Goal: Information Seeking & Learning: Compare options

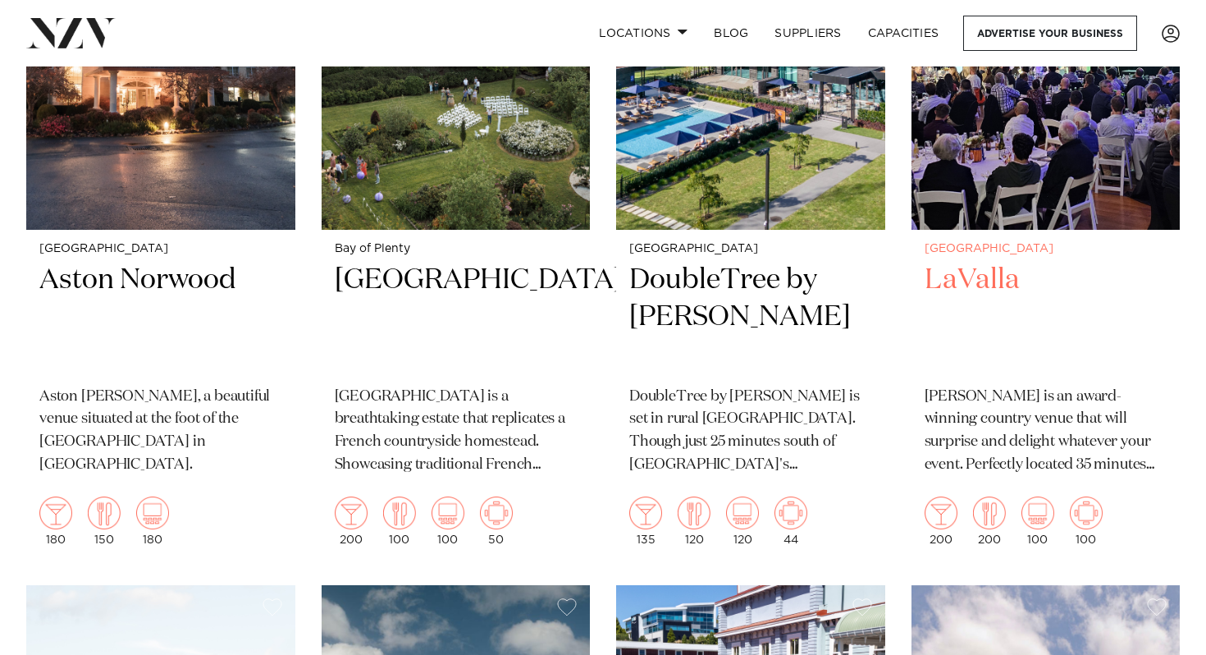
scroll to position [1286, 0]
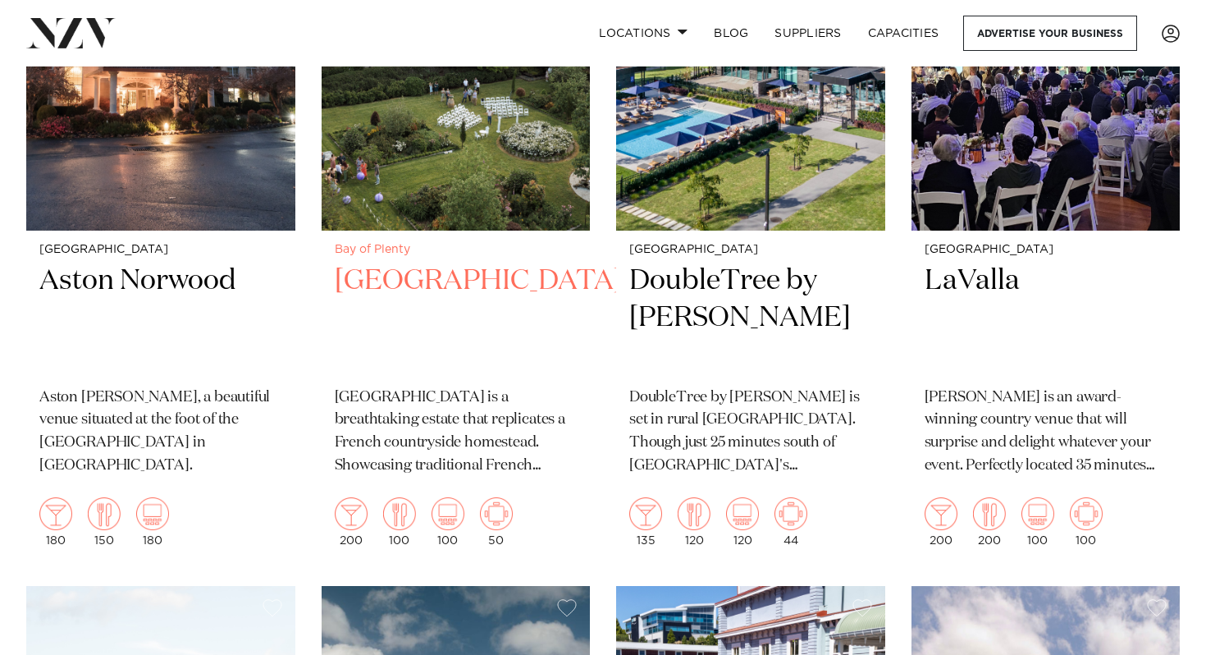
click at [409, 302] on h2 "Villa Vie" at bounding box center [456, 318] width 243 height 111
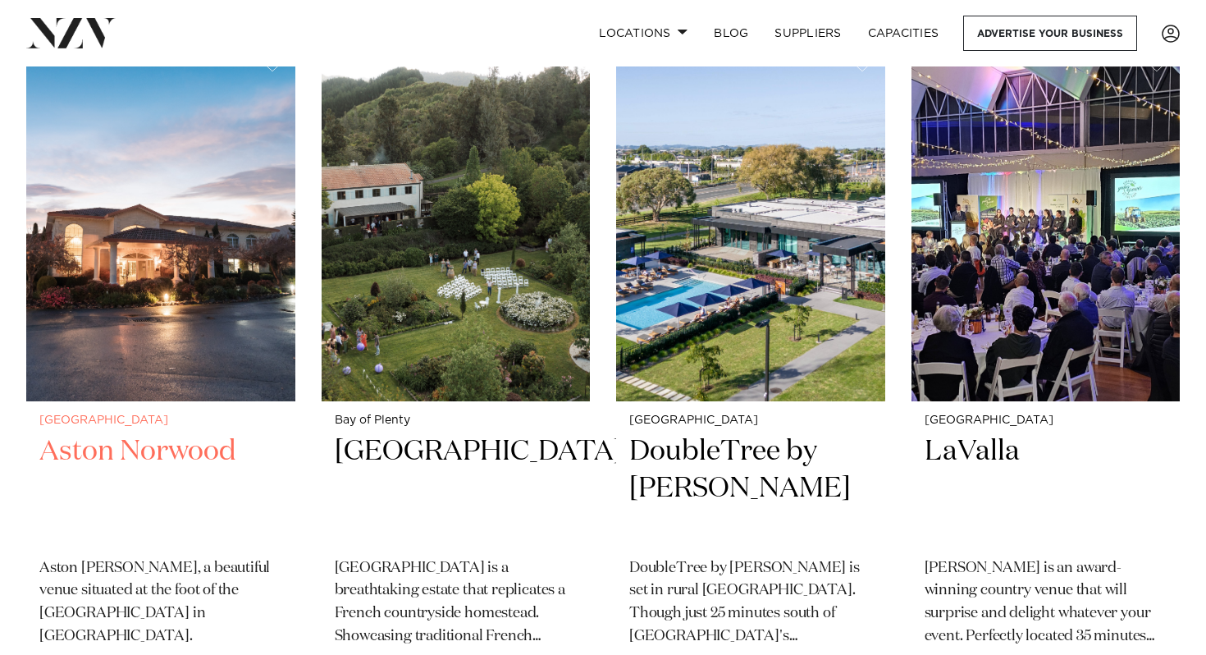
scroll to position [1172, 0]
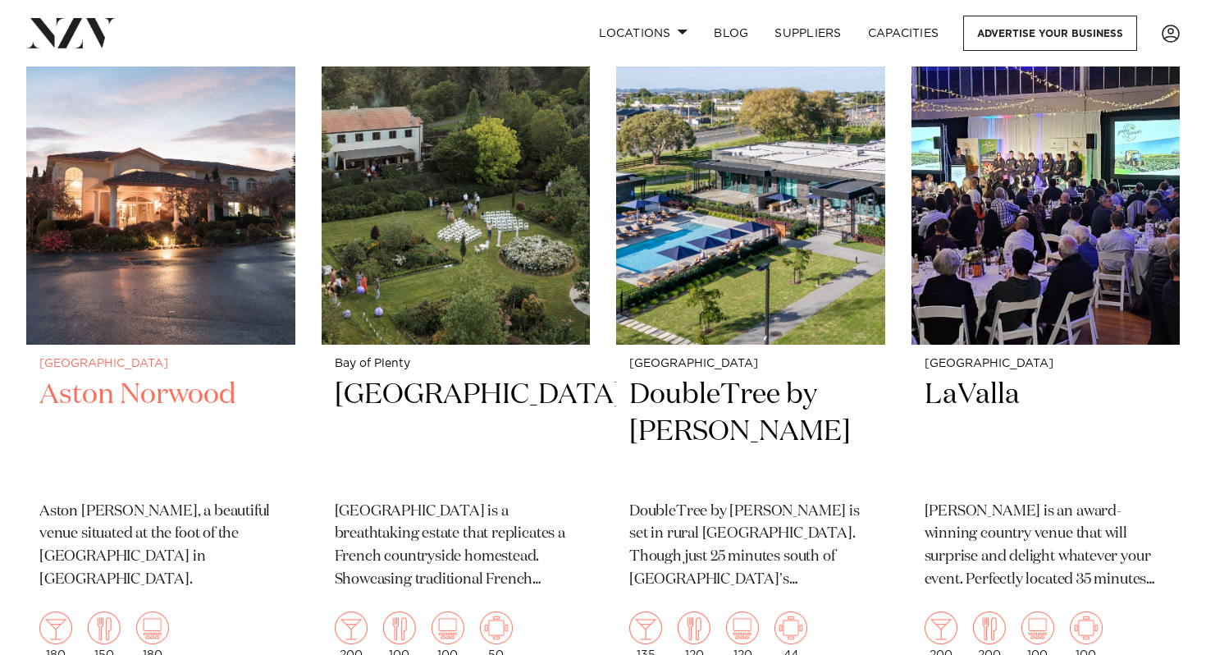
click at [182, 387] on h2 "Aston Norwood" at bounding box center [160, 432] width 243 height 111
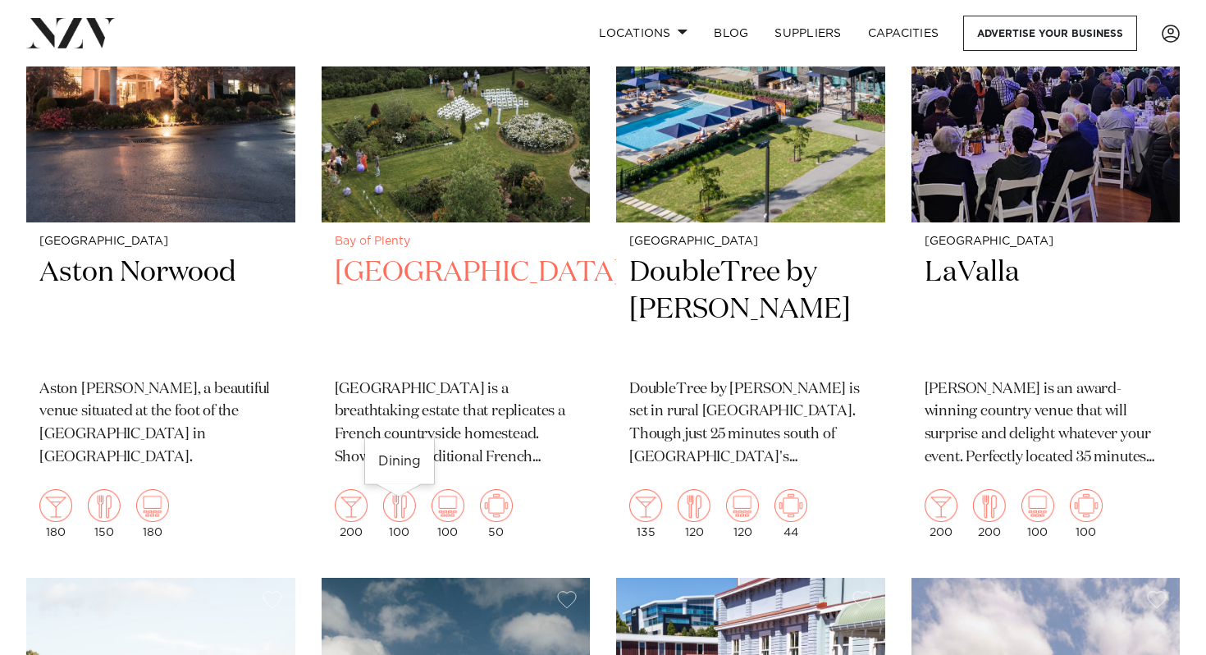
scroll to position [1293, 0]
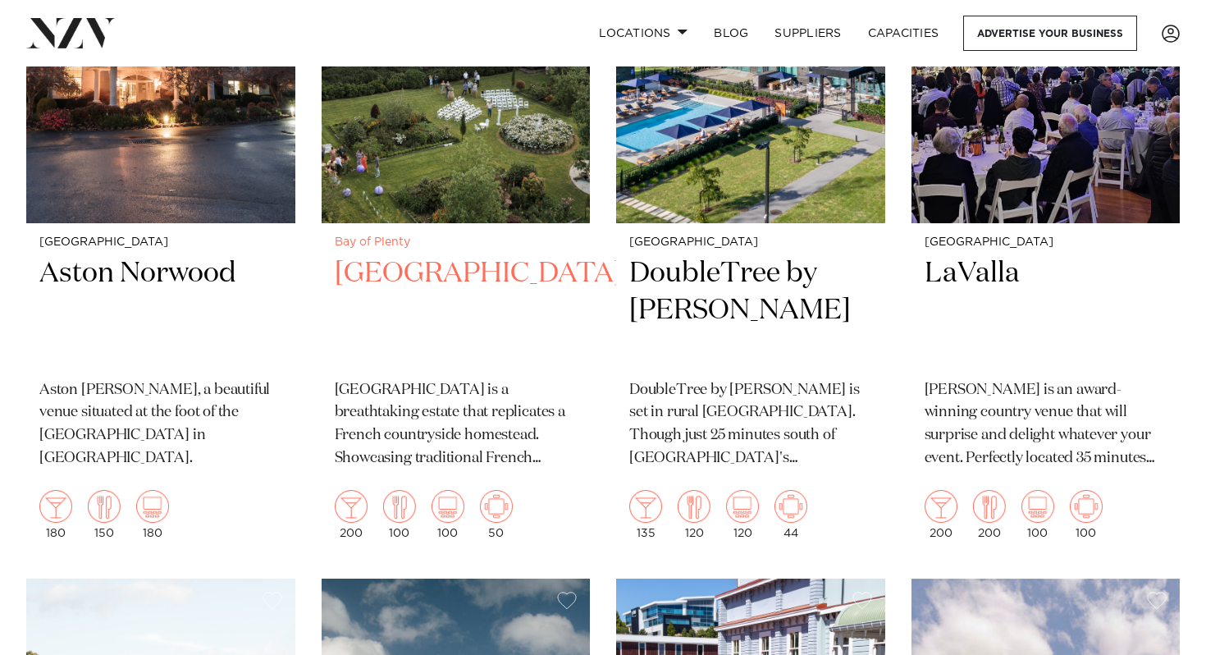
click at [382, 281] on h2 "Villa Vie" at bounding box center [456, 310] width 243 height 111
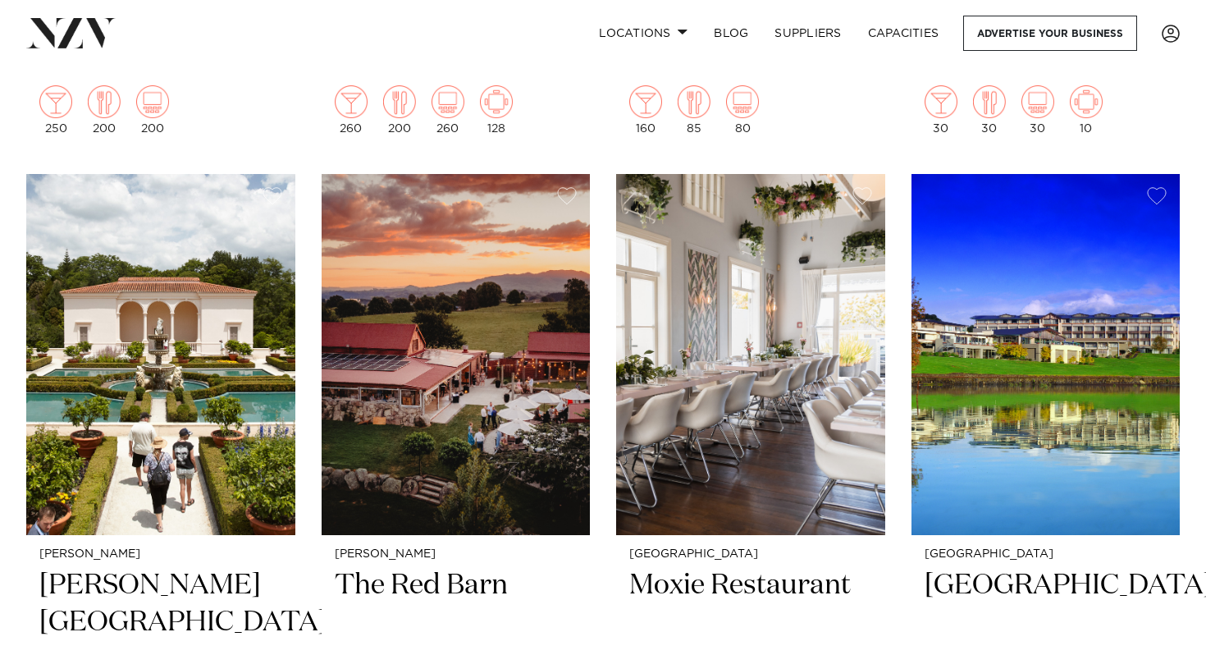
scroll to position [3239, 0]
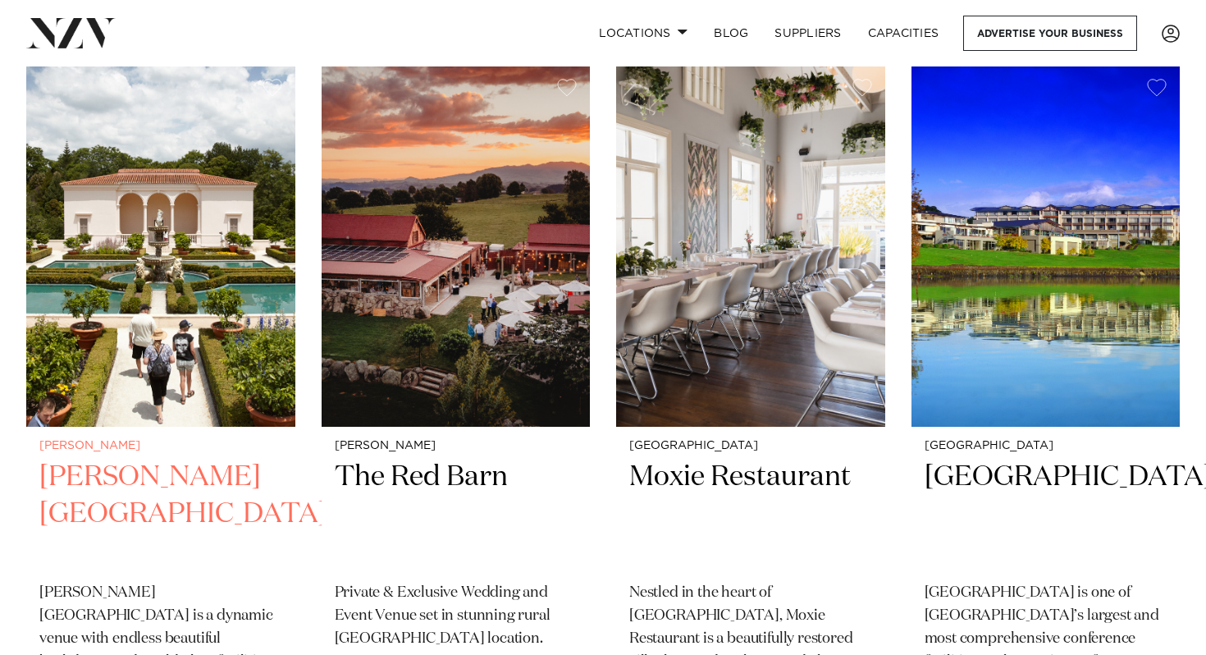
click at [234, 459] on div "Hamilton Hamilton Gardens Hamilton Gardens is a dynamic venue with endless beau…" at bounding box center [160, 591] width 269 height 329
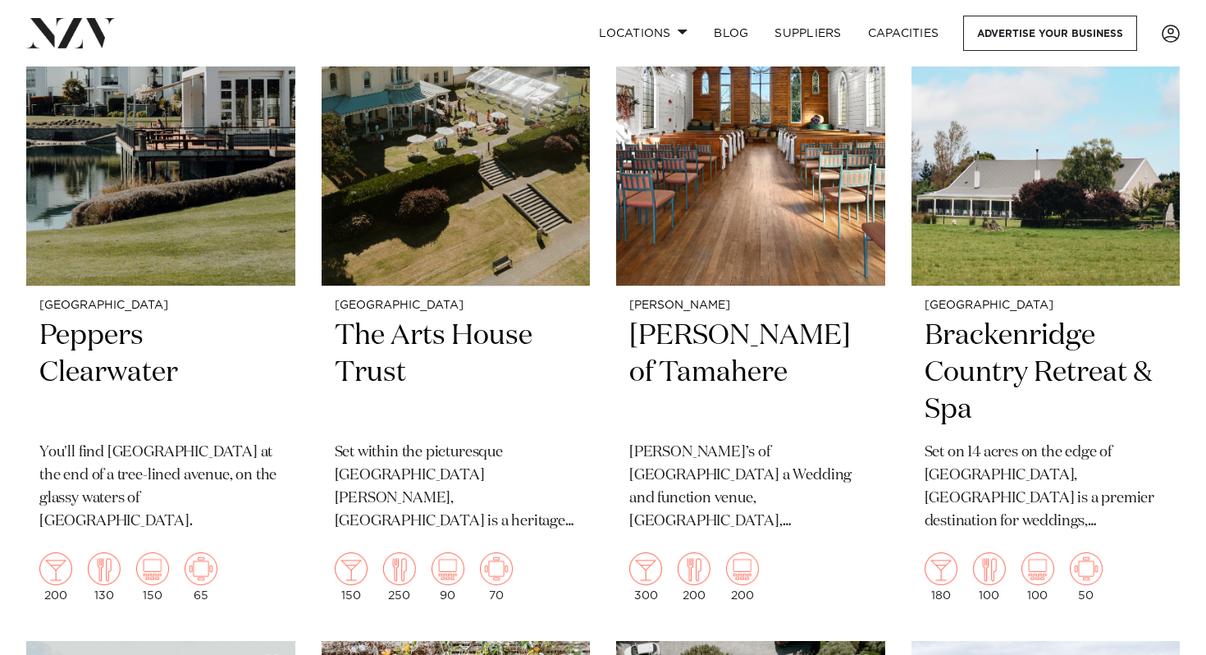
scroll to position [4091, 0]
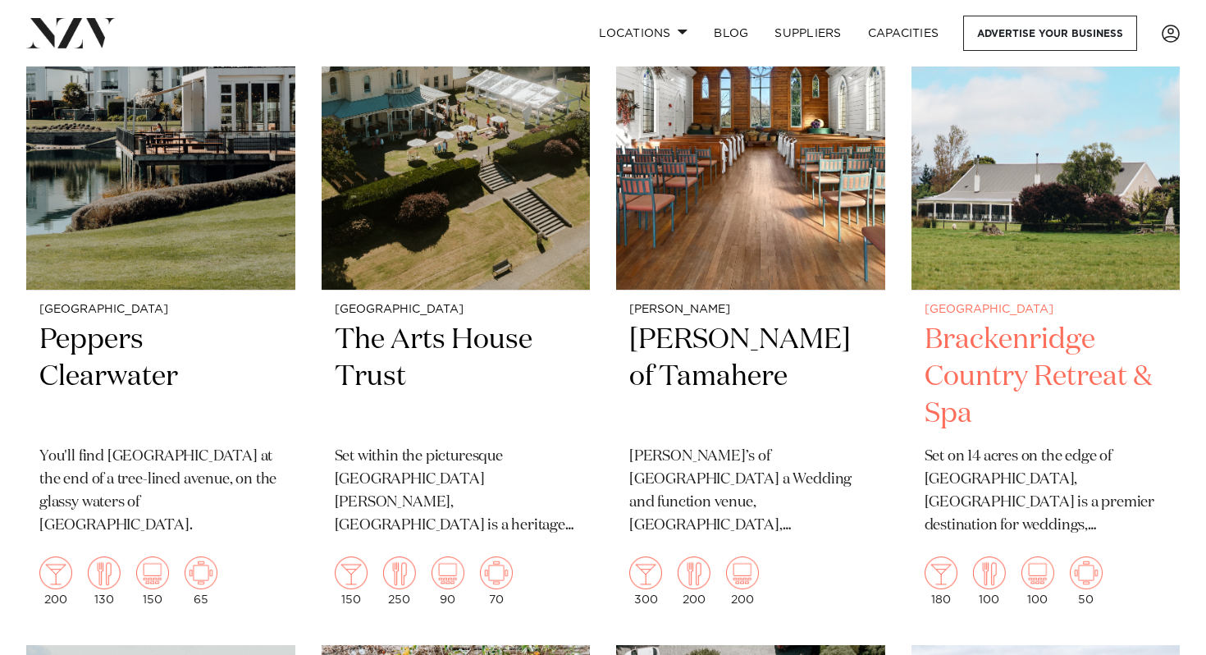
click at [1060, 332] on h2 "Brackenridge Country Retreat & Spa" at bounding box center [1046, 377] width 243 height 111
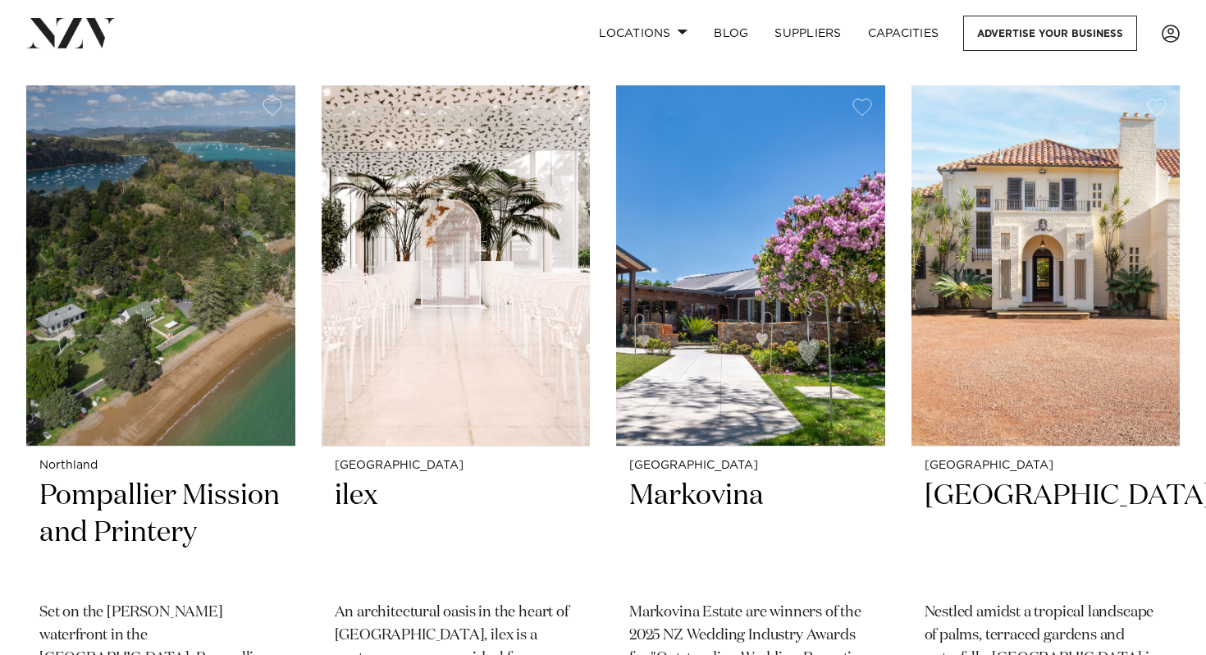
scroll to position [5374, 0]
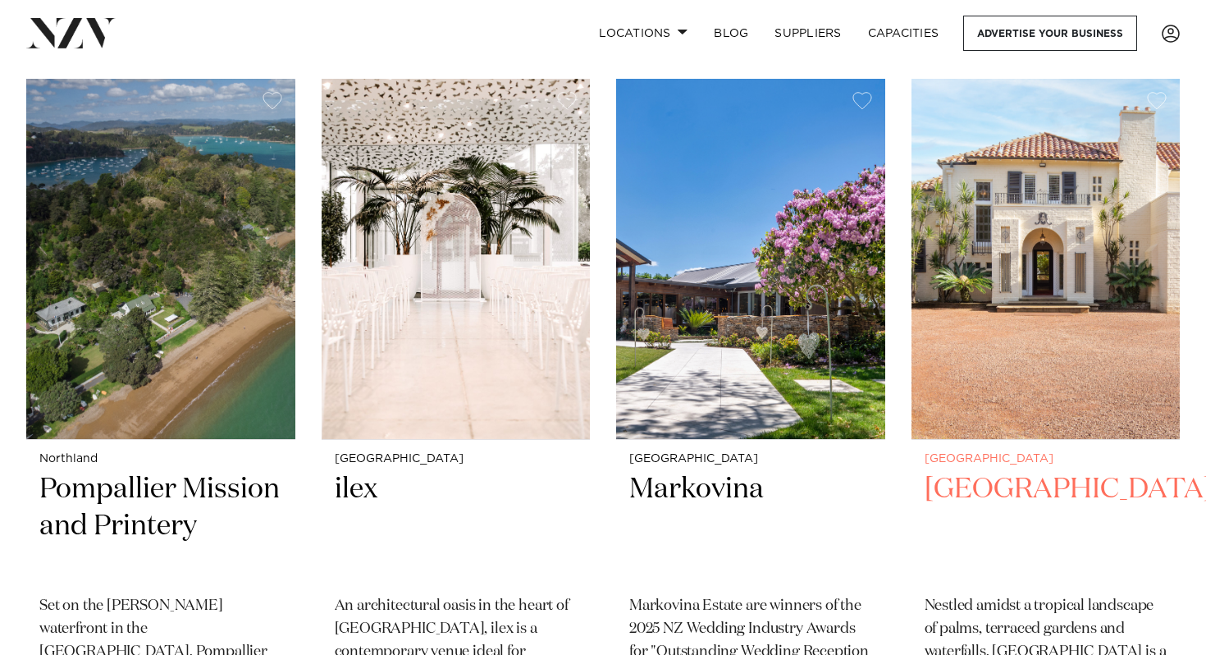
click at [1011, 510] on h2 "Puketutu Island Estate" at bounding box center [1046, 526] width 243 height 111
click at [982, 488] on h2 "Puketutu Island Estate" at bounding box center [1046, 526] width 243 height 111
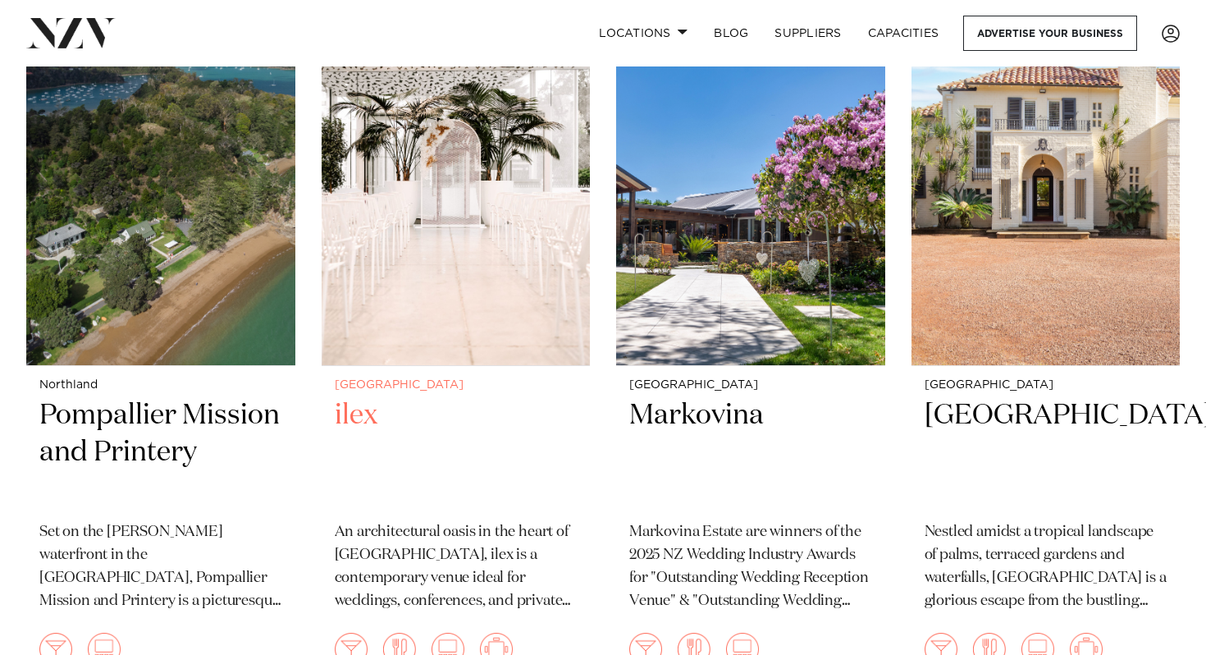
scroll to position [5407, 0]
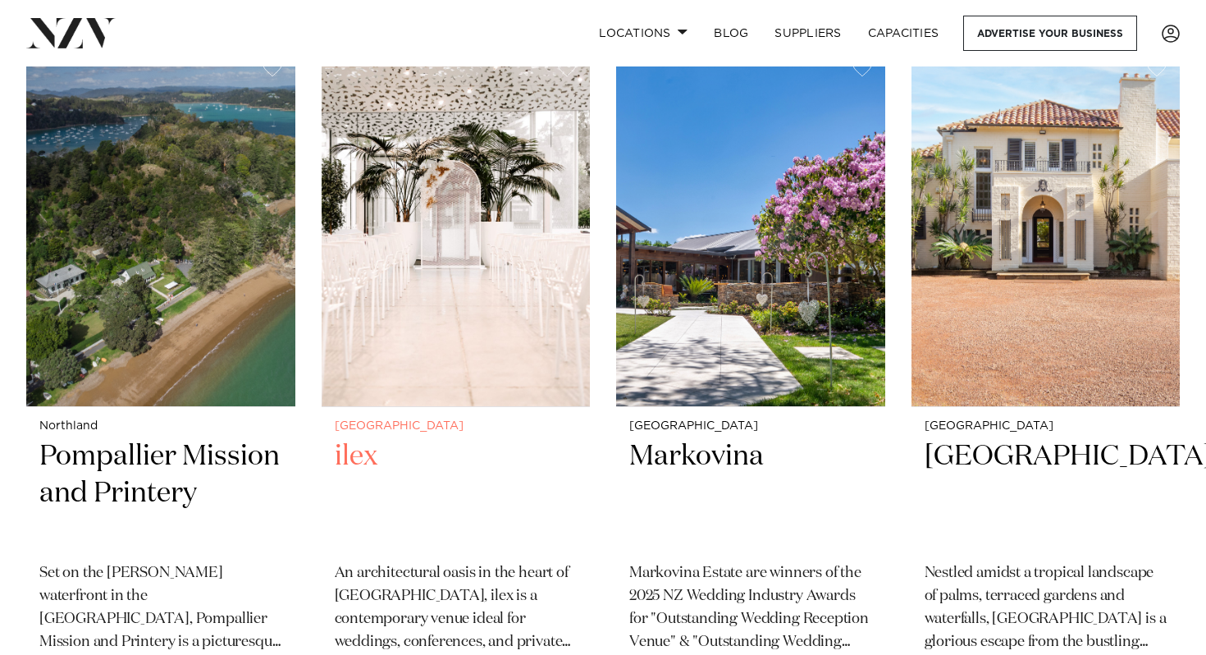
click at [374, 432] on small "[GEOGRAPHIC_DATA]" at bounding box center [456, 426] width 243 height 12
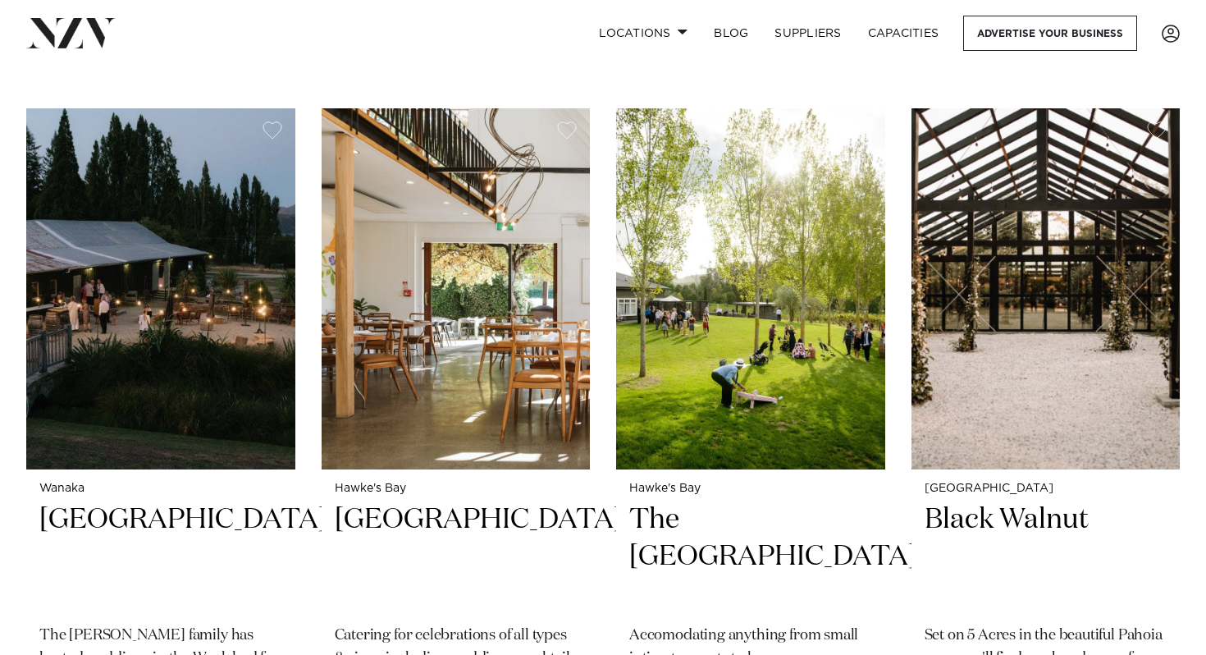
scroll to position [8246, 0]
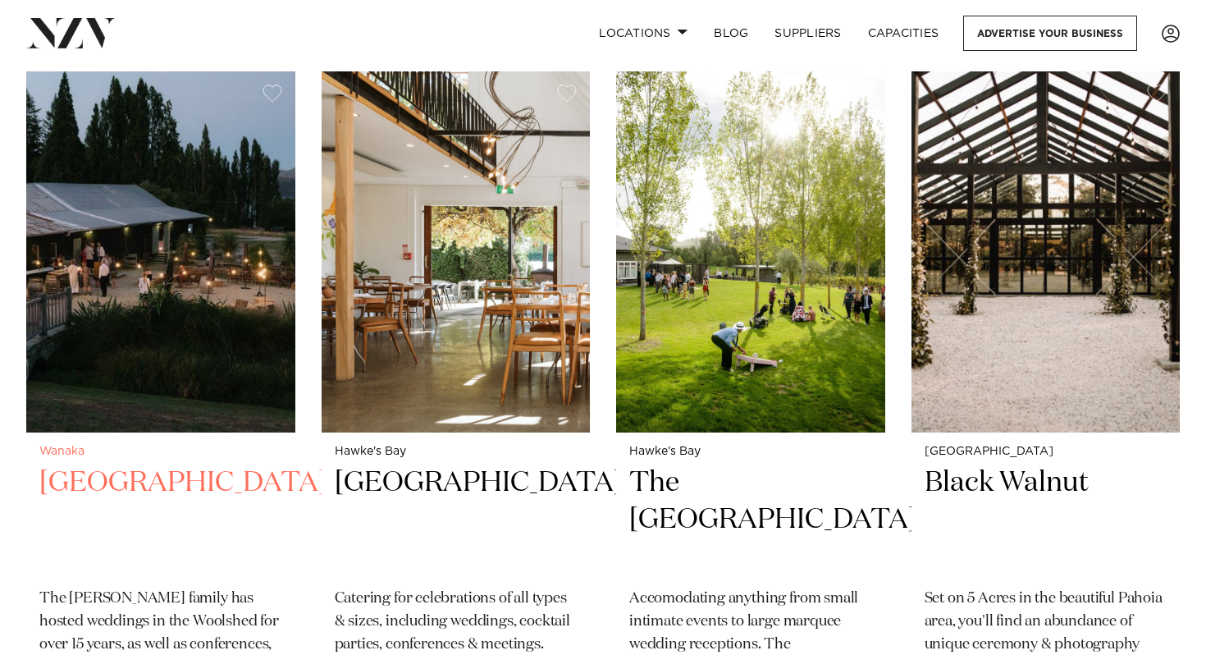
click at [185, 484] on h2 "Glendhu Station" at bounding box center [160, 520] width 243 height 111
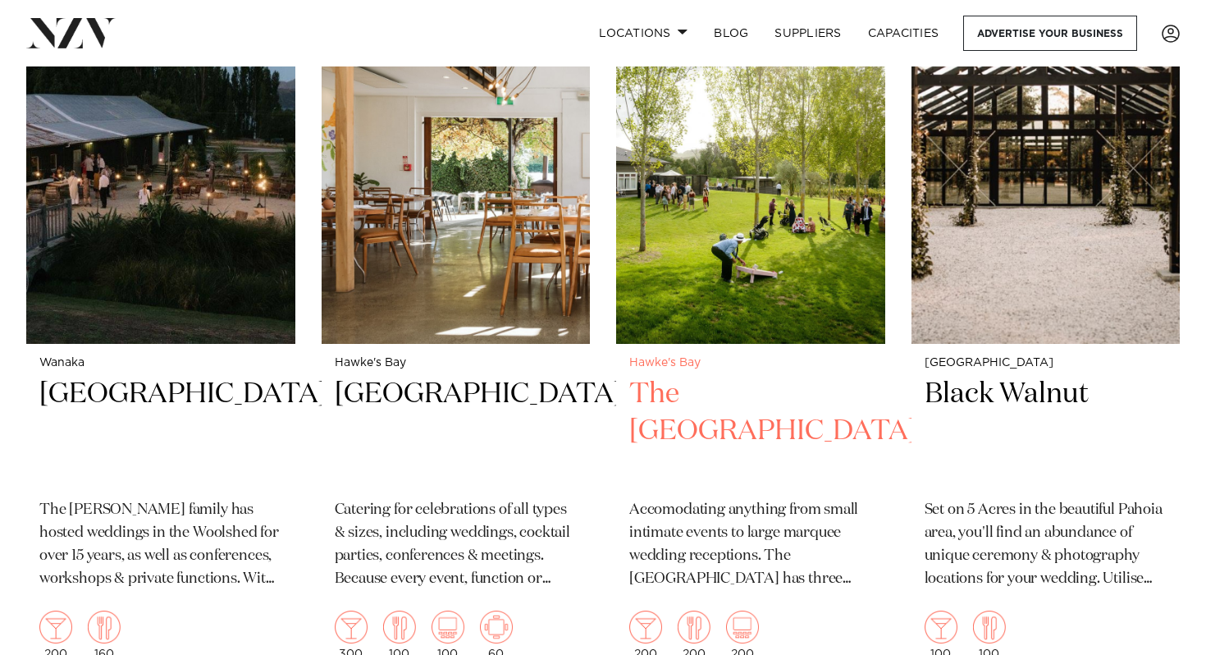
scroll to position [8322, 0]
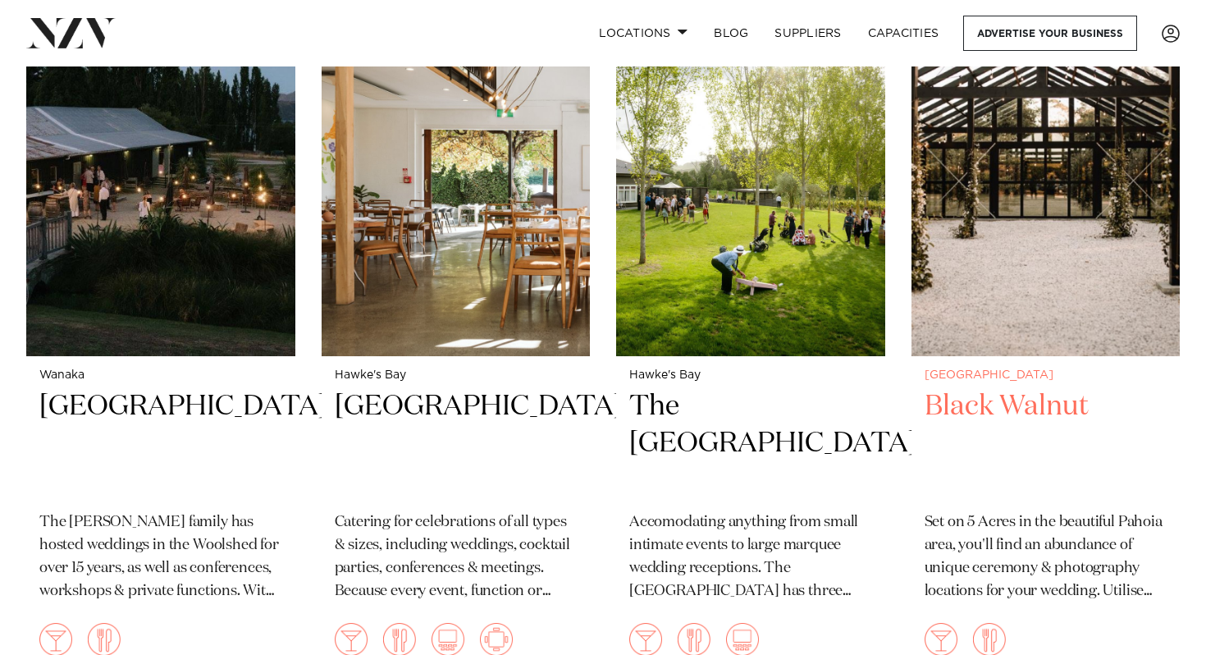
click at [1015, 401] on h2 "Black Walnut" at bounding box center [1046, 443] width 243 height 111
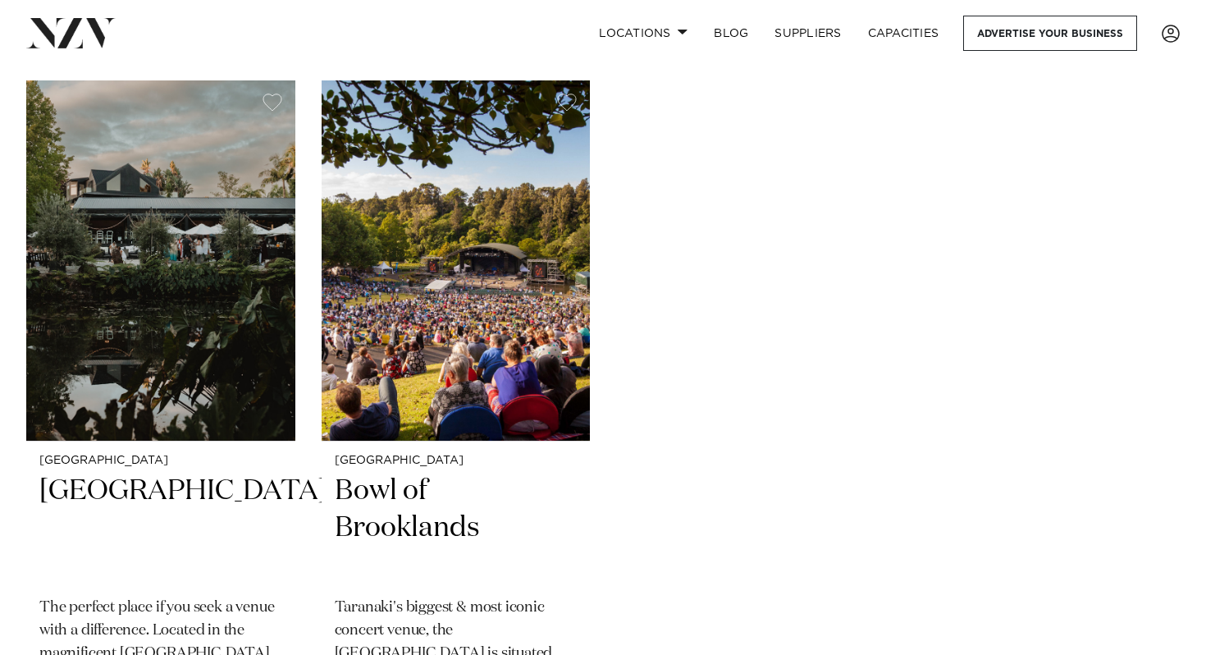
scroll to position [8952, 0]
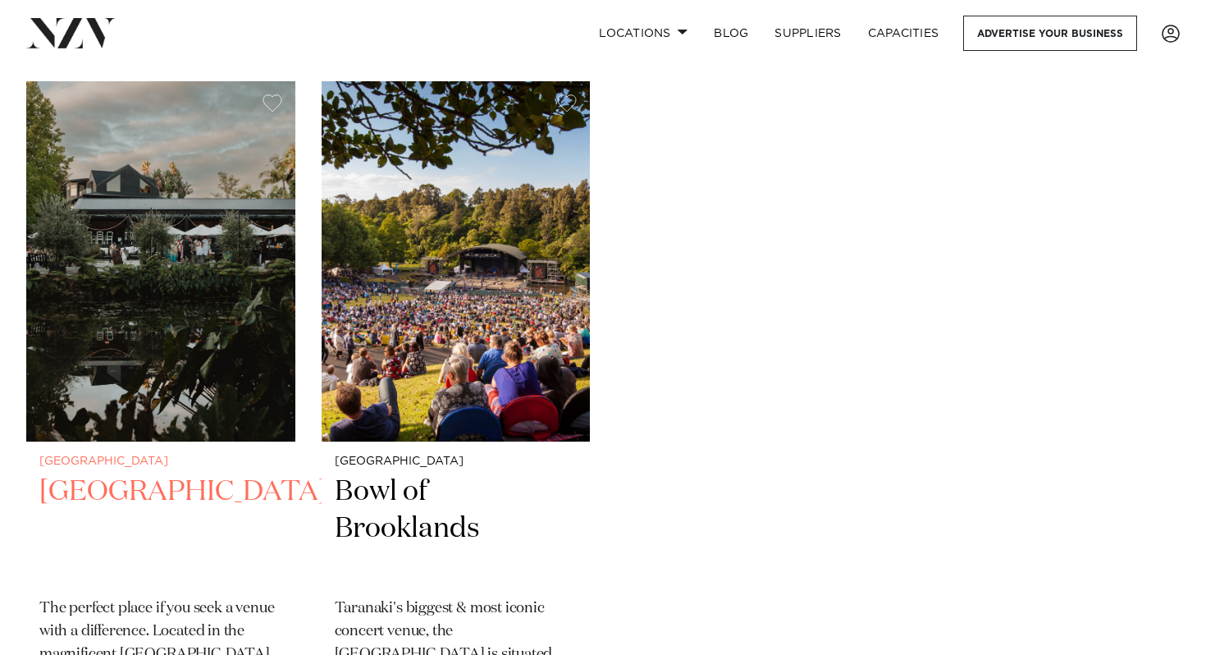
click at [90, 483] on h2 "Liddington Gardens" at bounding box center [160, 529] width 243 height 111
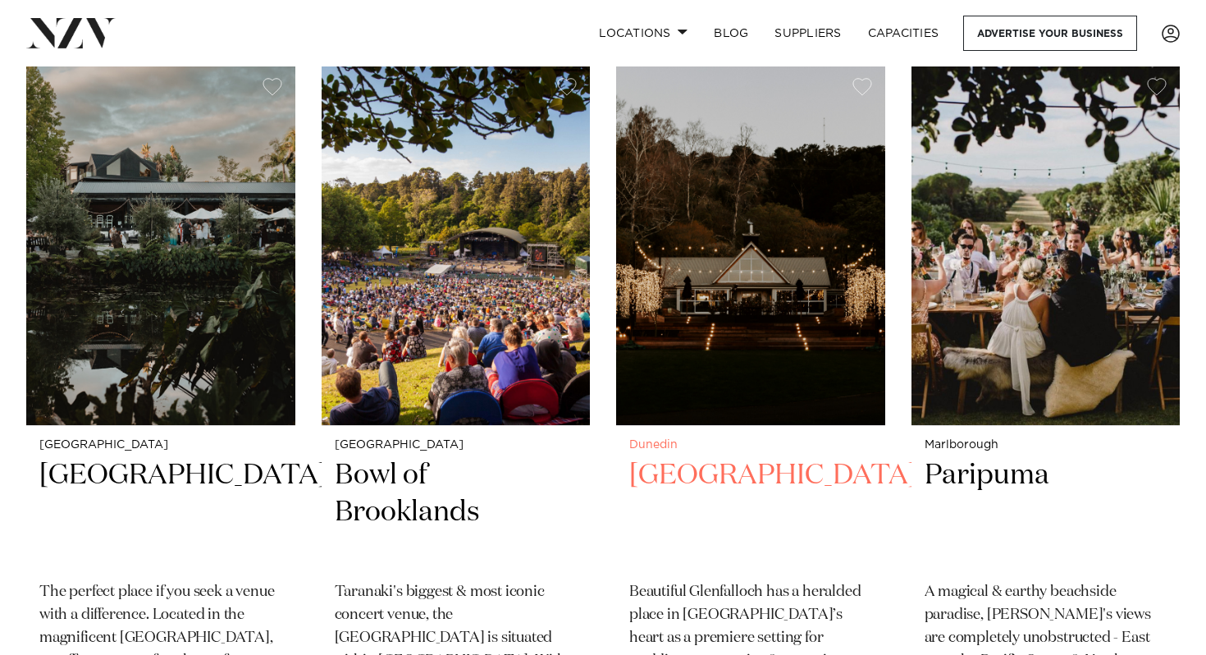
scroll to position [8965, 0]
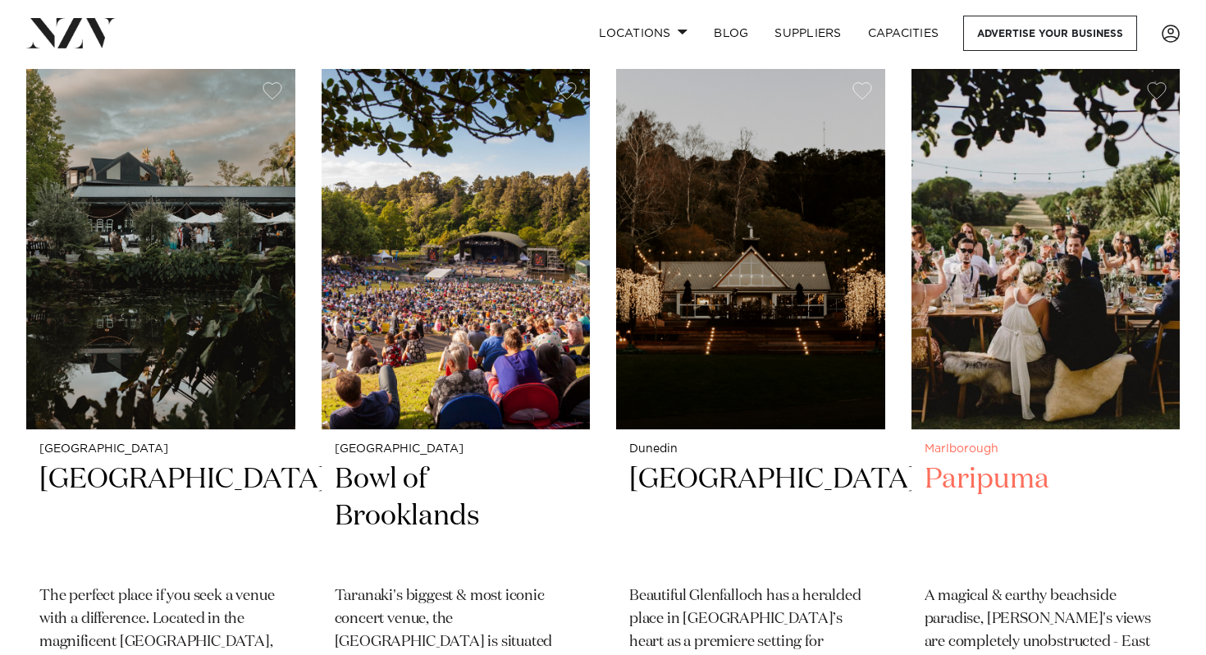
click at [961, 469] on h2 "Paripuma" at bounding box center [1046, 516] width 243 height 111
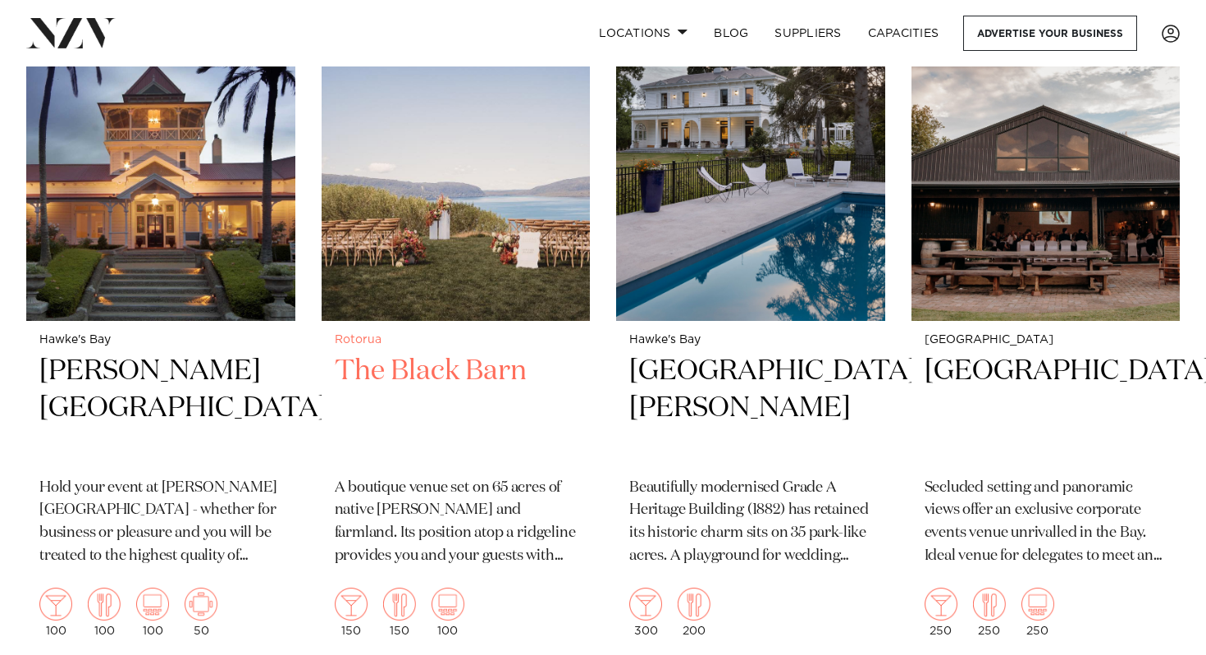
scroll to position [9821, 0]
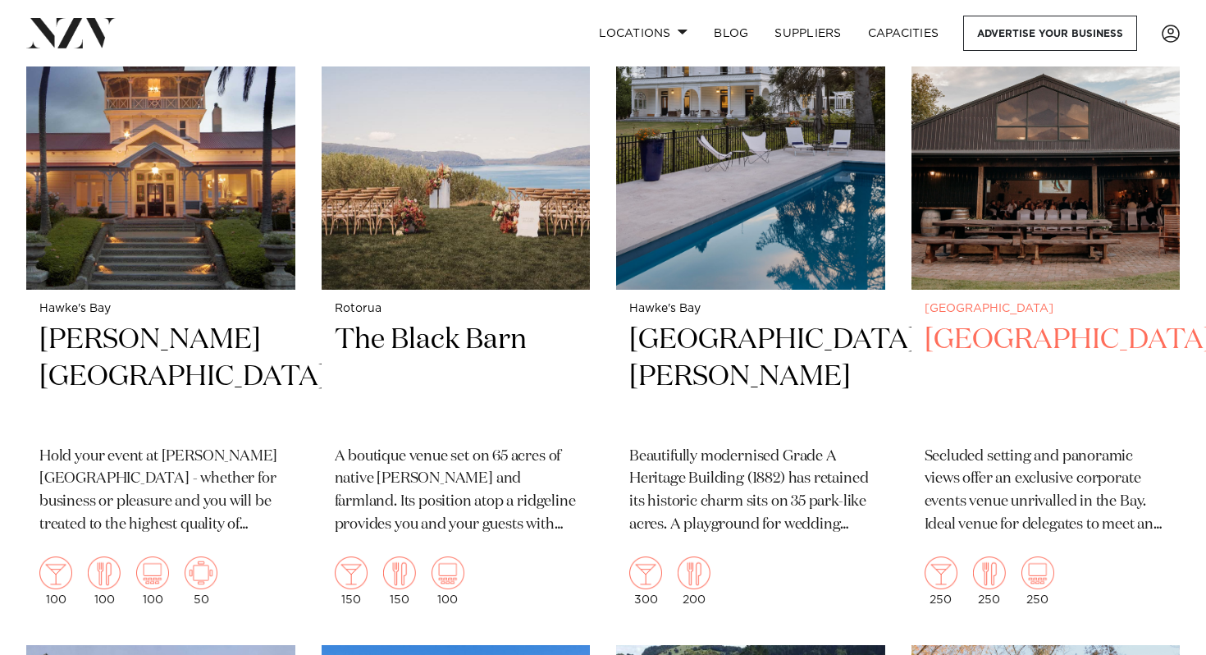
click at [990, 350] on h2 "[GEOGRAPHIC_DATA]" at bounding box center [1046, 377] width 243 height 111
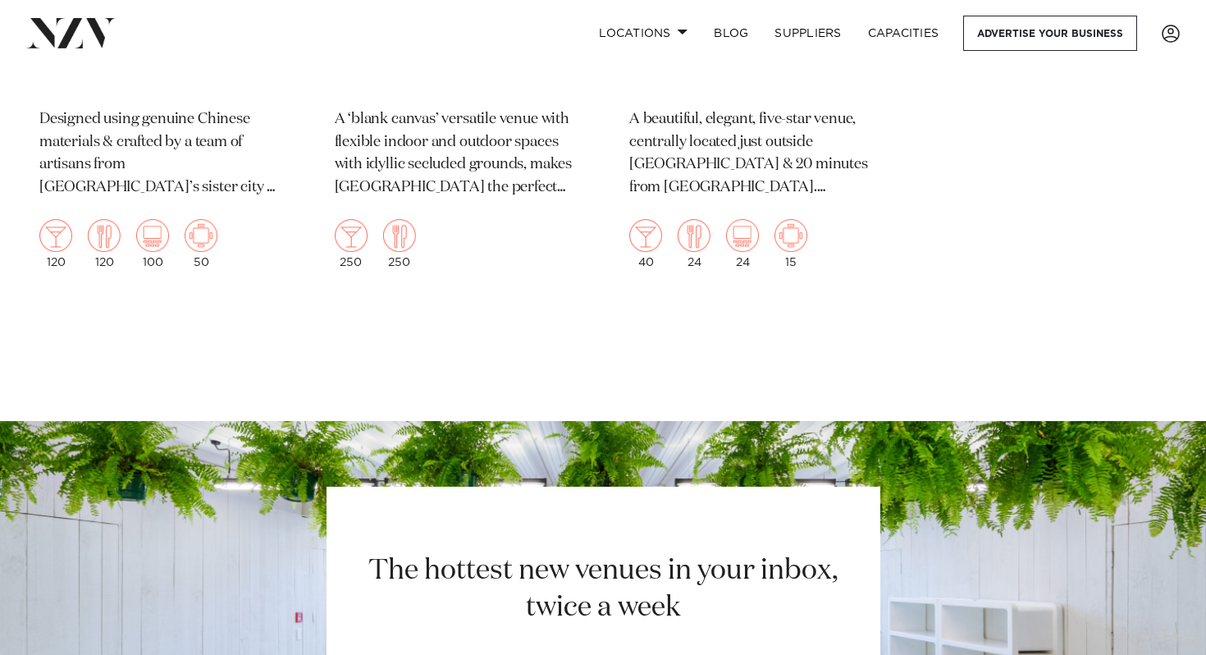
scroll to position [11520, 0]
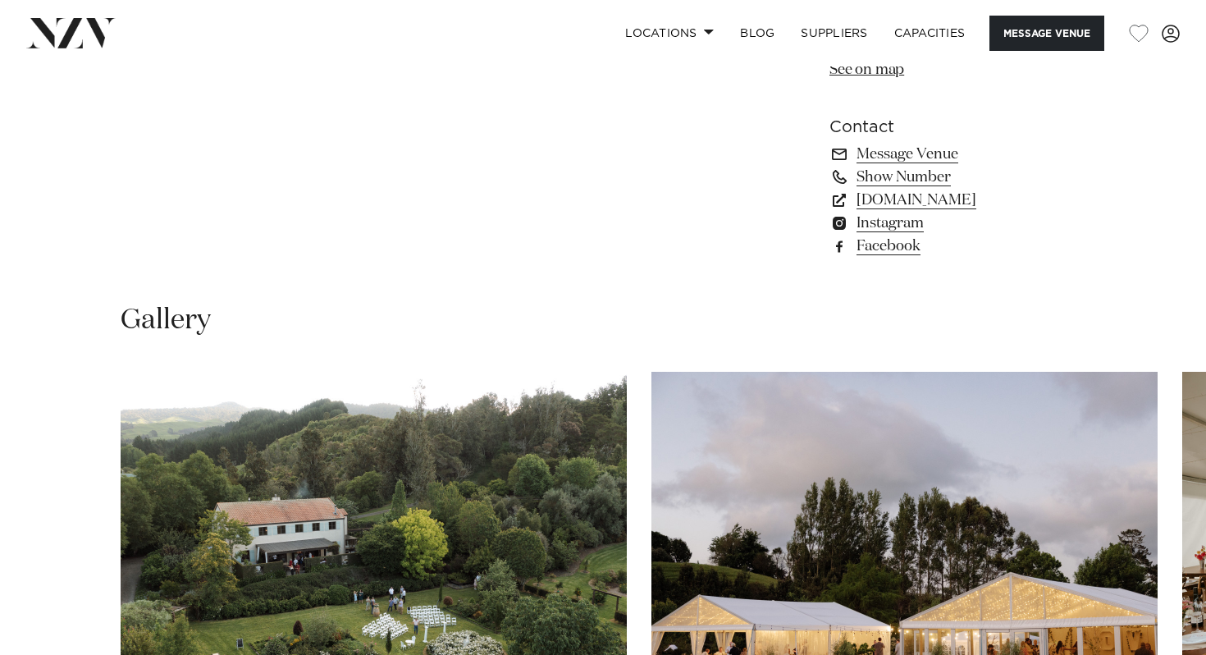
scroll to position [1472, 0]
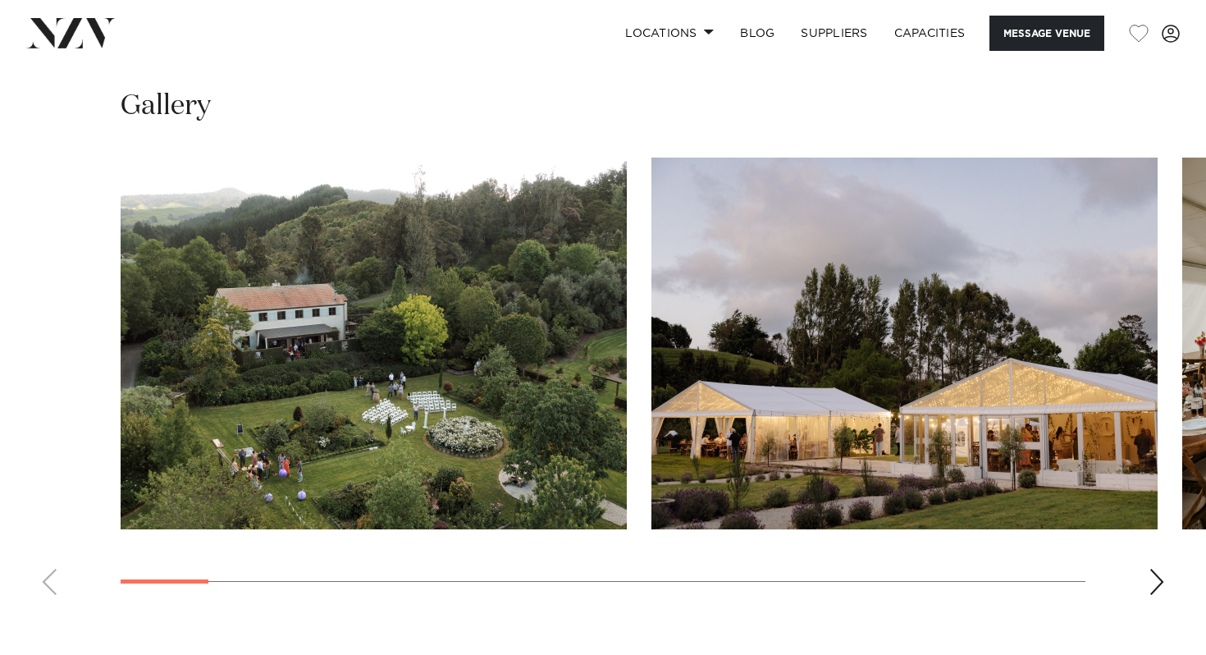
click at [1151, 569] on div "Next slide" at bounding box center [1157, 582] width 16 height 26
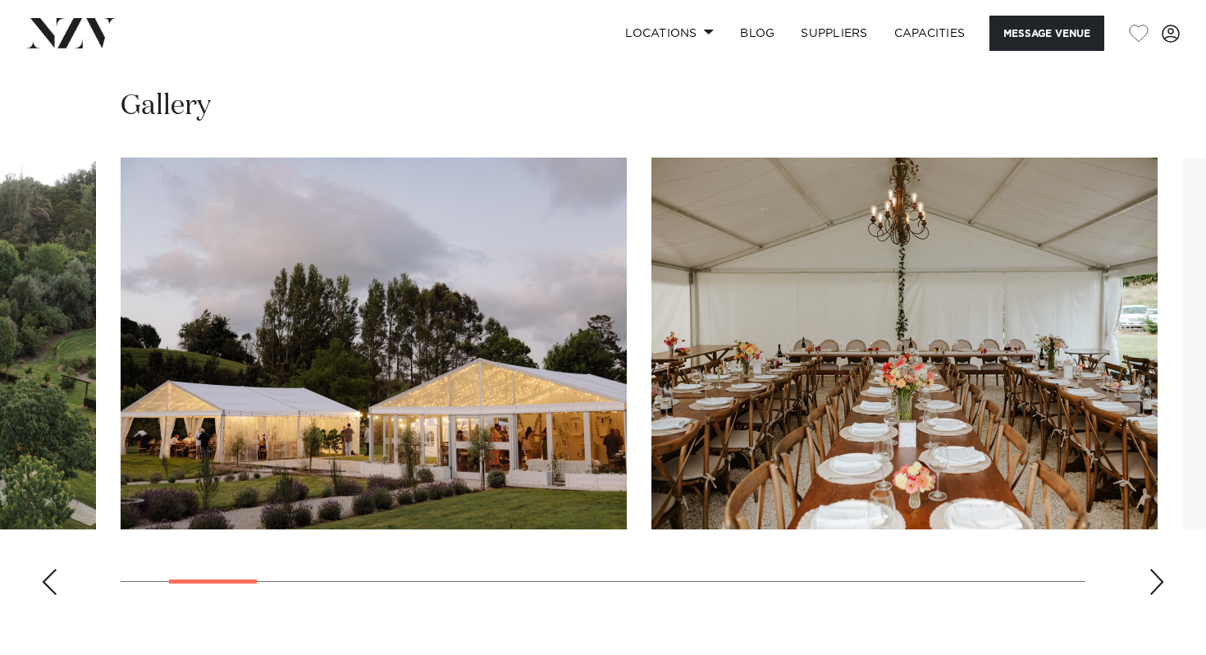
click at [1151, 569] on div "Next slide" at bounding box center [1157, 582] width 16 height 26
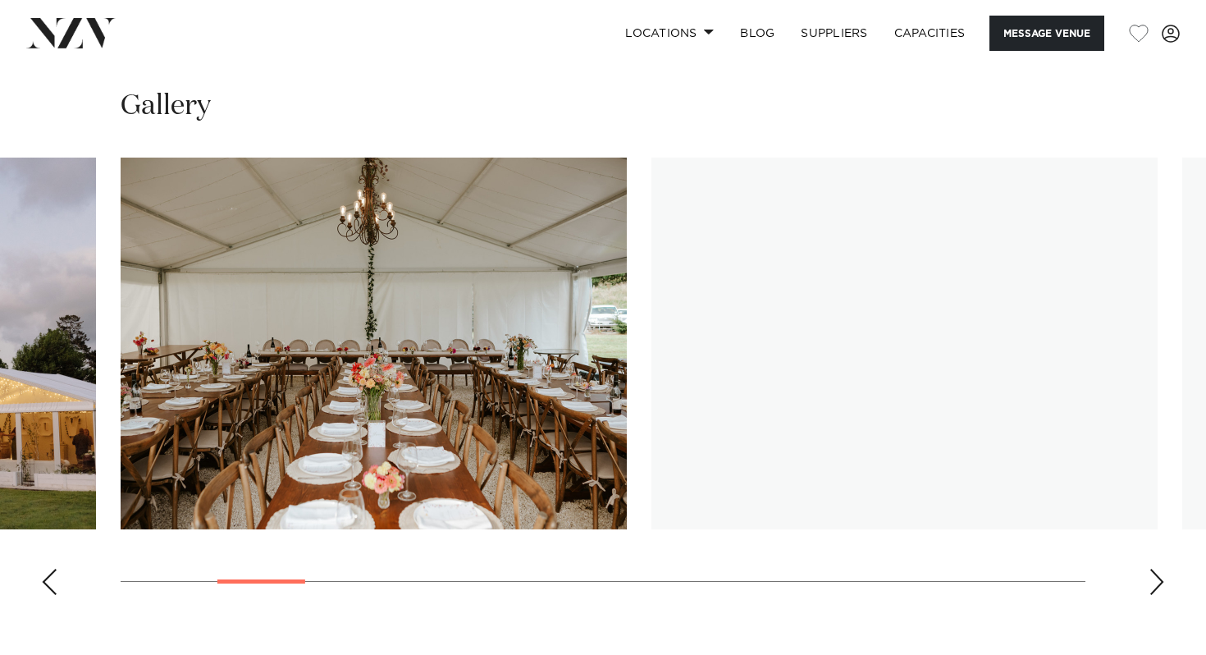
click at [1151, 569] on div "Next slide" at bounding box center [1157, 582] width 16 height 26
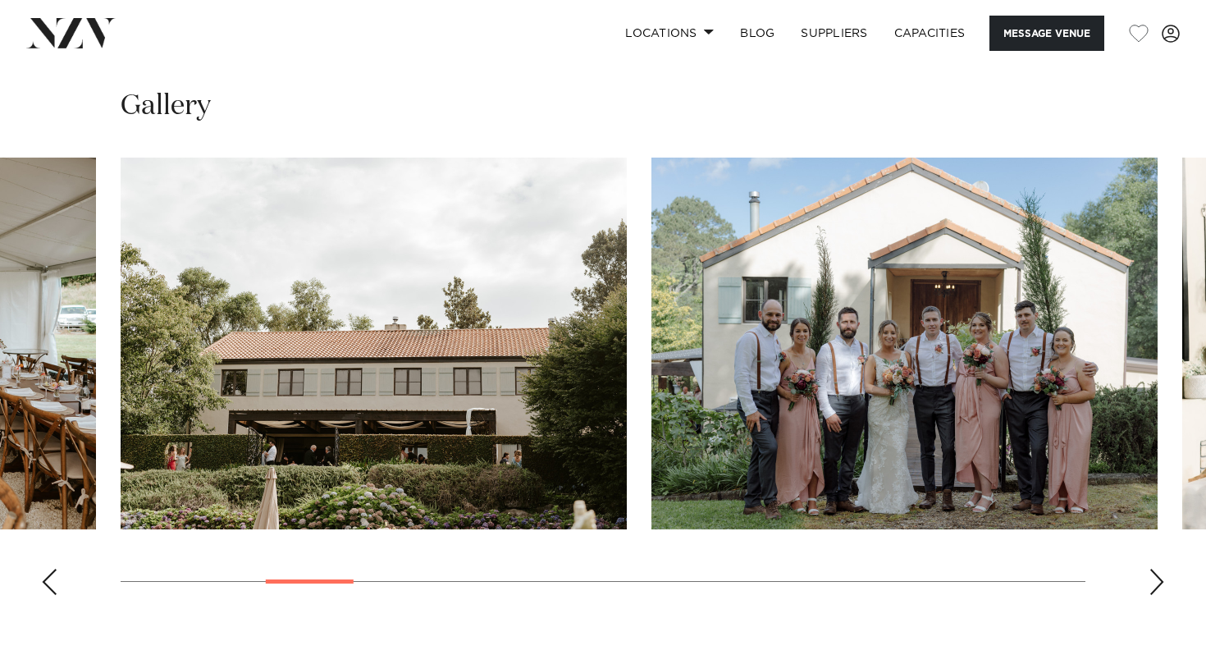
click at [1151, 569] on div "Next slide" at bounding box center [1157, 582] width 16 height 26
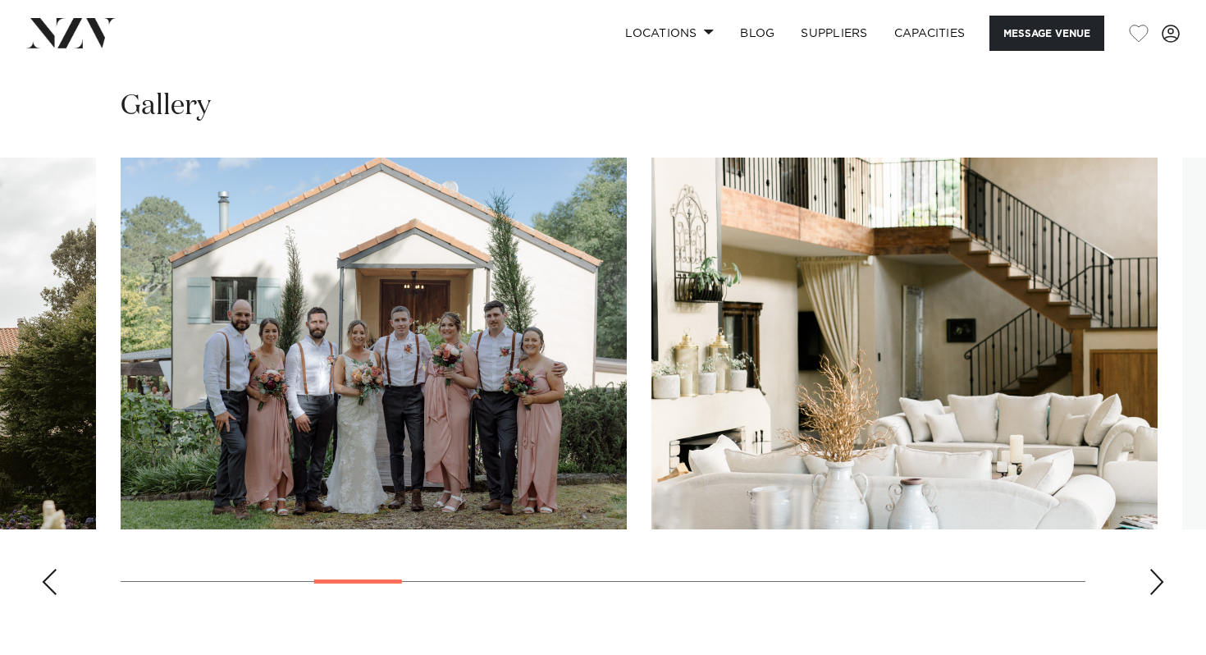
click at [1152, 569] on div "Next slide" at bounding box center [1157, 582] width 16 height 26
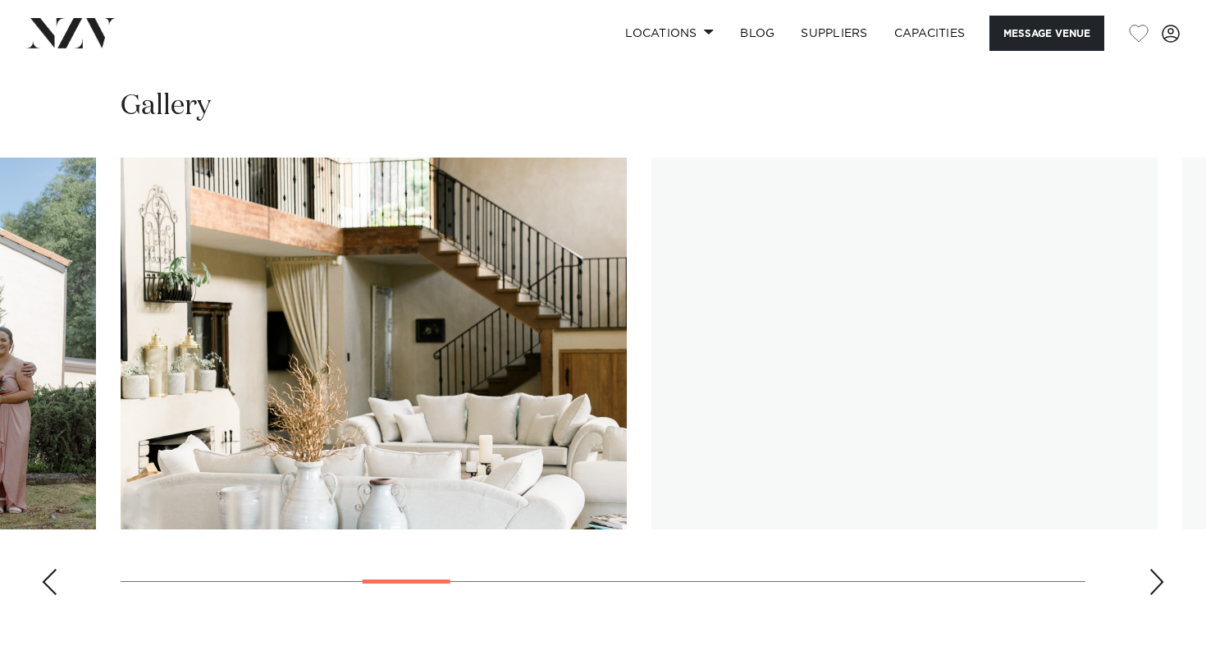
click at [1152, 569] on div "Next slide" at bounding box center [1157, 582] width 16 height 26
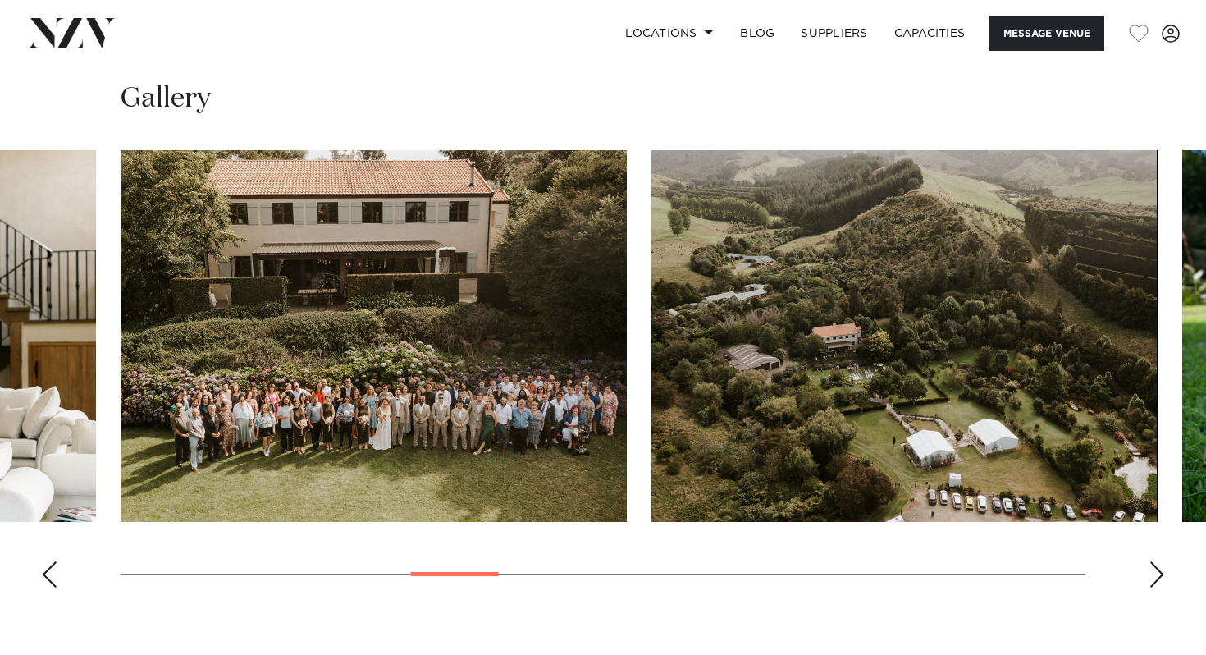
scroll to position [1471, 0]
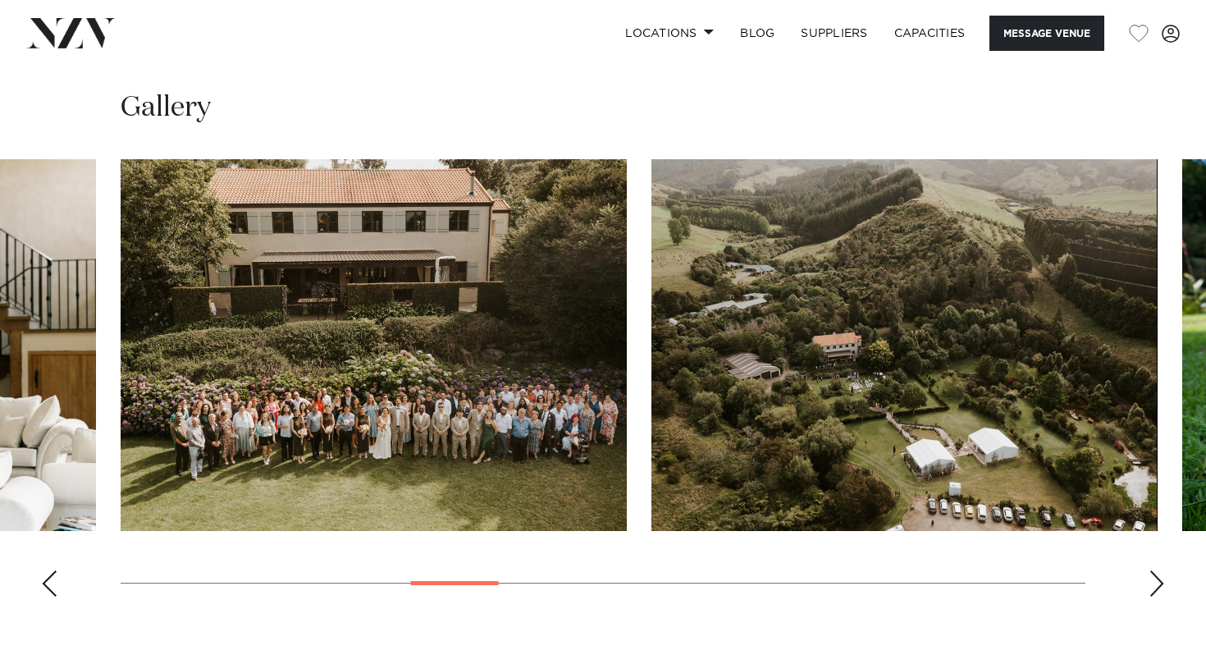
click at [1155, 570] on div "Next slide" at bounding box center [1157, 583] width 16 height 26
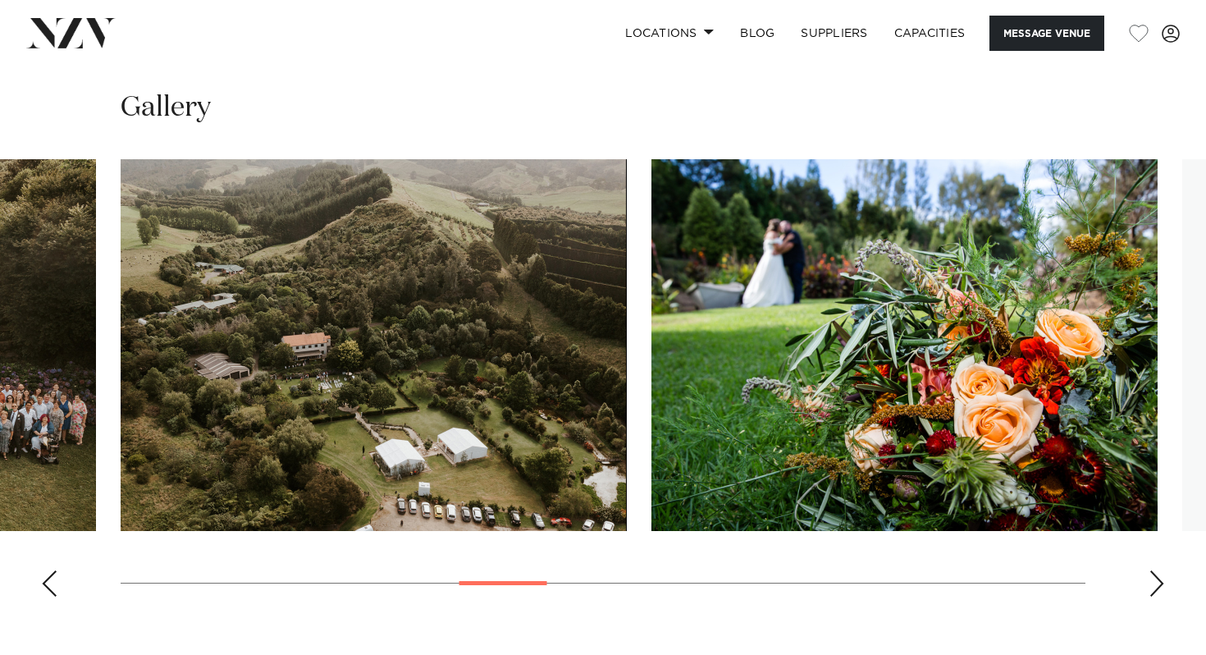
click at [1156, 570] on div "Next slide" at bounding box center [1157, 583] width 16 height 26
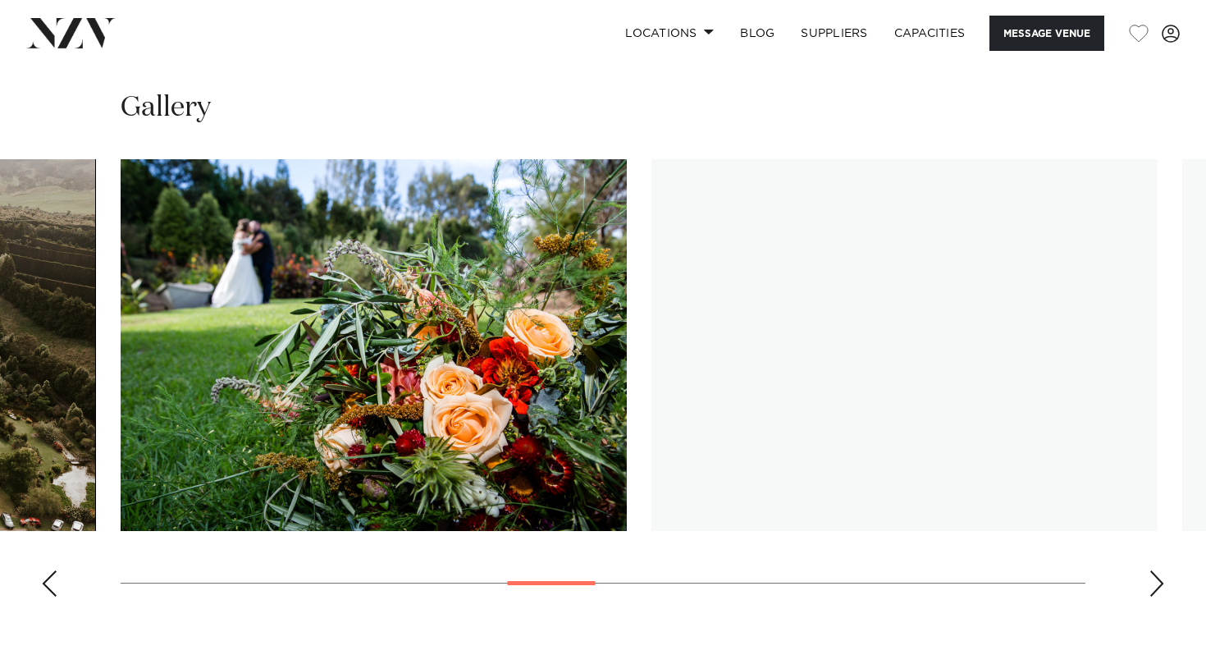
click at [1155, 570] on div "Next slide" at bounding box center [1157, 583] width 16 height 26
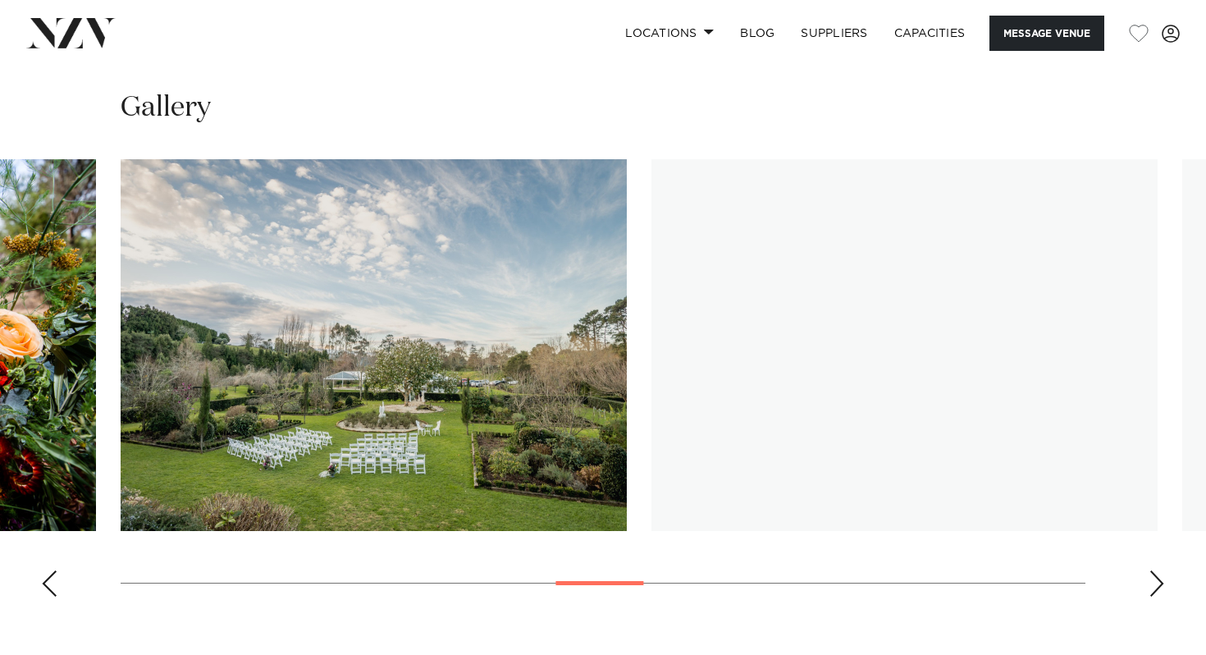
click at [1156, 570] on div "Next slide" at bounding box center [1157, 583] width 16 height 26
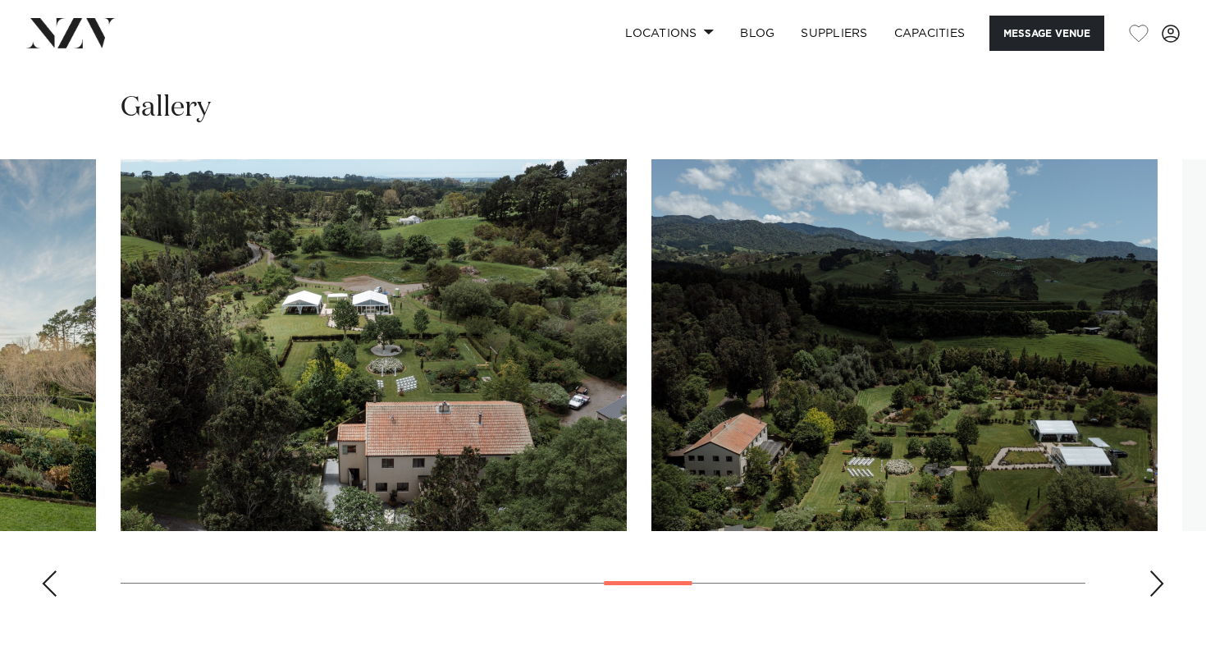
click at [1157, 570] on div "Next slide" at bounding box center [1157, 583] width 16 height 26
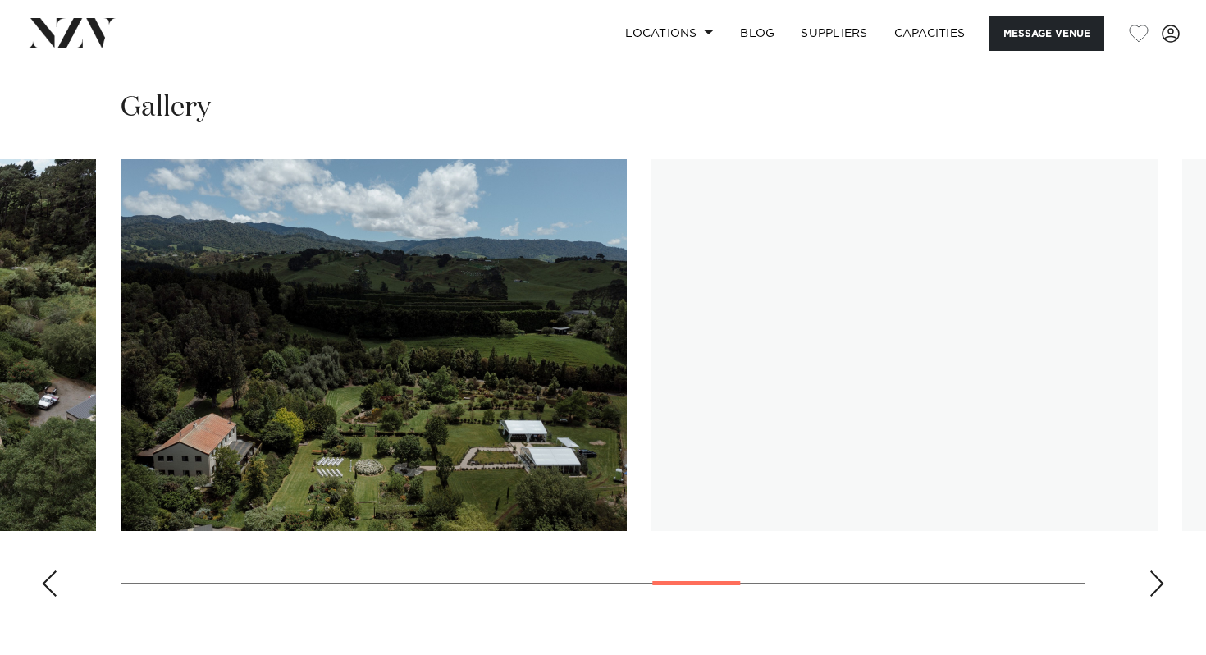
click at [1157, 570] on div "Next slide" at bounding box center [1157, 583] width 16 height 26
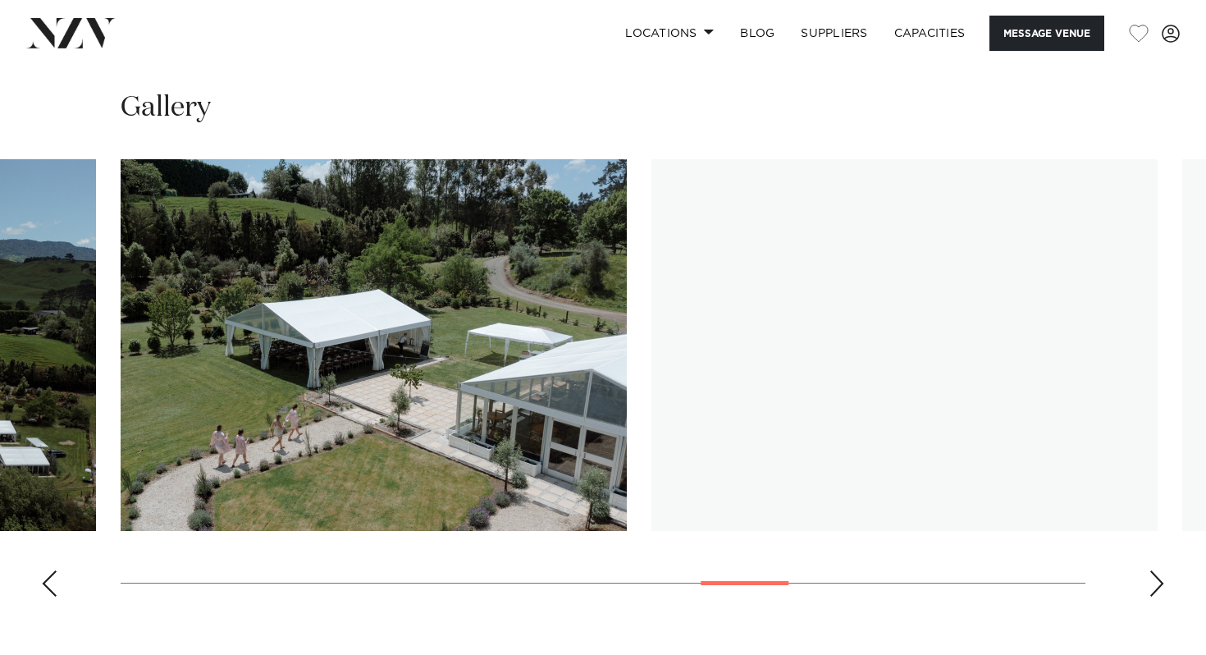
click at [1158, 570] on div "Next slide" at bounding box center [1157, 583] width 16 height 26
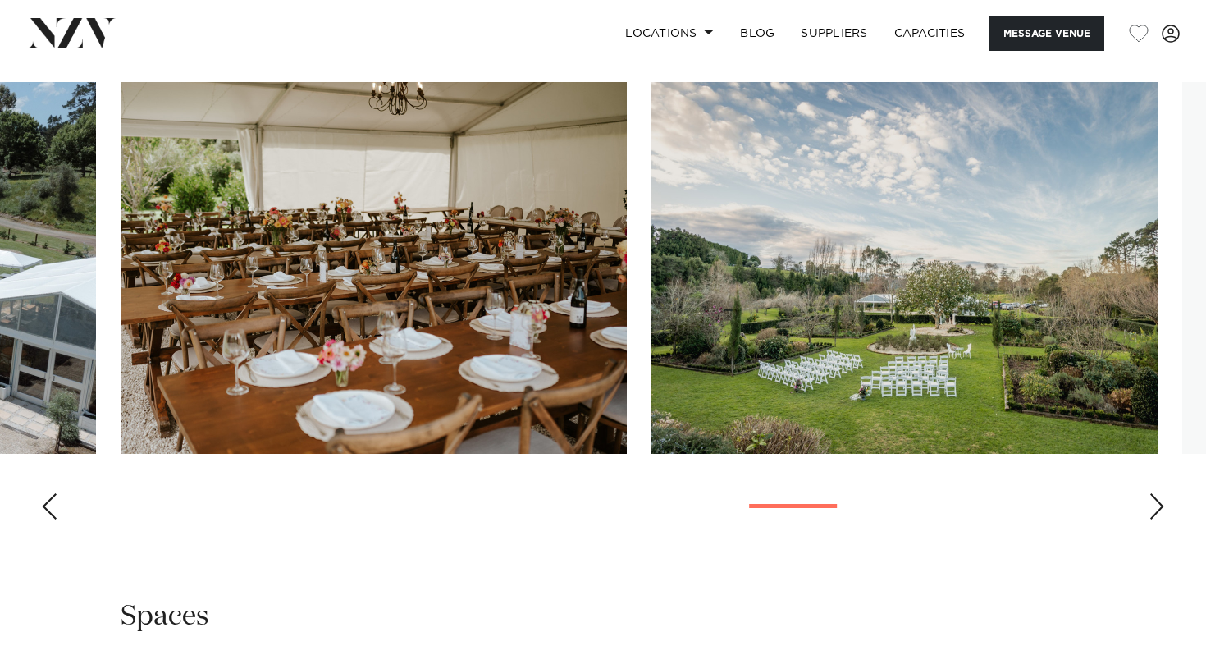
scroll to position [1486, 0]
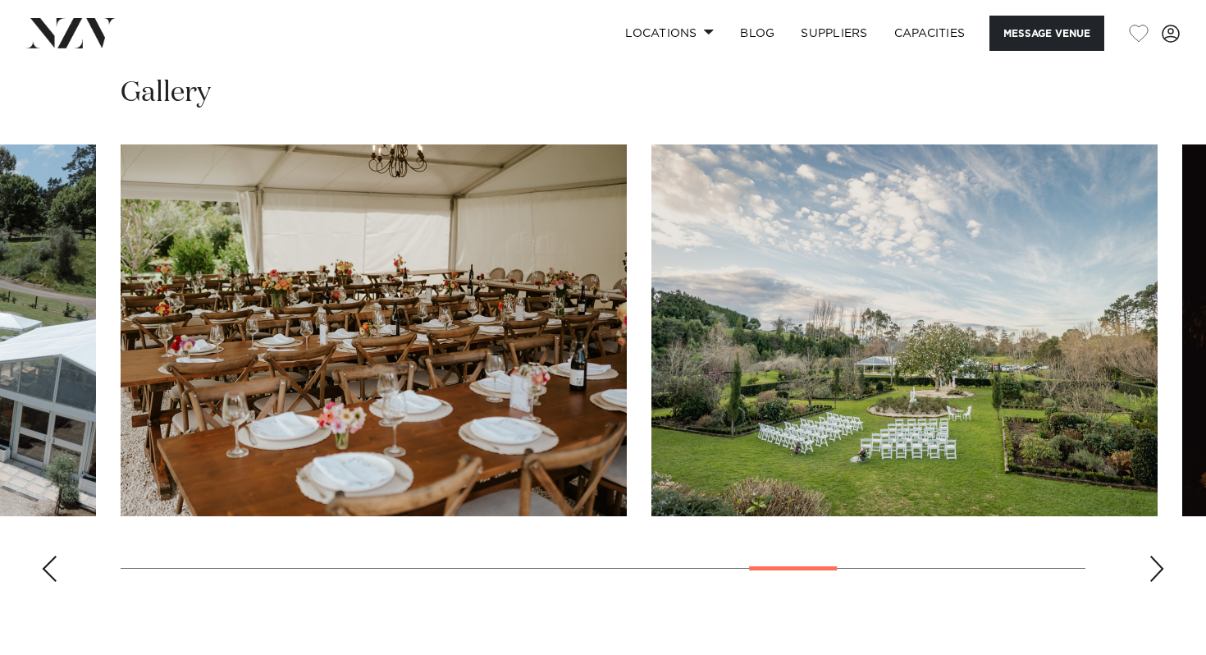
click at [1138, 504] on swiper-container at bounding box center [603, 369] width 1206 height 451
click at [1154, 556] on div "Next slide" at bounding box center [1157, 569] width 16 height 26
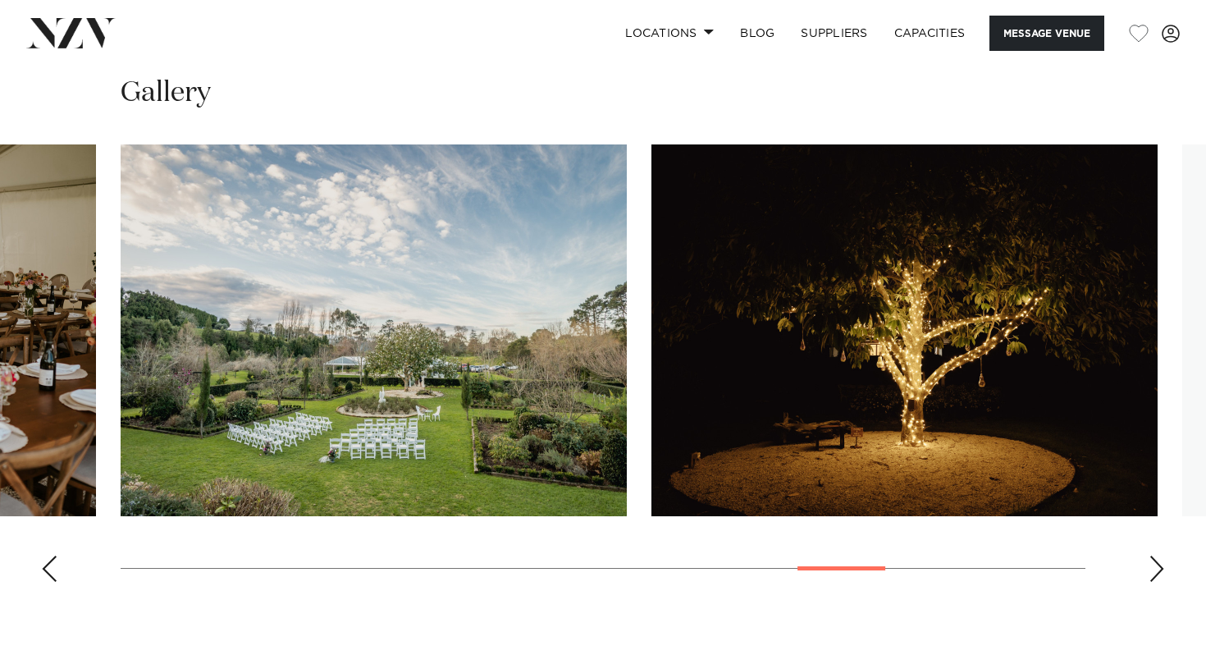
click at [1154, 556] on div "Next slide" at bounding box center [1157, 569] width 16 height 26
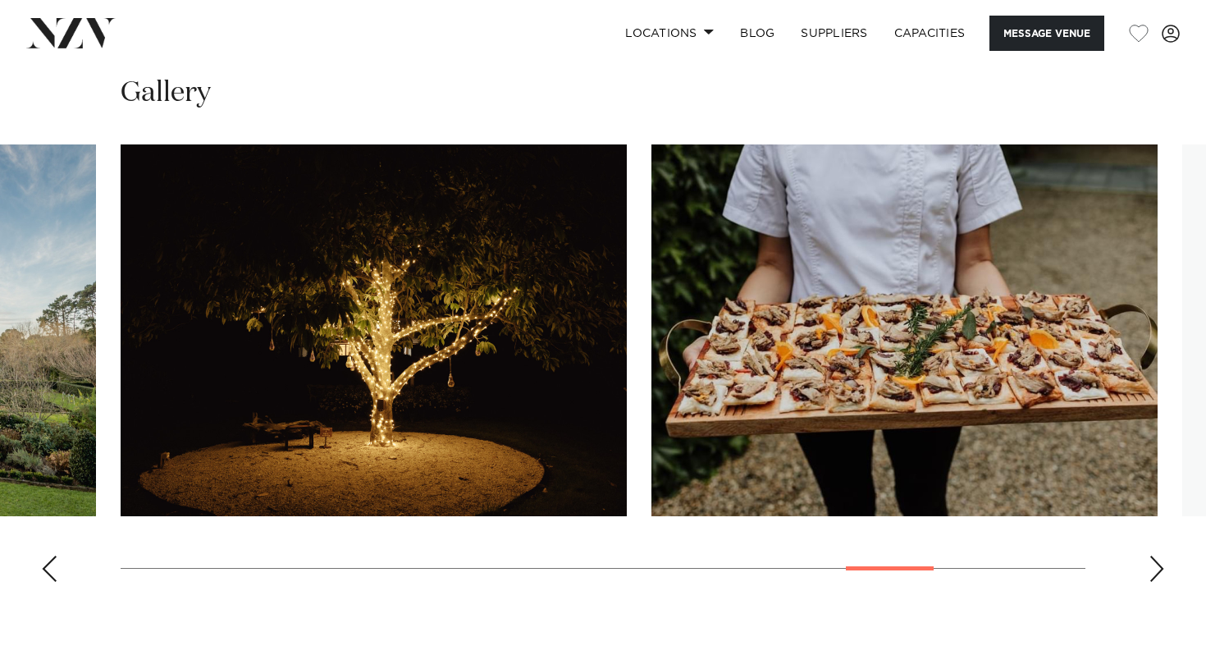
click at [1154, 556] on div "Next slide" at bounding box center [1157, 569] width 16 height 26
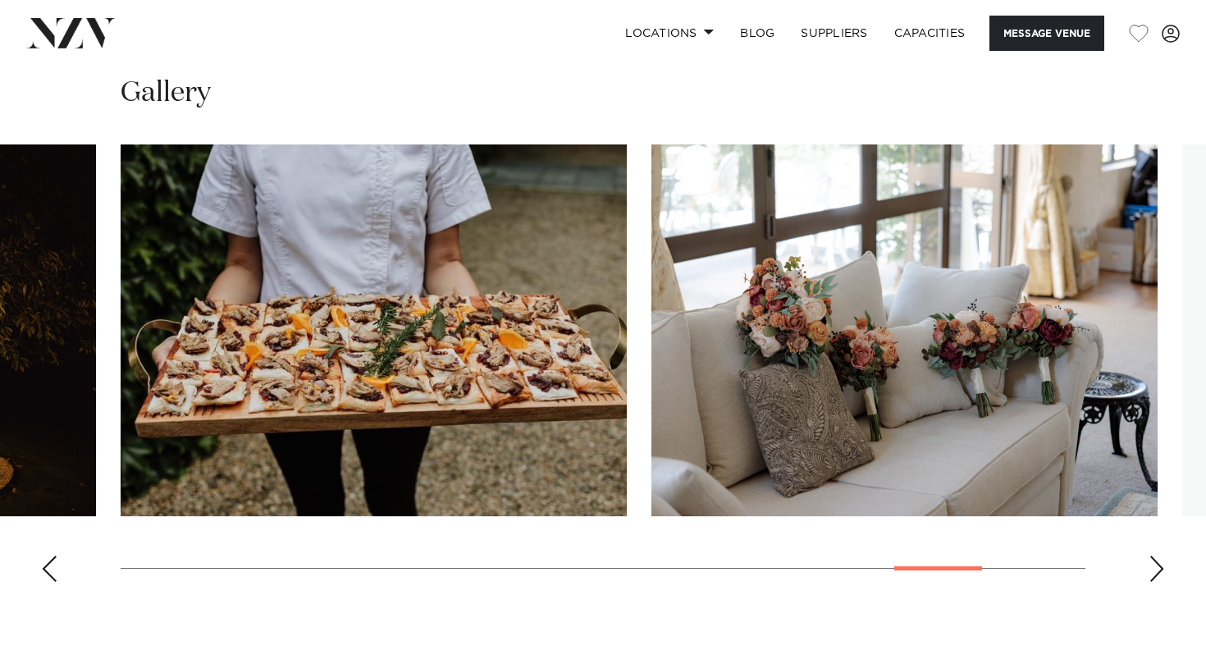
click at [1154, 556] on div "Next slide" at bounding box center [1157, 569] width 16 height 26
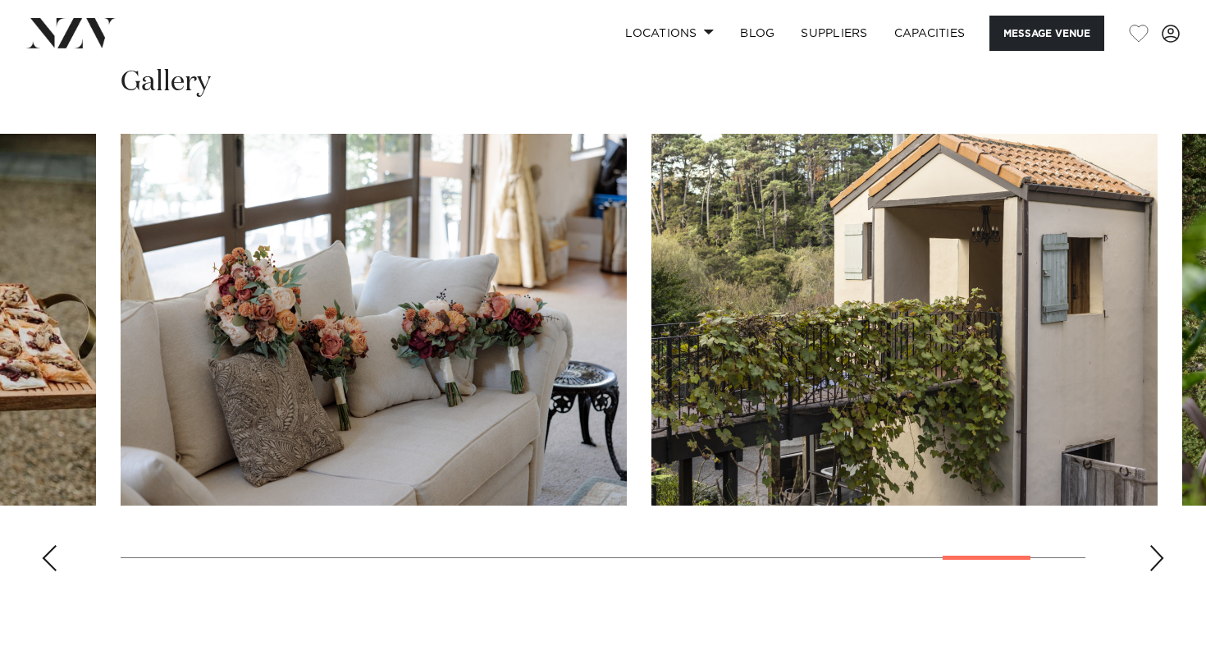
scroll to position [1477, 0]
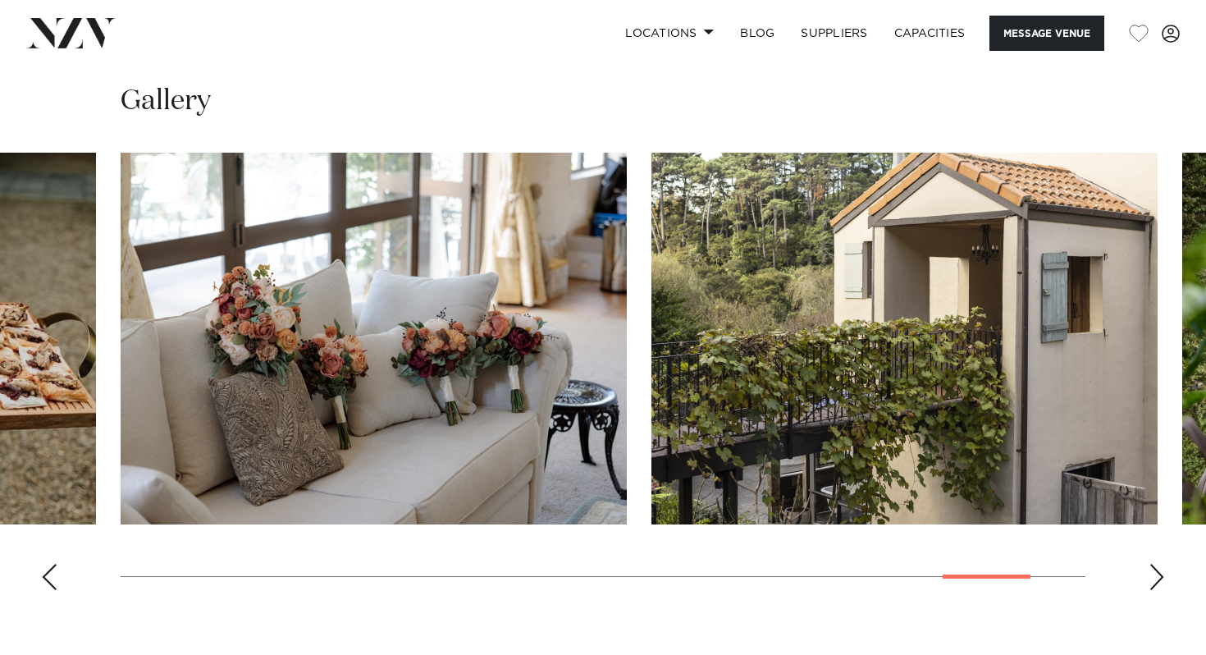
click at [1148, 522] on swiper-container at bounding box center [603, 378] width 1206 height 451
click at [1165, 530] on swiper-container at bounding box center [603, 378] width 1206 height 451
click at [1161, 564] on div "Next slide" at bounding box center [1157, 577] width 16 height 26
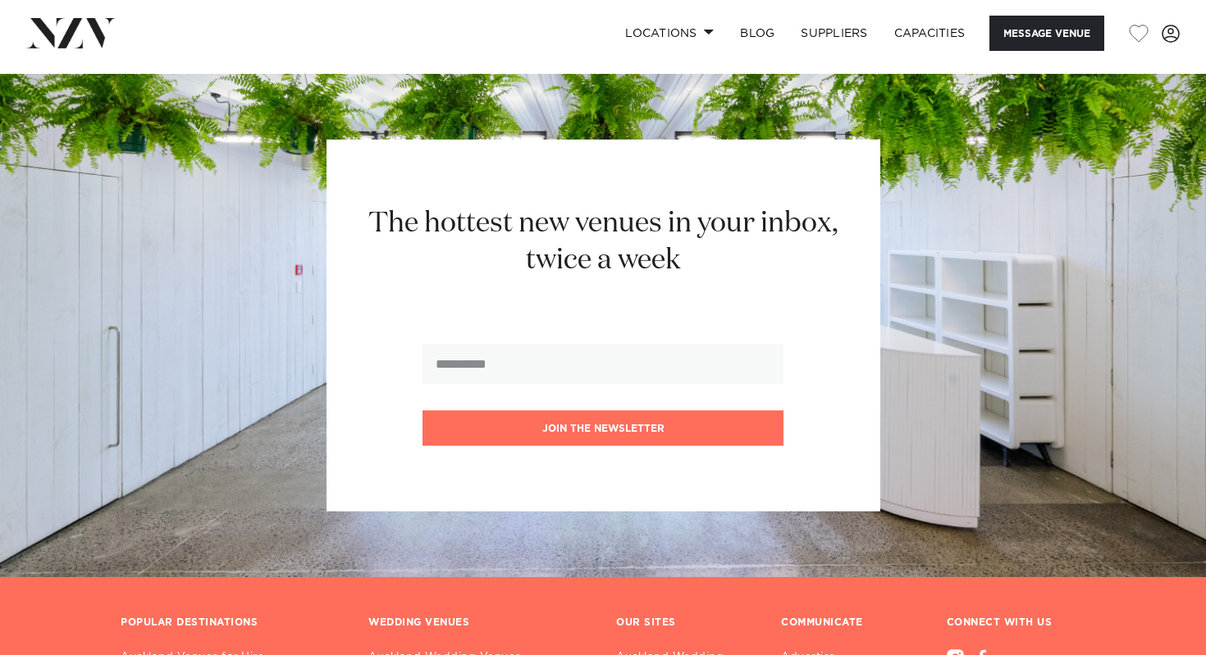
scroll to position [4242, 0]
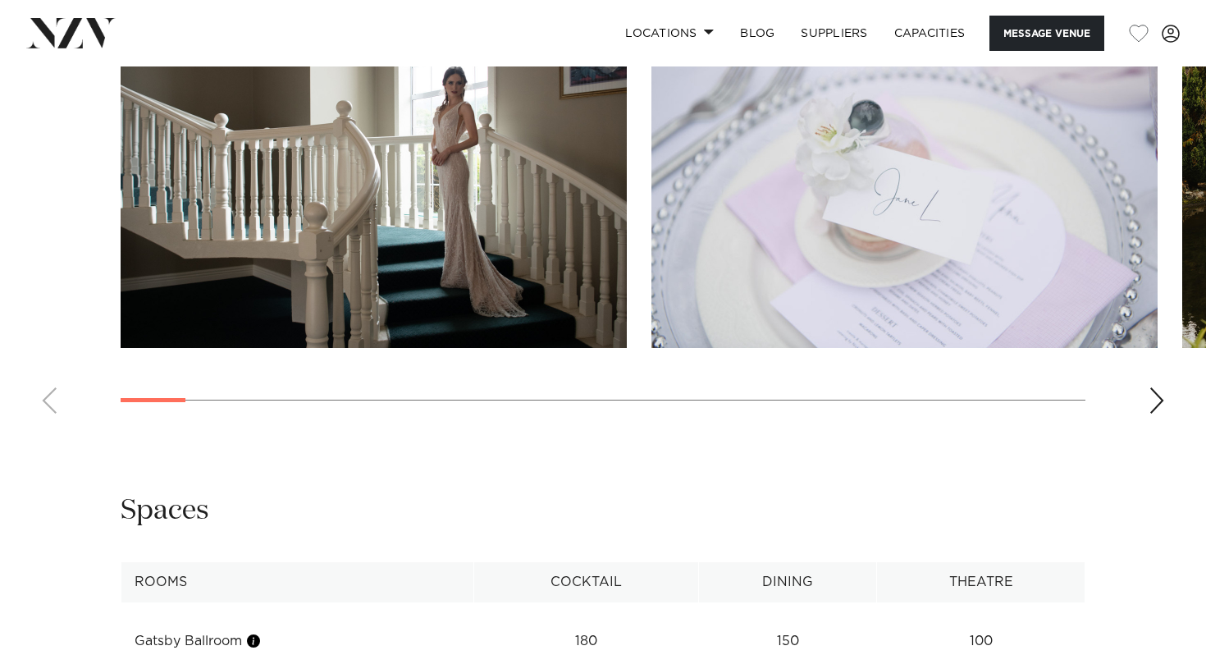
scroll to position [1638, 0]
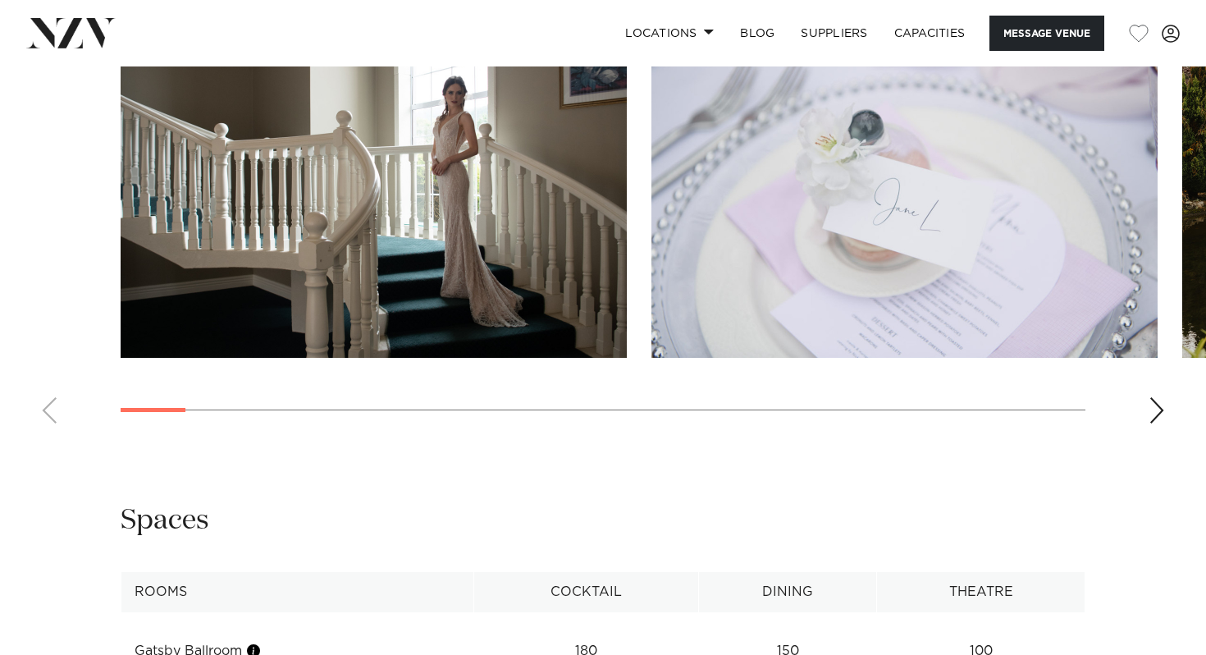
click at [1166, 437] on swiper-container at bounding box center [603, 211] width 1206 height 451
click at [1162, 423] on div "Next slide" at bounding box center [1157, 410] width 16 height 26
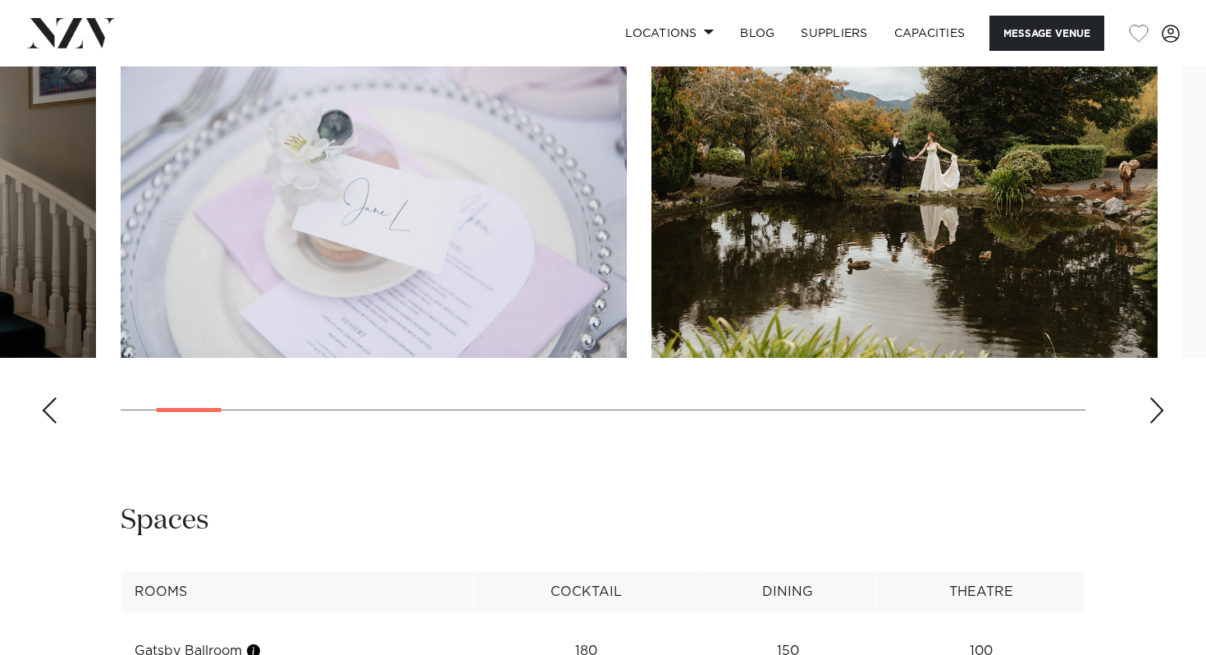
click at [1162, 423] on div "Next slide" at bounding box center [1157, 410] width 16 height 26
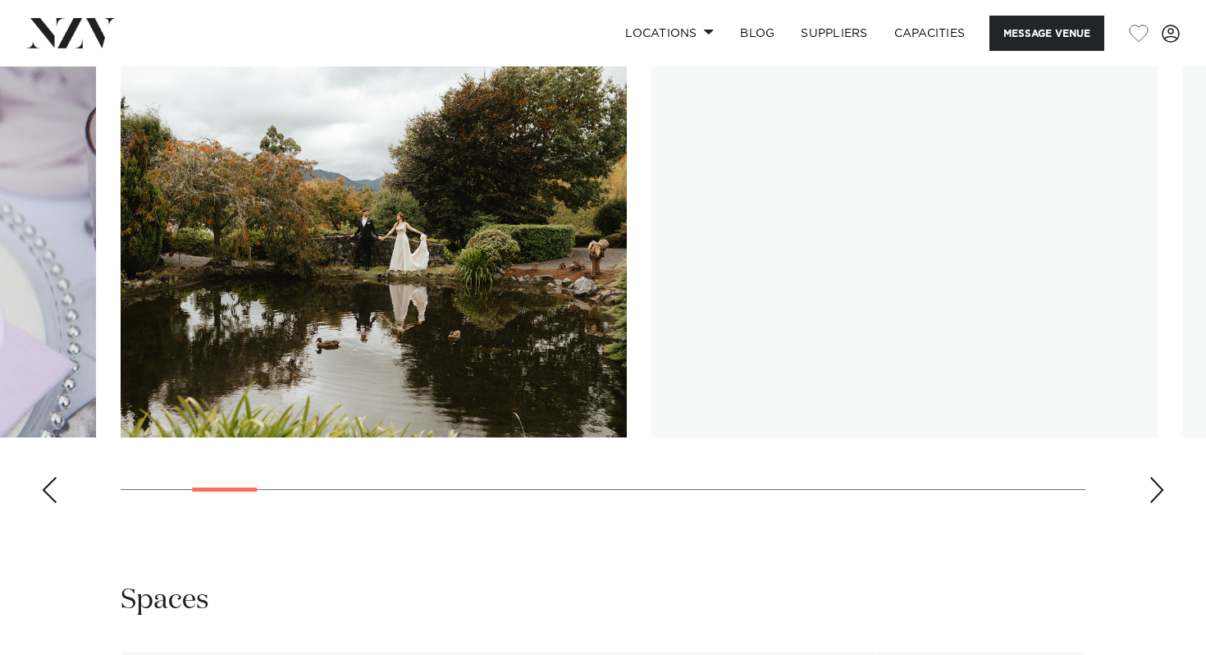
scroll to position [1546, 0]
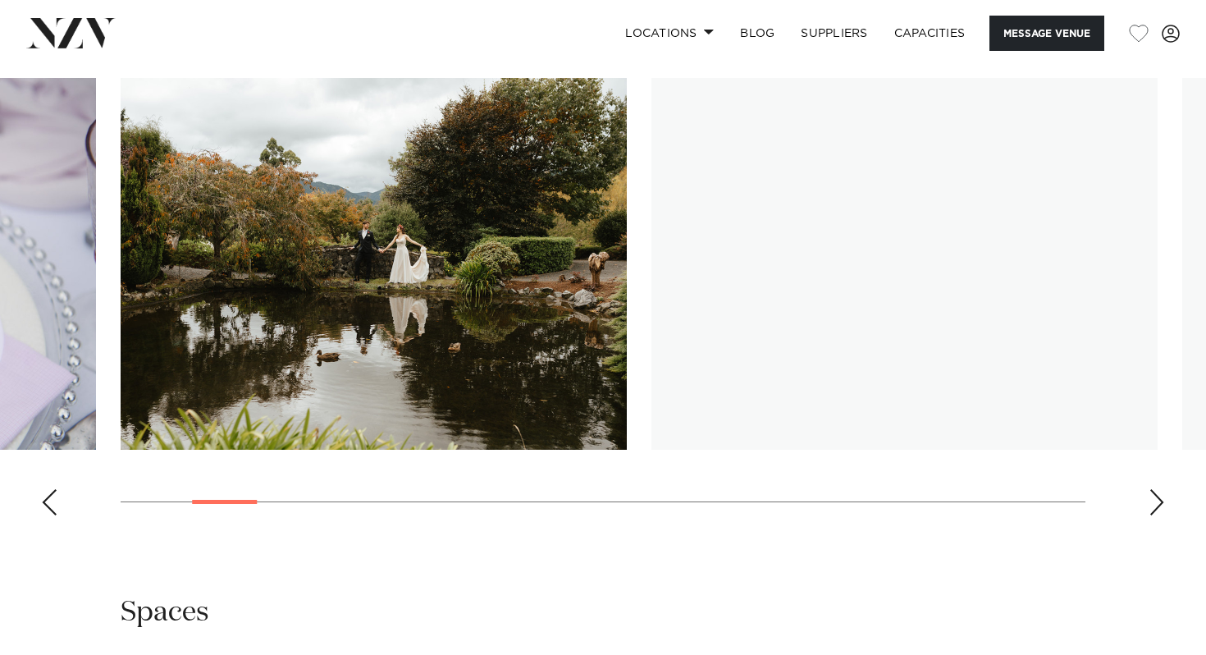
click at [1151, 515] on div "Next slide" at bounding box center [1157, 502] width 16 height 26
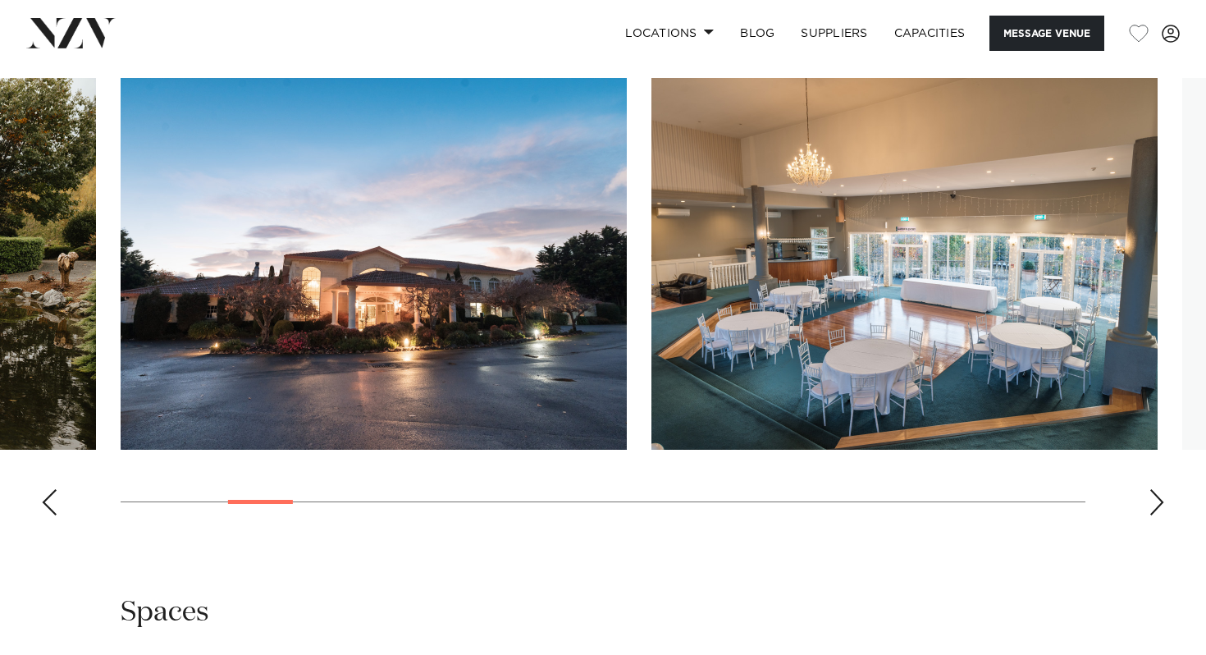
click at [1151, 515] on div "Next slide" at bounding box center [1157, 502] width 16 height 26
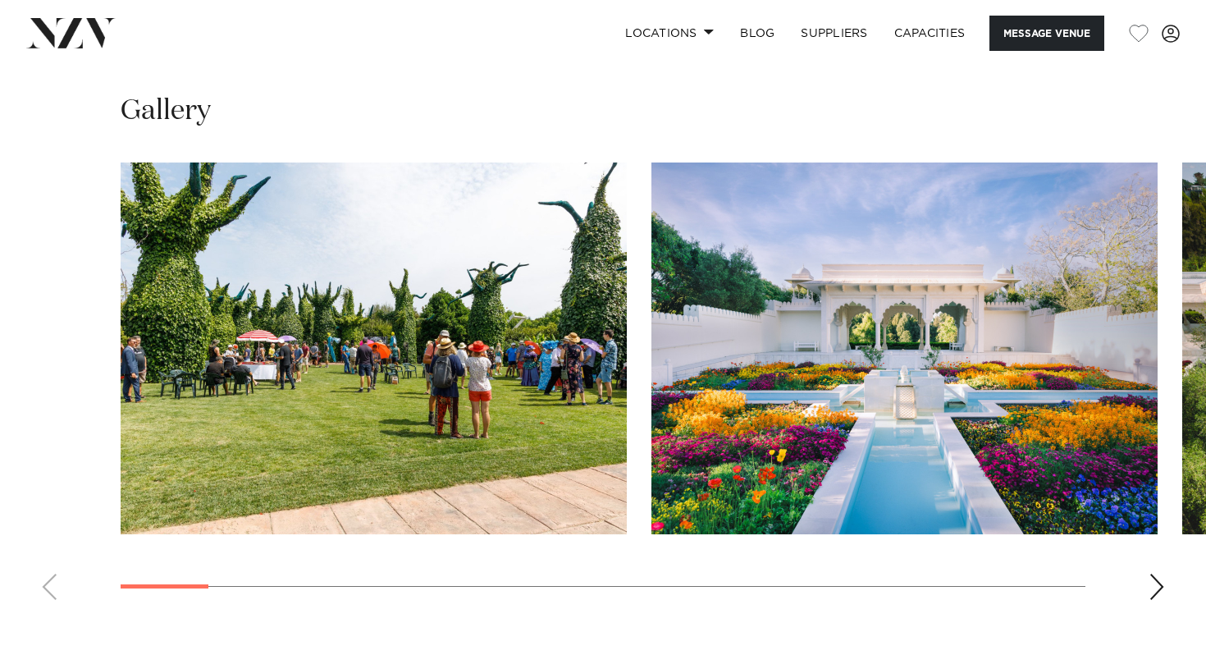
scroll to position [1486, 0]
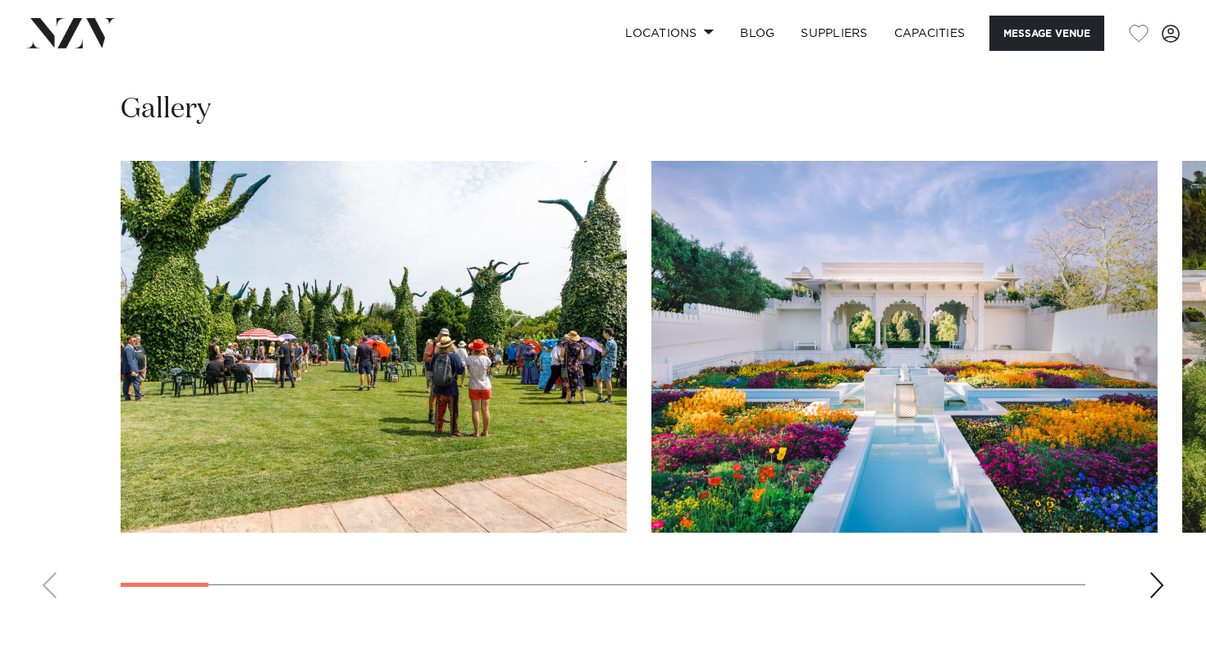
click at [1147, 559] on swiper-container at bounding box center [603, 386] width 1206 height 451
click at [1155, 572] on div "Next slide" at bounding box center [1157, 585] width 16 height 26
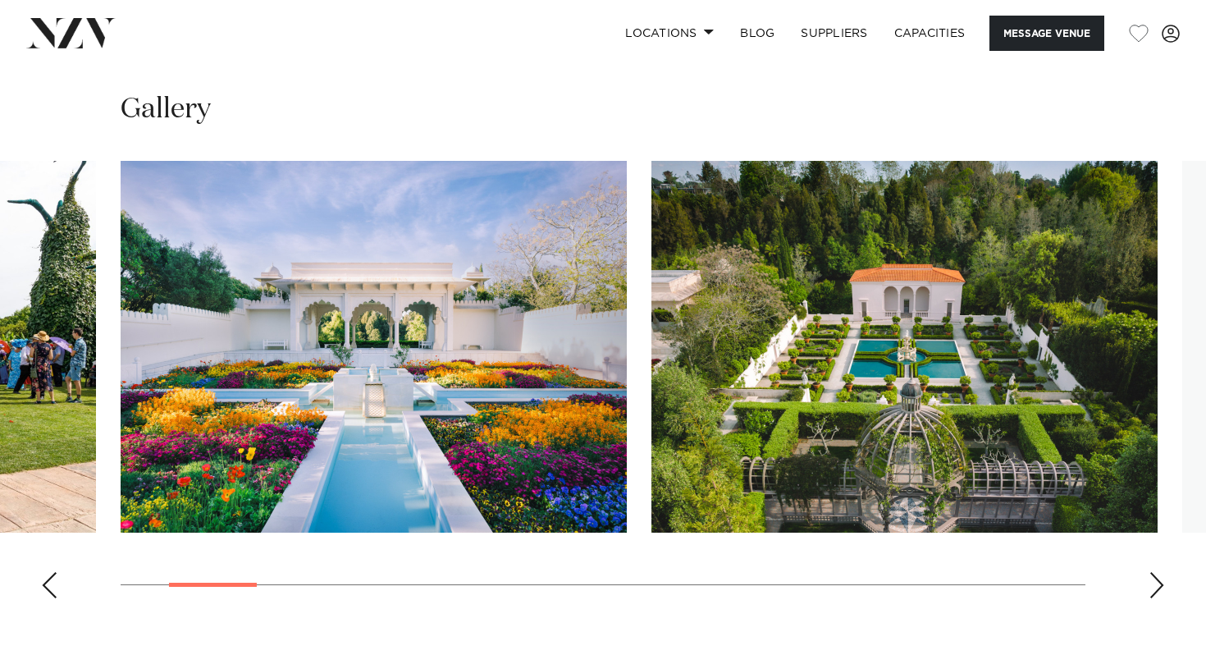
click at [1156, 572] on div "Next slide" at bounding box center [1157, 585] width 16 height 26
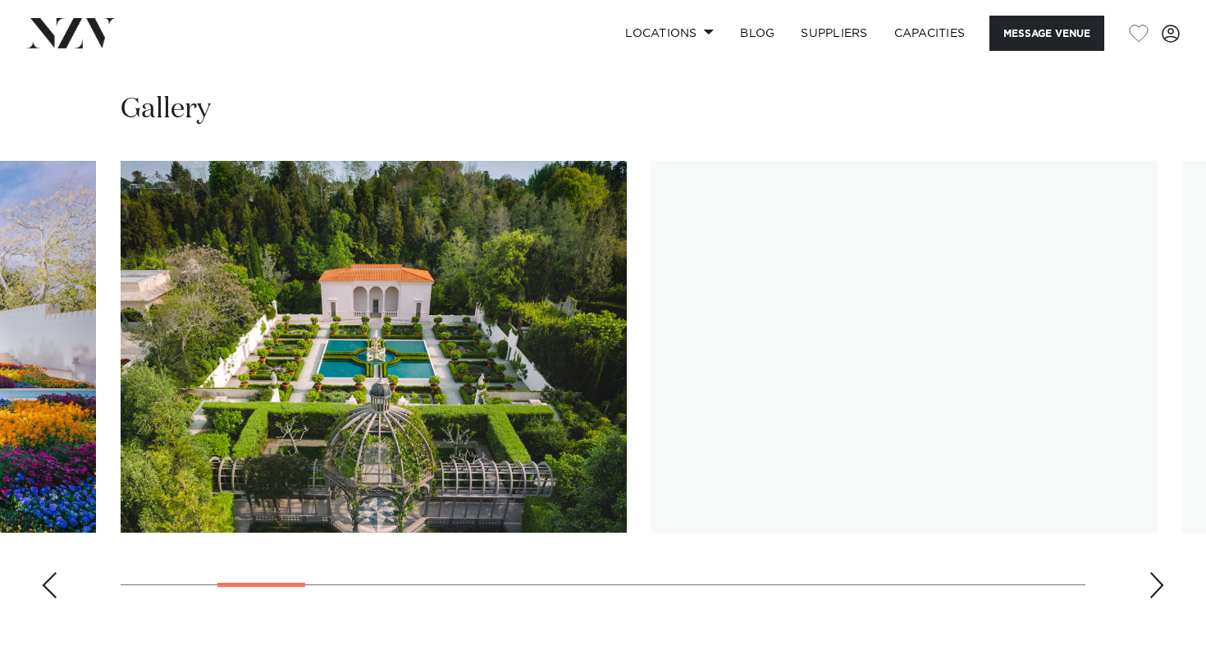
click at [1156, 572] on div "Next slide" at bounding box center [1157, 585] width 16 height 26
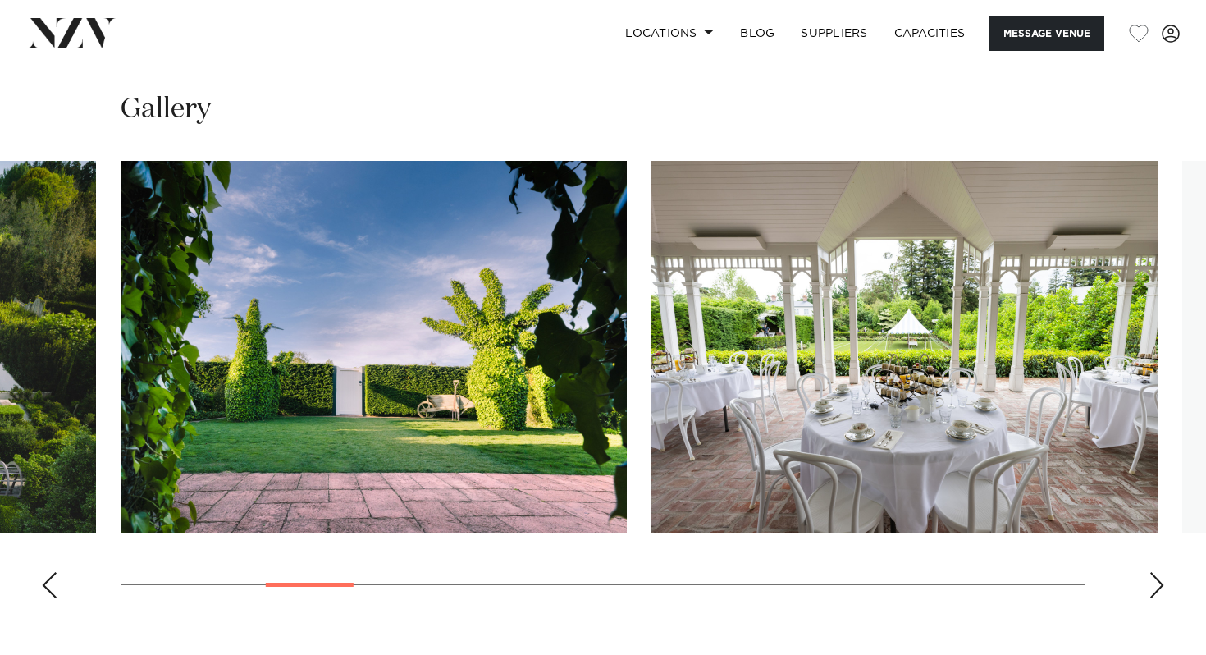
click at [1163, 572] on div "Next slide" at bounding box center [1157, 585] width 16 height 26
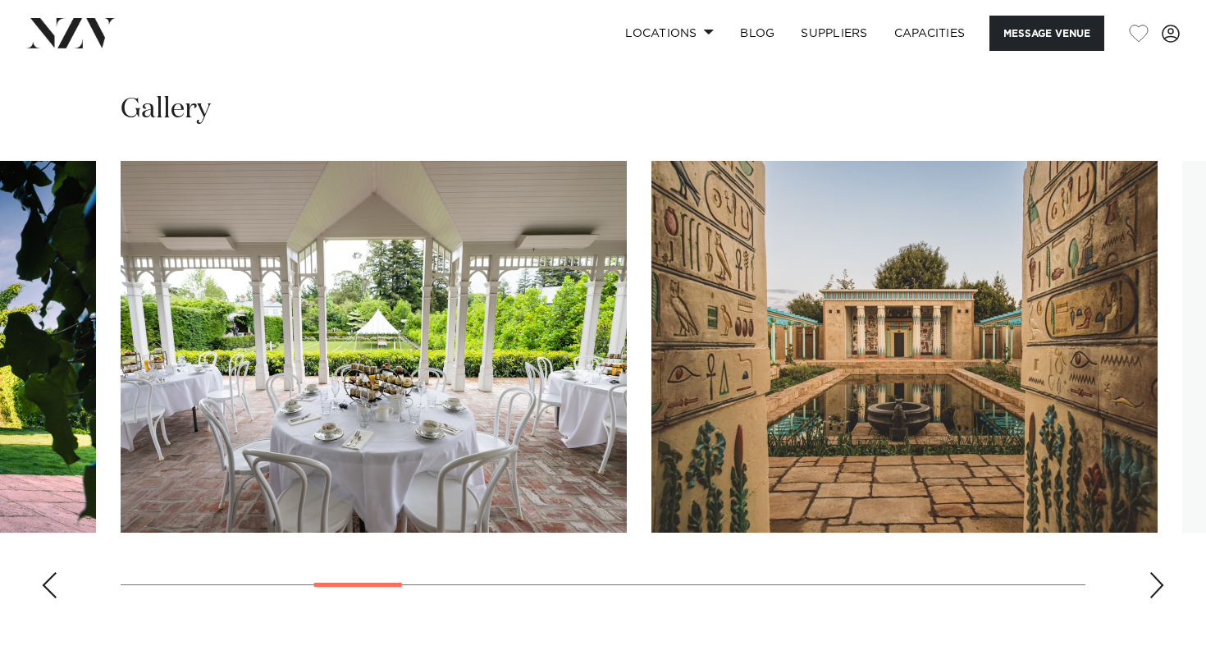
click at [1163, 572] on div "Next slide" at bounding box center [1157, 585] width 16 height 26
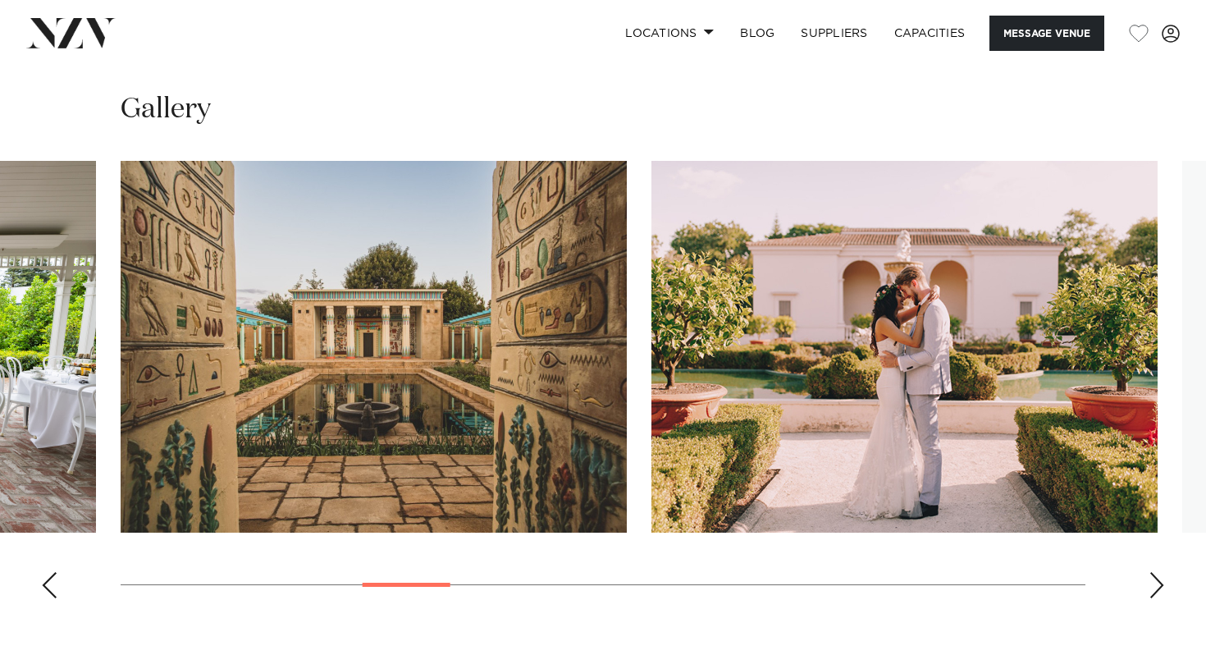
click at [1163, 572] on div "Next slide" at bounding box center [1157, 585] width 16 height 26
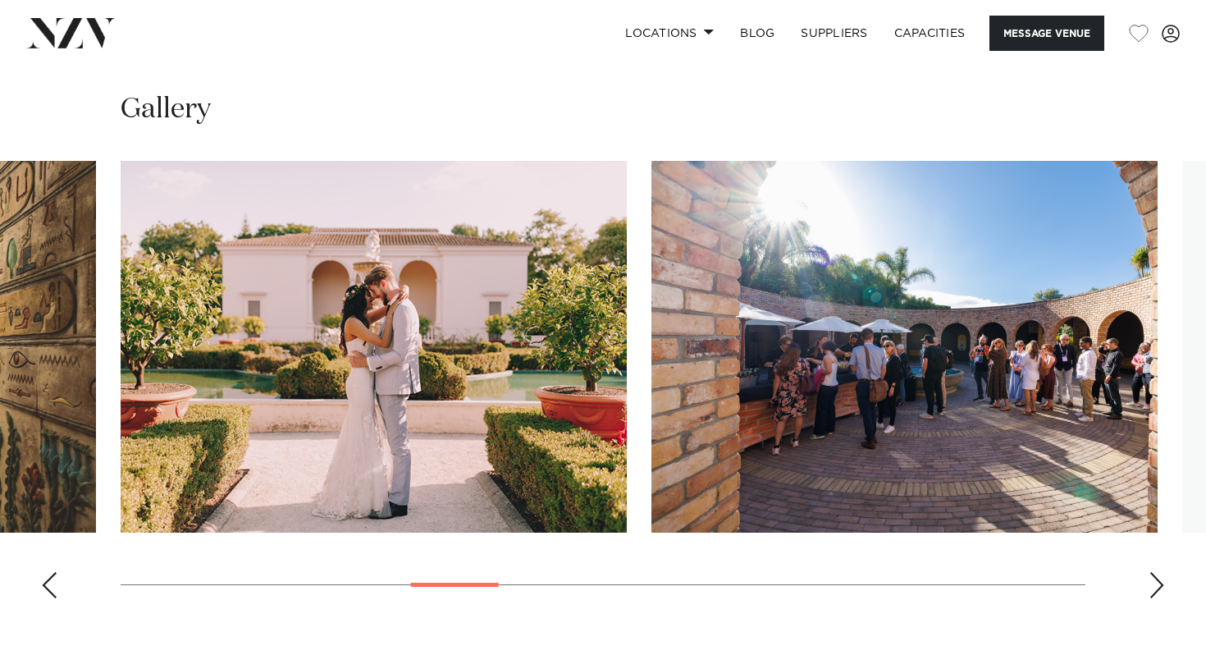
click at [1164, 572] on div "Next slide" at bounding box center [1157, 585] width 16 height 26
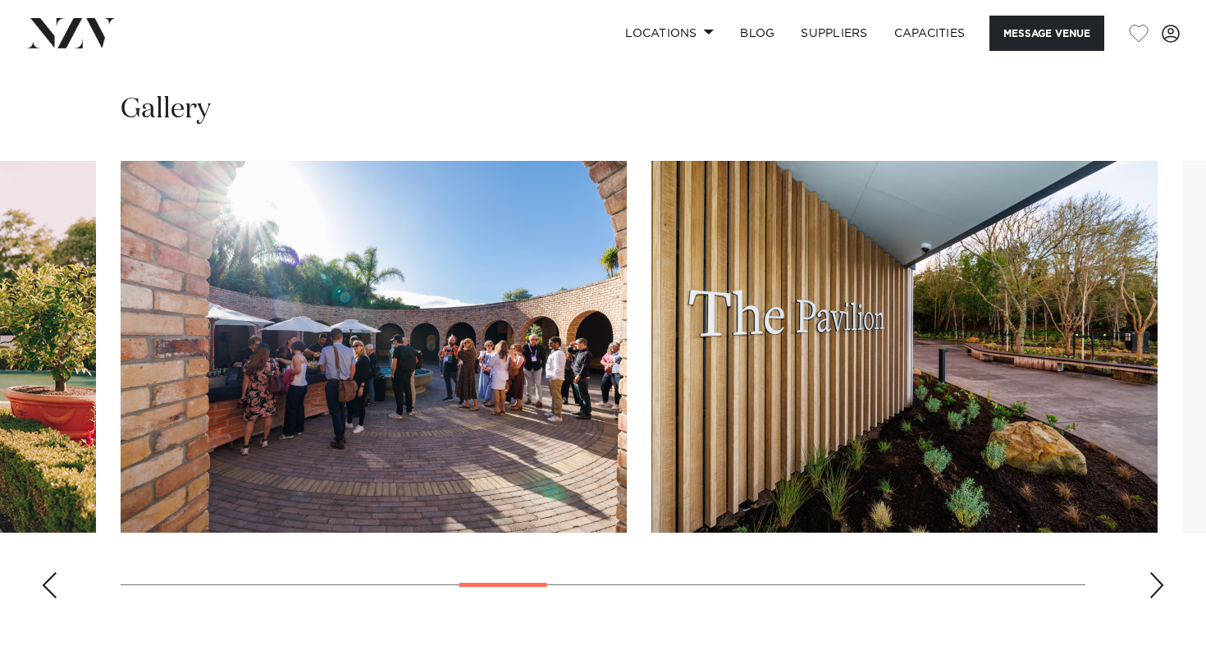
click at [1163, 572] on div "Next slide" at bounding box center [1157, 585] width 16 height 26
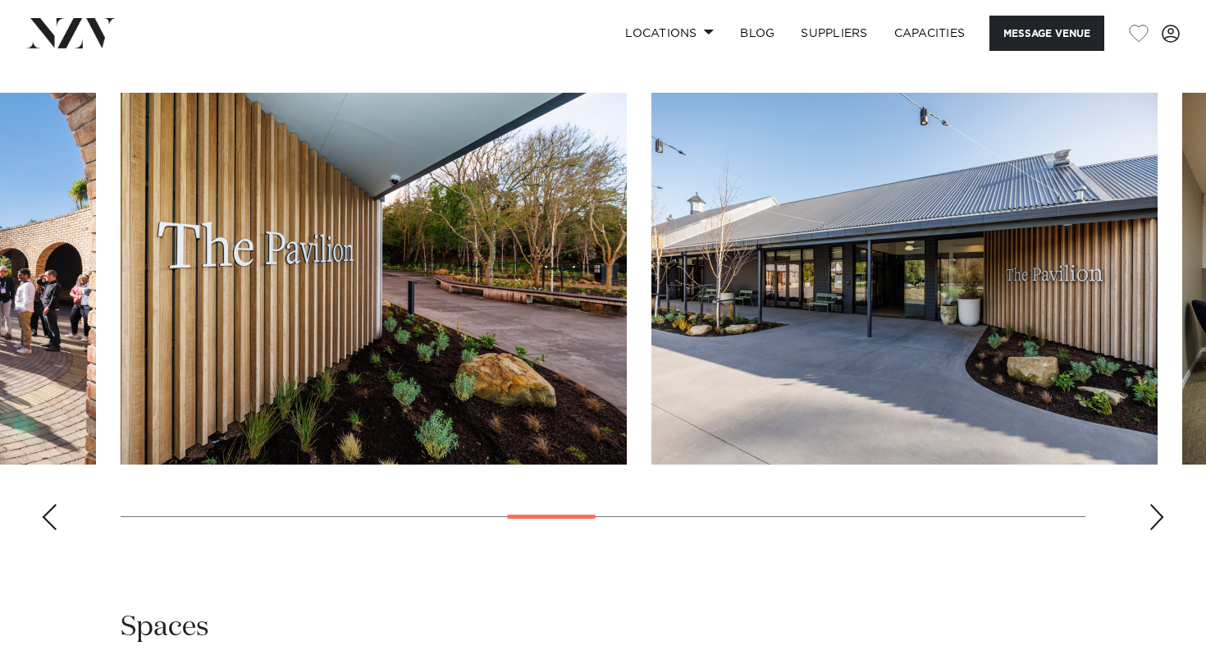
scroll to position [1555, 0]
click at [1145, 494] on swiper-container at bounding box center [603, 317] width 1206 height 451
click at [1156, 503] on div "Next slide" at bounding box center [1157, 516] width 16 height 26
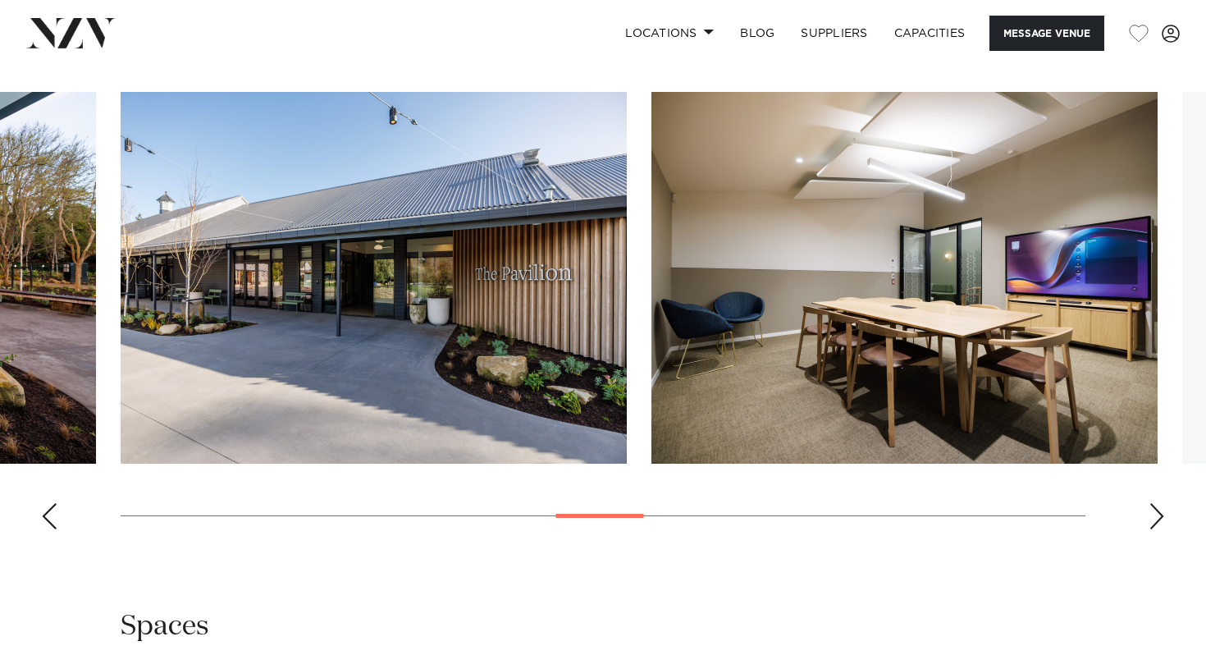
click at [1156, 503] on div "Next slide" at bounding box center [1157, 516] width 16 height 26
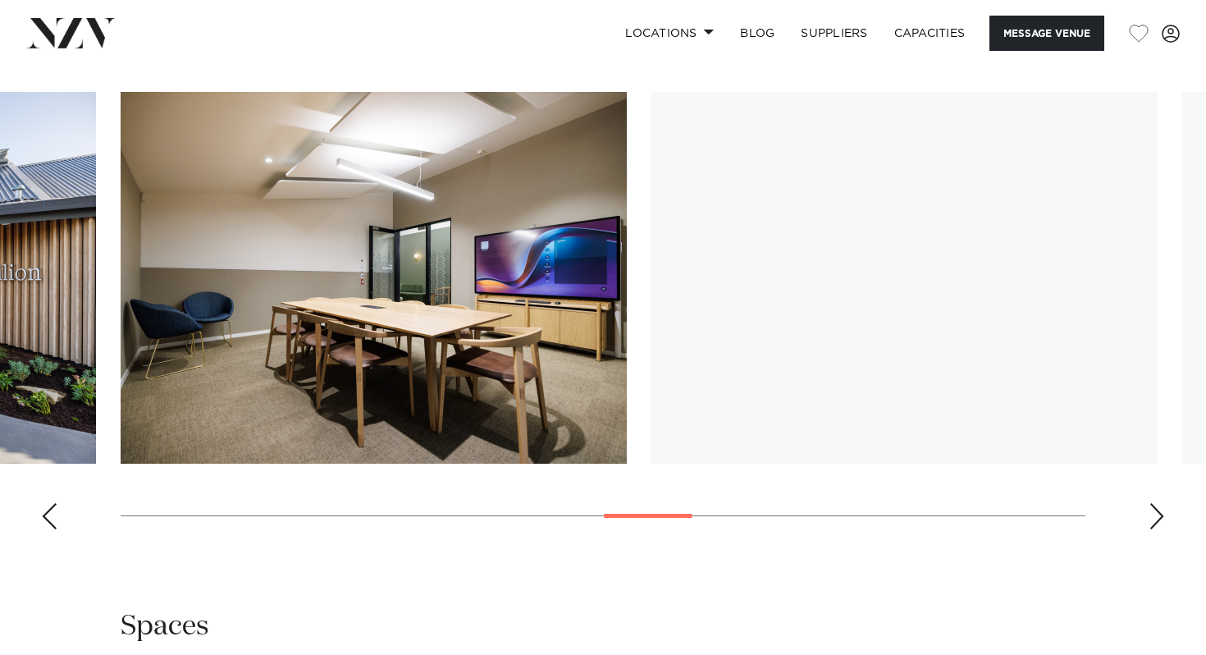
click at [1156, 503] on div "Next slide" at bounding box center [1157, 516] width 16 height 26
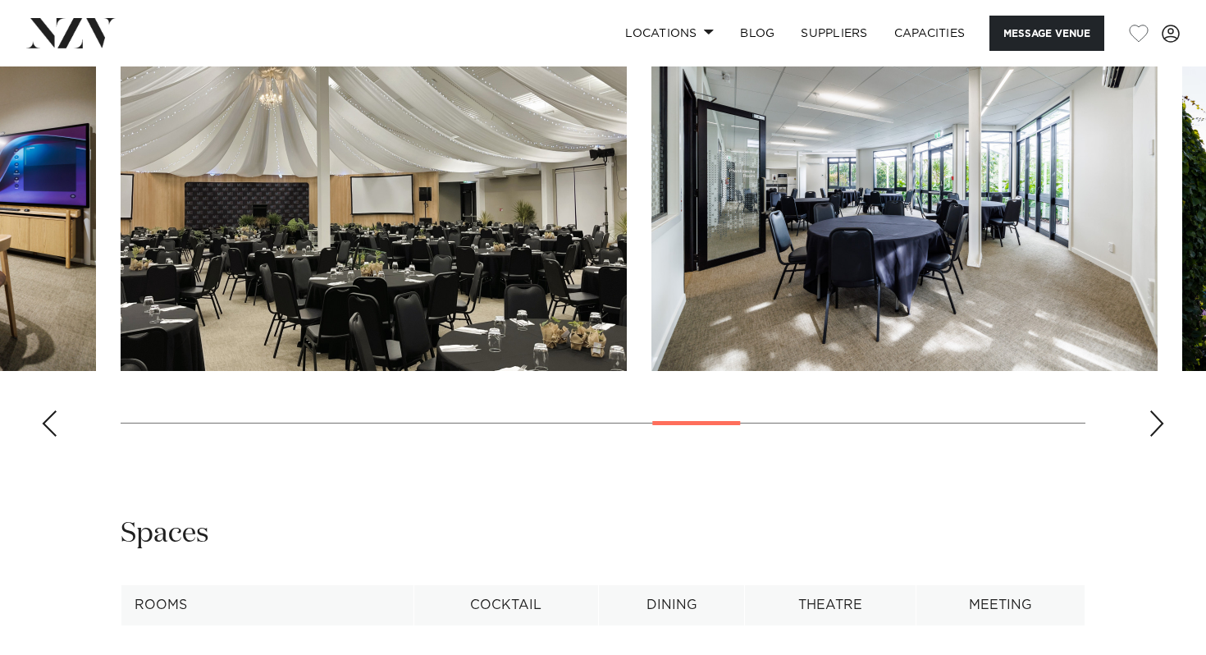
scroll to position [1605, 0]
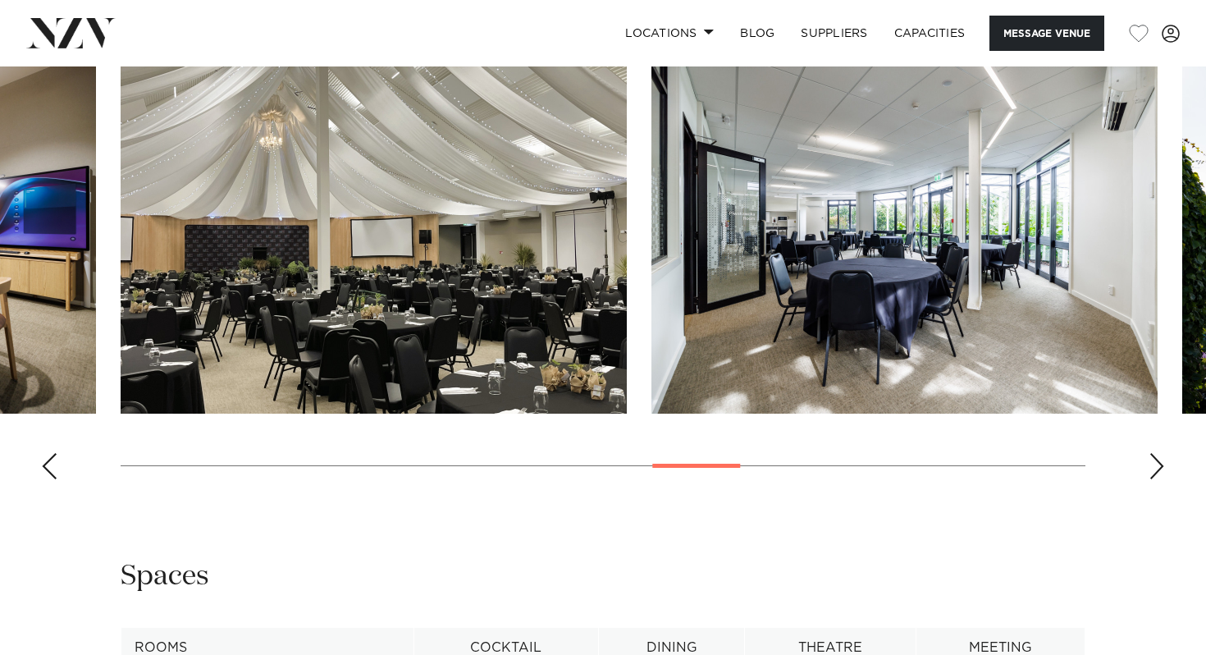
click at [1152, 453] on div "Next slide" at bounding box center [1157, 466] width 16 height 26
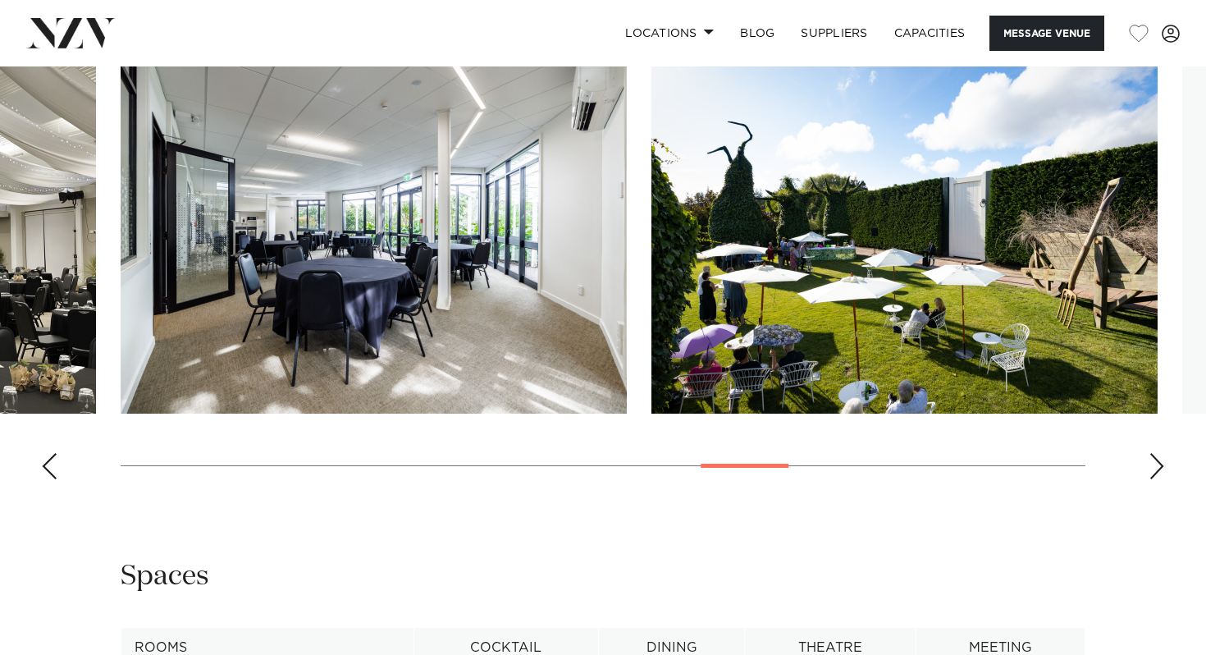
click at [1152, 453] on div "Next slide" at bounding box center [1157, 466] width 16 height 26
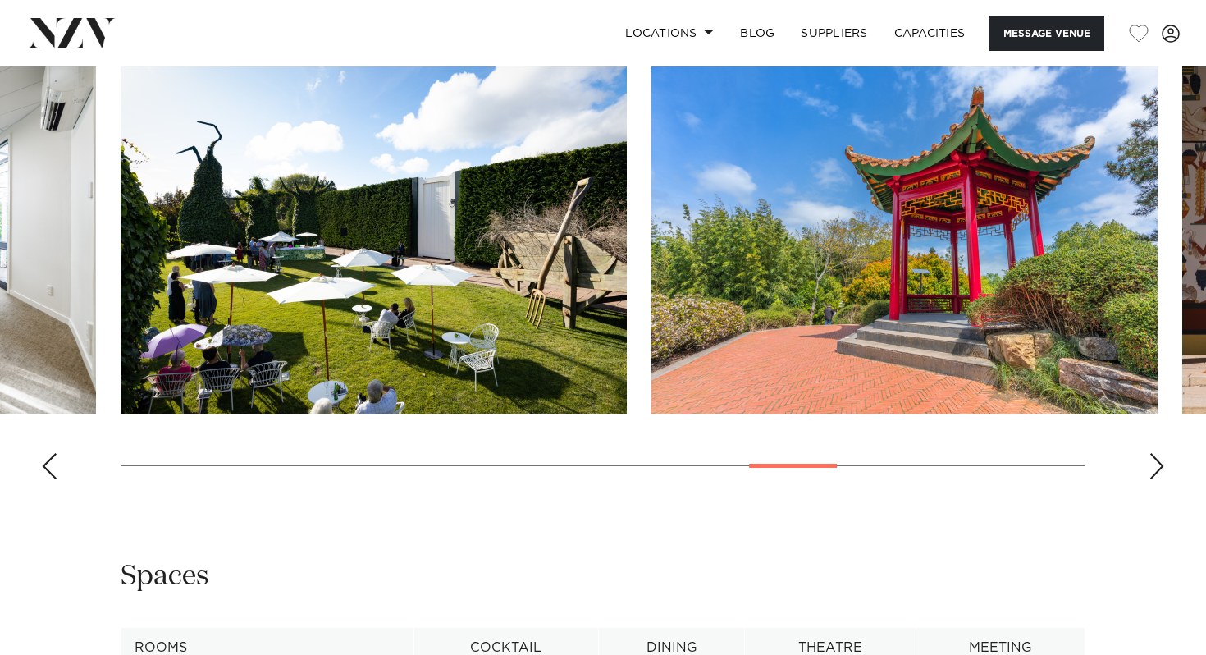
click at [1152, 453] on div "Next slide" at bounding box center [1157, 466] width 16 height 26
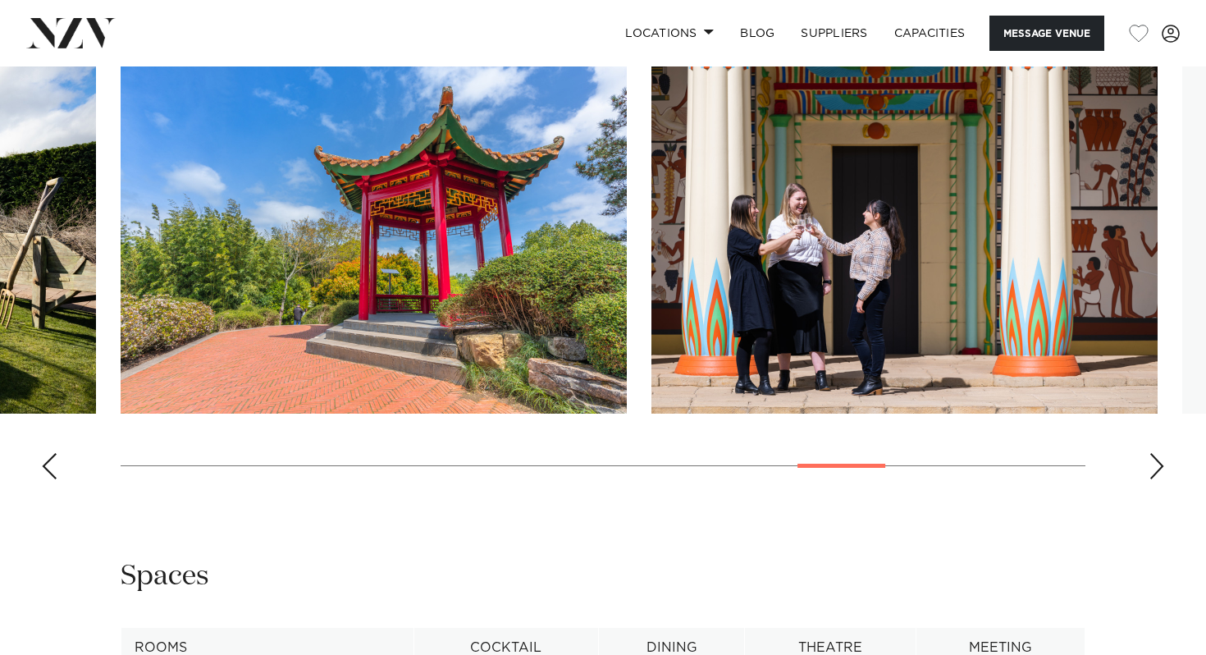
click at [1152, 453] on div "Next slide" at bounding box center [1157, 466] width 16 height 26
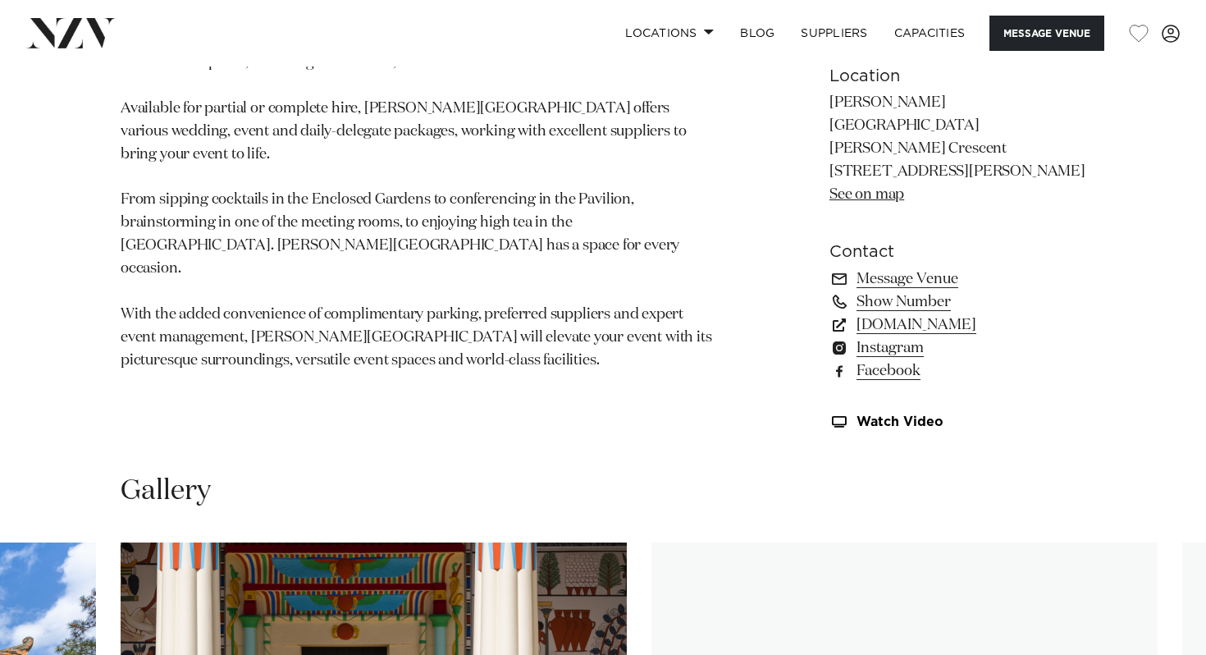
scroll to position [1027, 0]
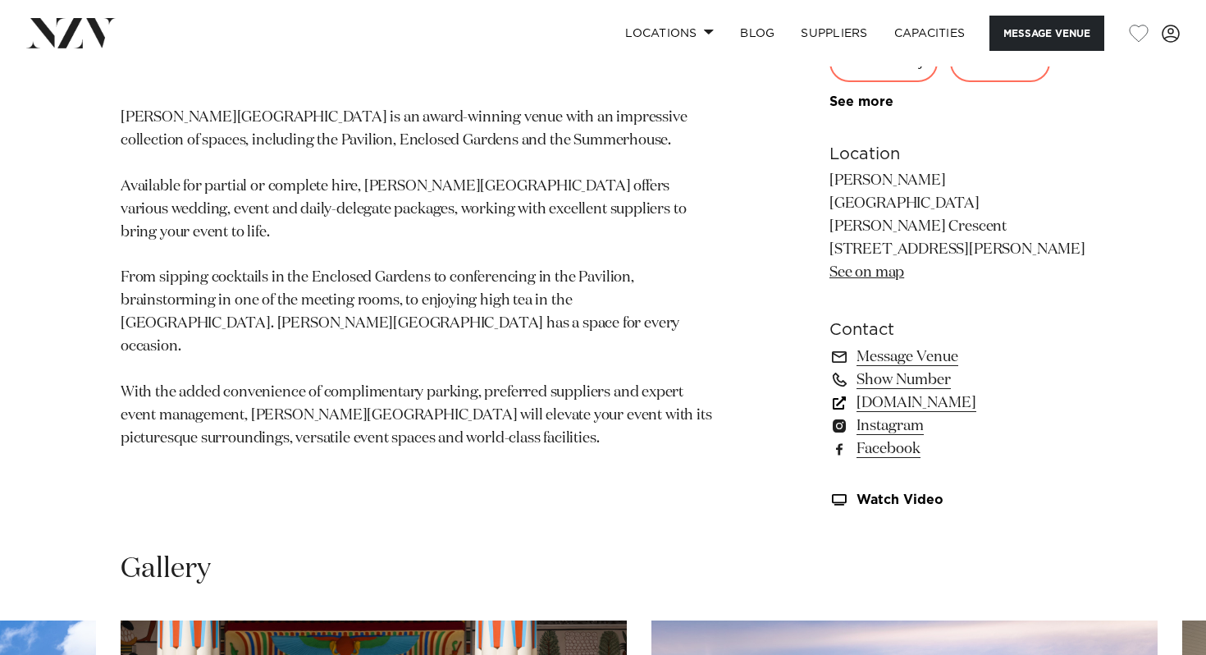
click at [938, 391] on link "hamiltongardens.co.nz" at bounding box center [958, 402] width 256 height 23
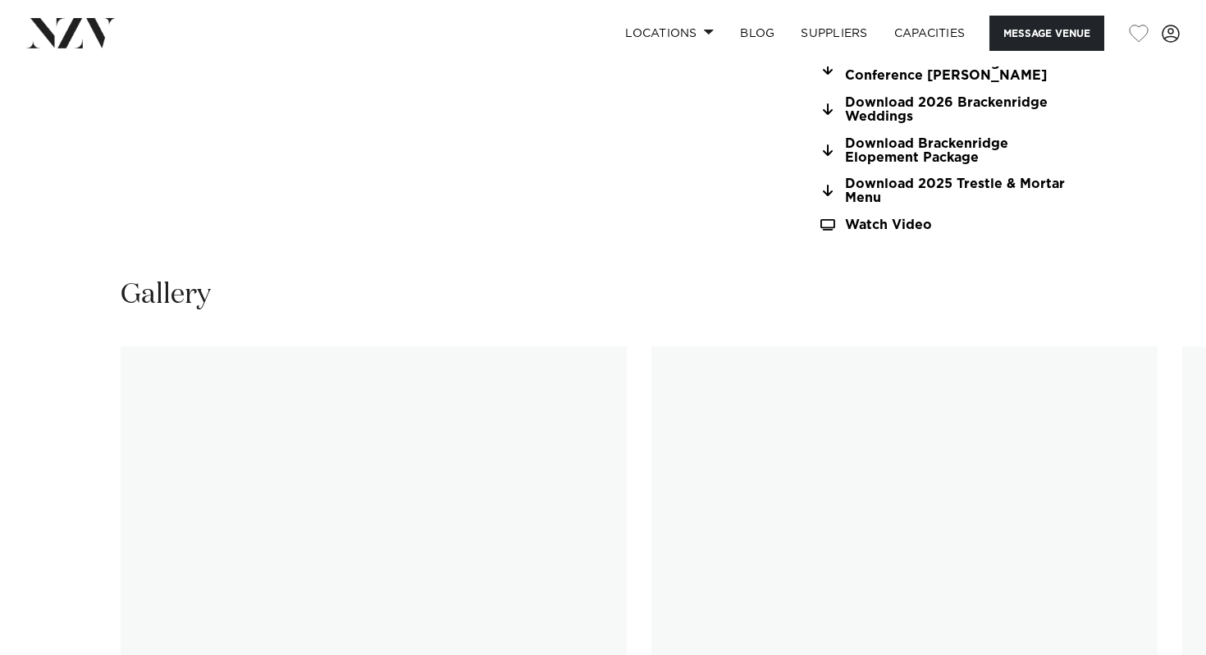
scroll to position [1619, 0]
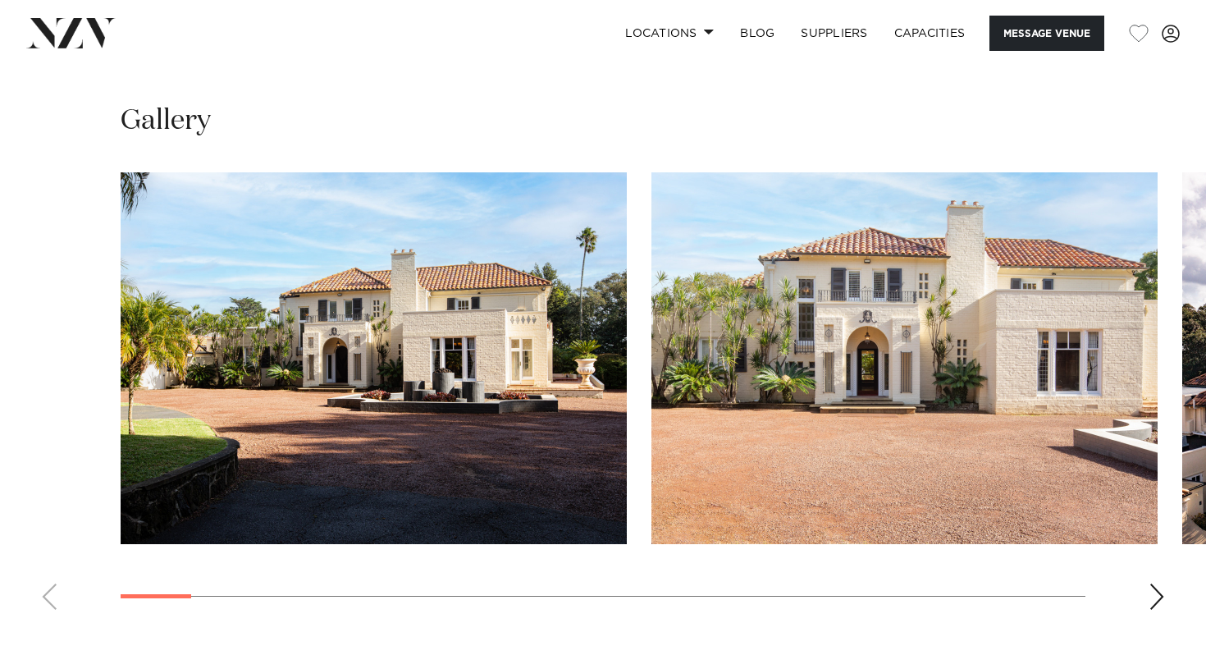
scroll to position [1540, 0]
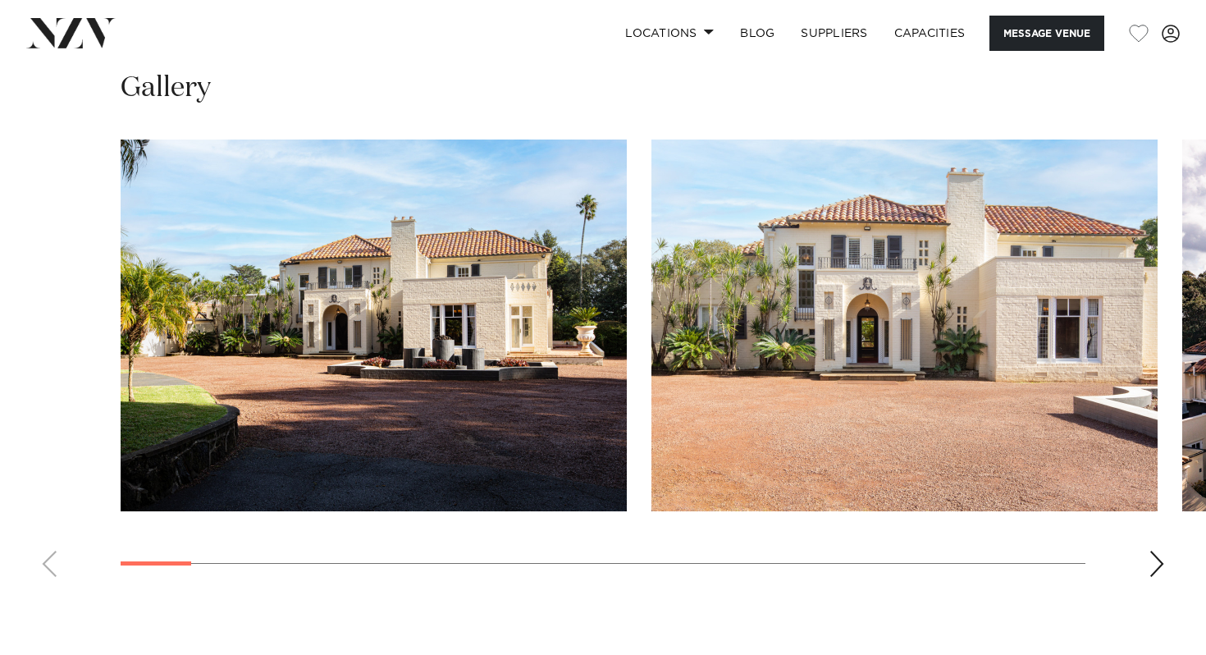
click at [1156, 579] on swiper-container at bounding box center [603, 365] width 1206 height 451
click at [1151, 573] on div "Next slide" at bounding box center [1157, 564] width 16 height 26
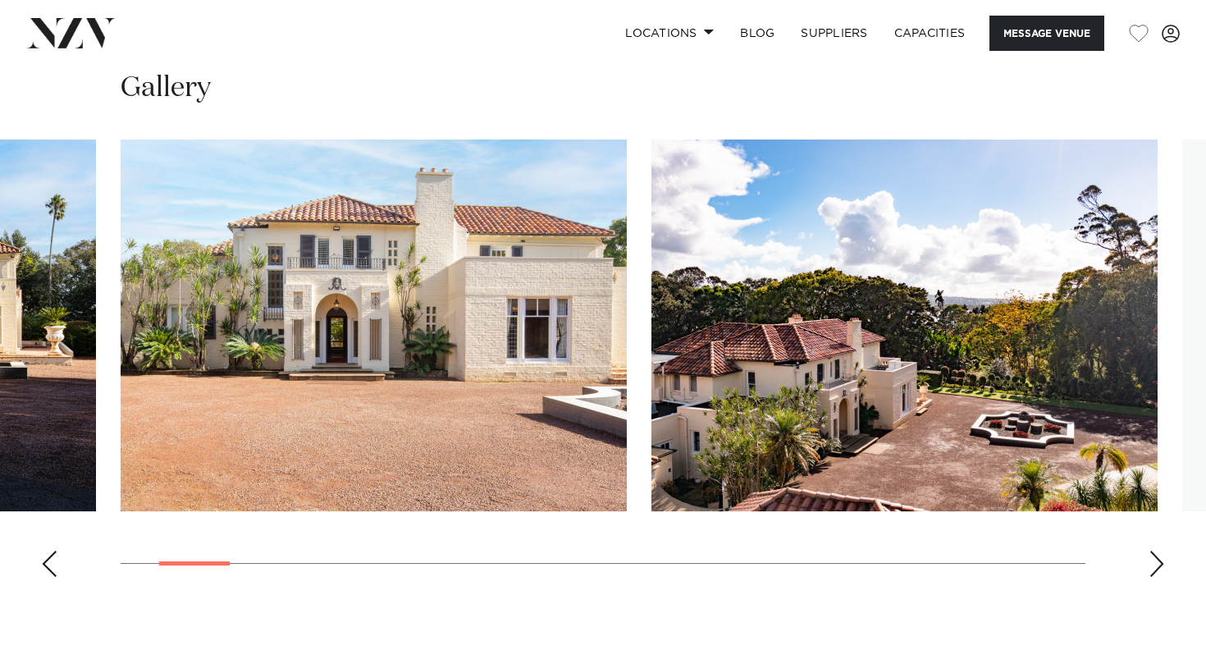
click at [1151, 570] on div "Next slide" at bounding box center [1157, 564] width 16 height 26
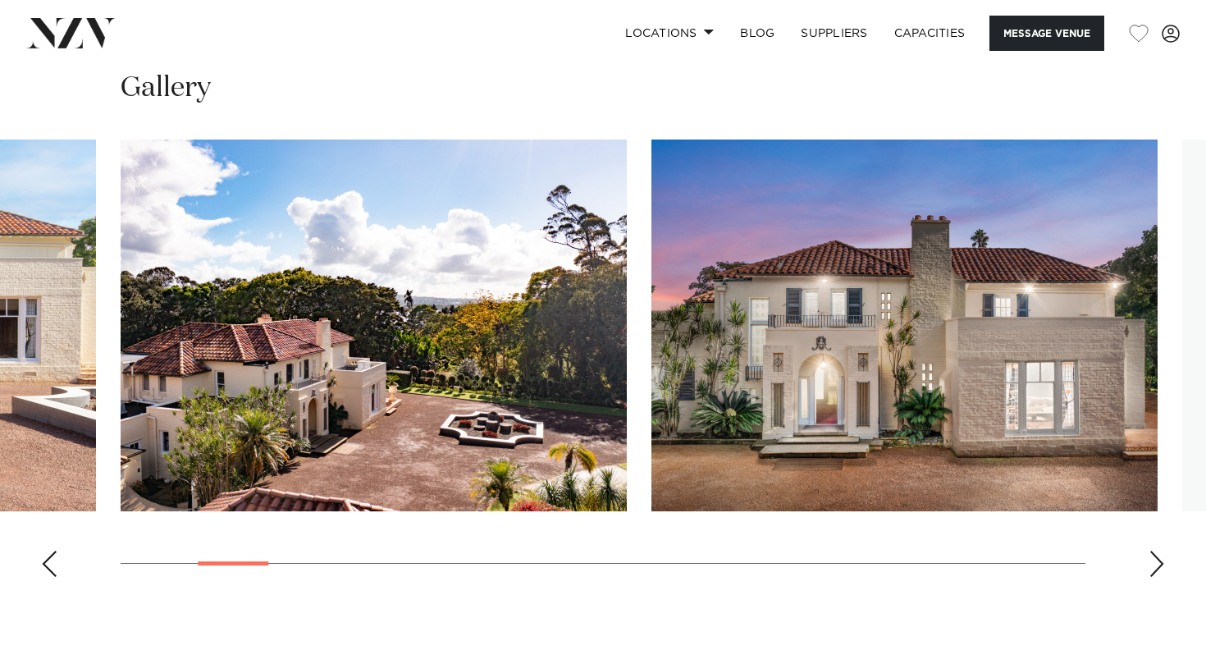
click at [1151, 570] on div "Next slide" at bounding box center [1157, 564] width 16 height 26
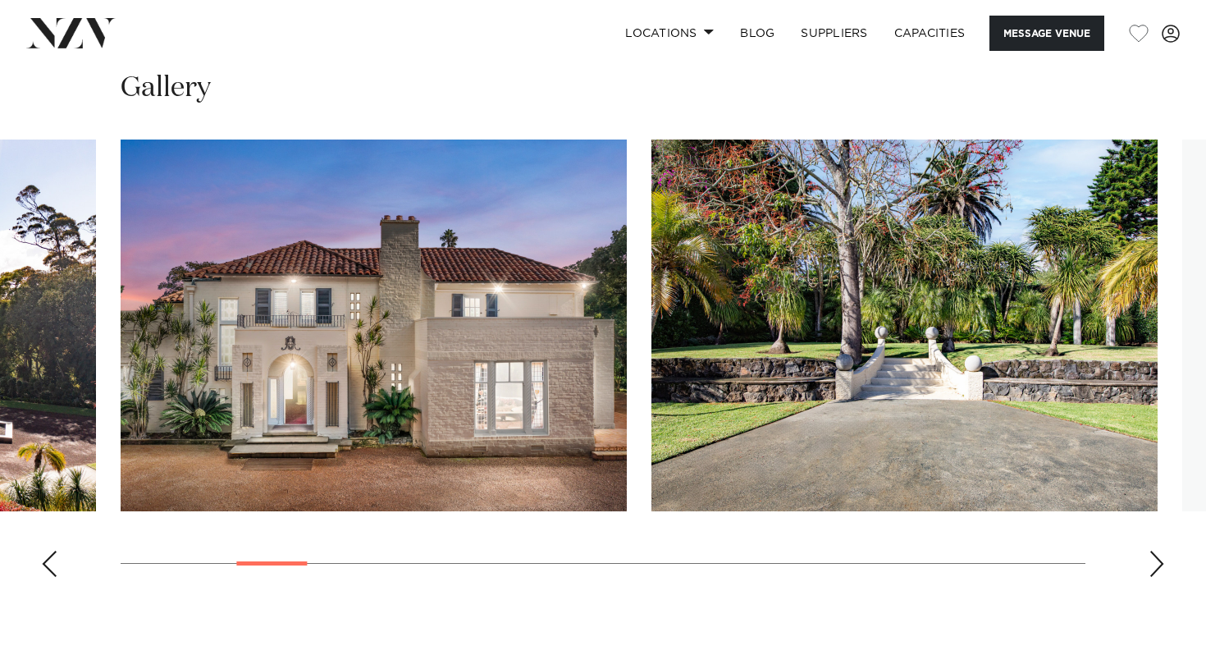
click at [1151, 570] on div "Next slide" at bounding box center [1157, 564] width 16 height 26
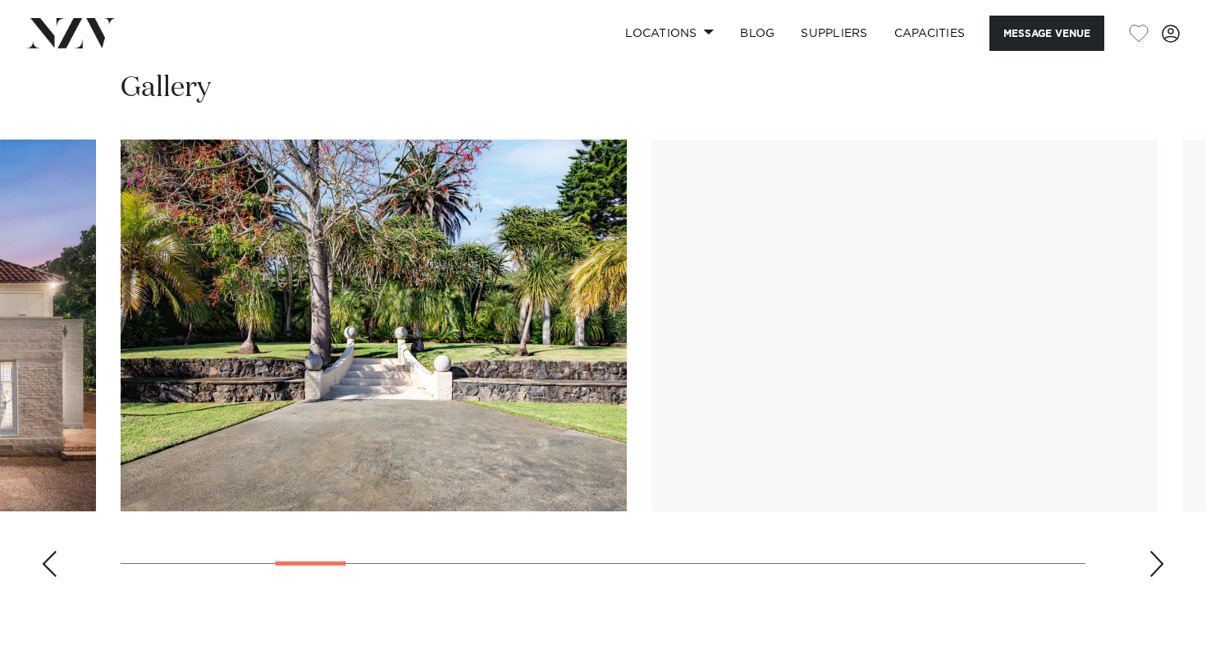
click at [1151, 570] on div "Next slide" at bounding box center [1157, 564] width 16 height 26
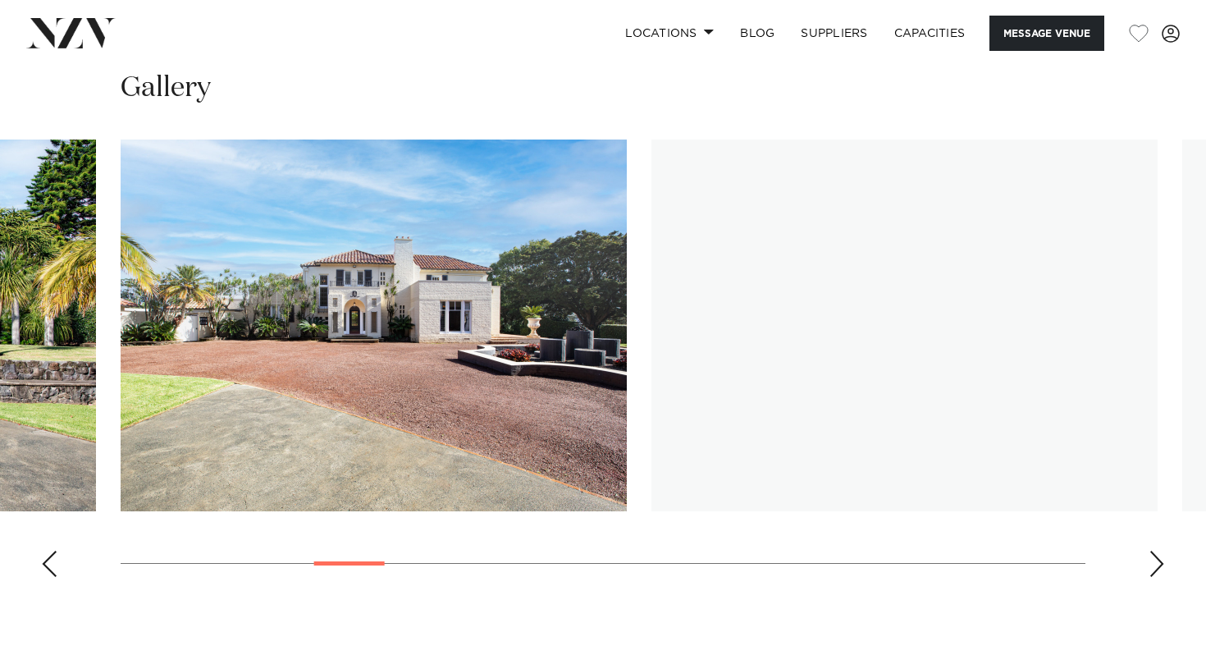
click at [1151, 570] on div "Next slide" at bounding box center [1157, 564] width 16 height 26
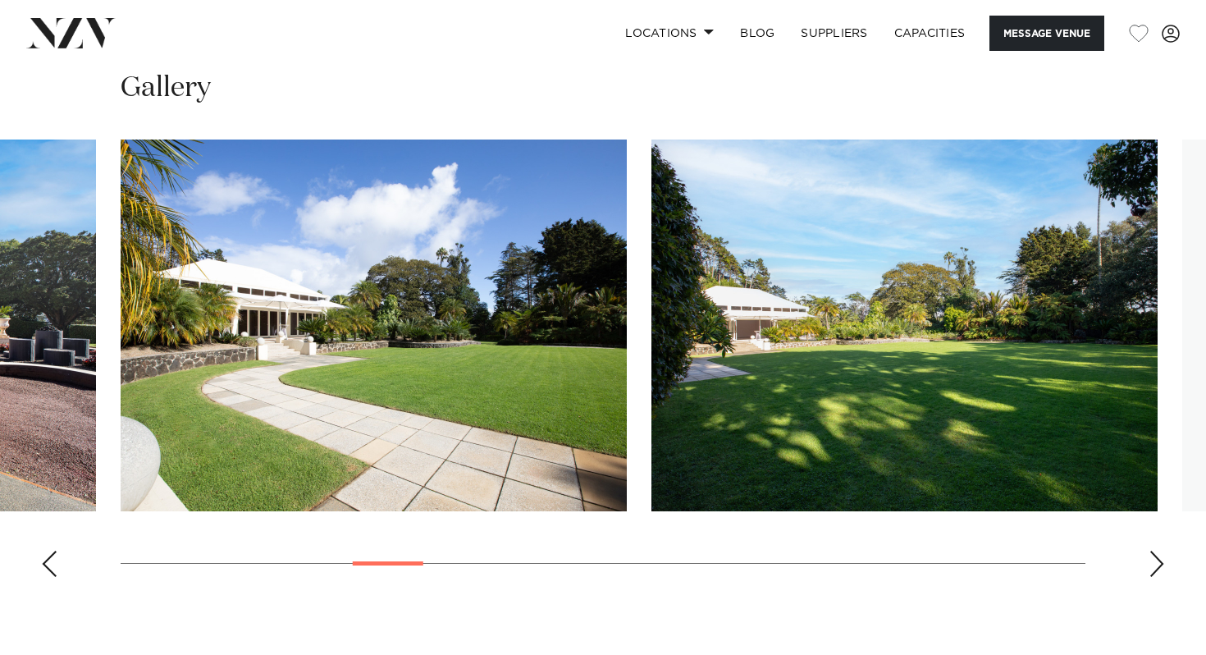
click at [1151, 570] on div "Next slide" at bounding box center [1157, 564] width 16 height 26
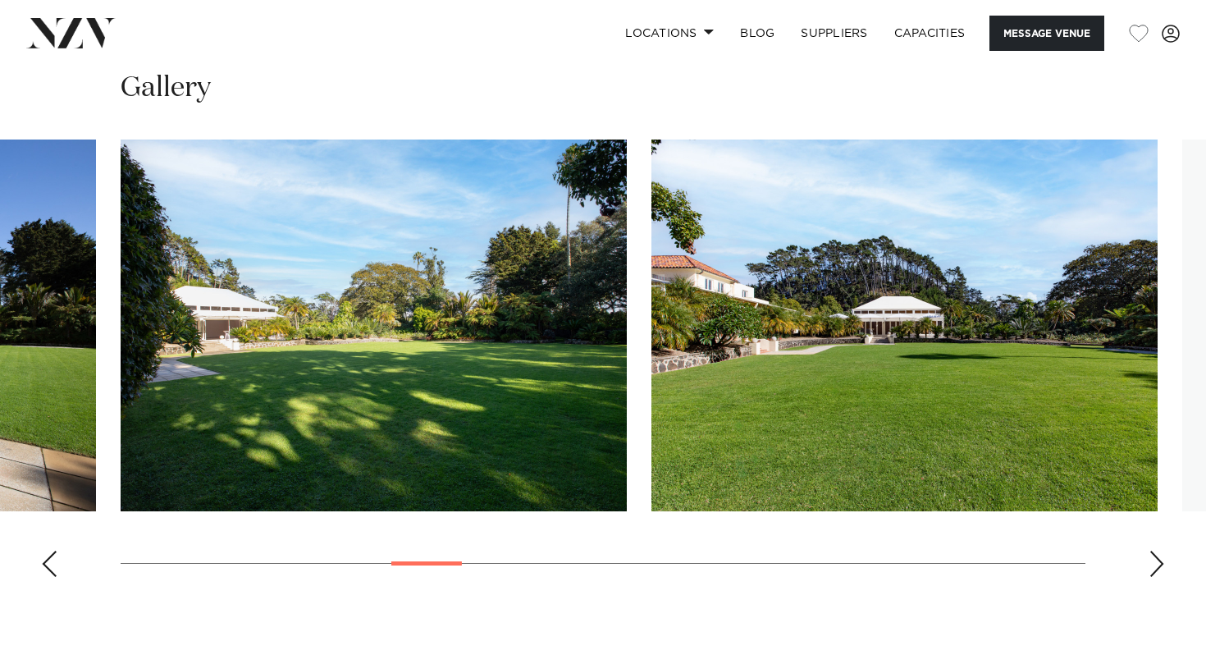
click at [1151, 570] on div "Next slide" at bounding box center [1157, 564] width 16 height 26
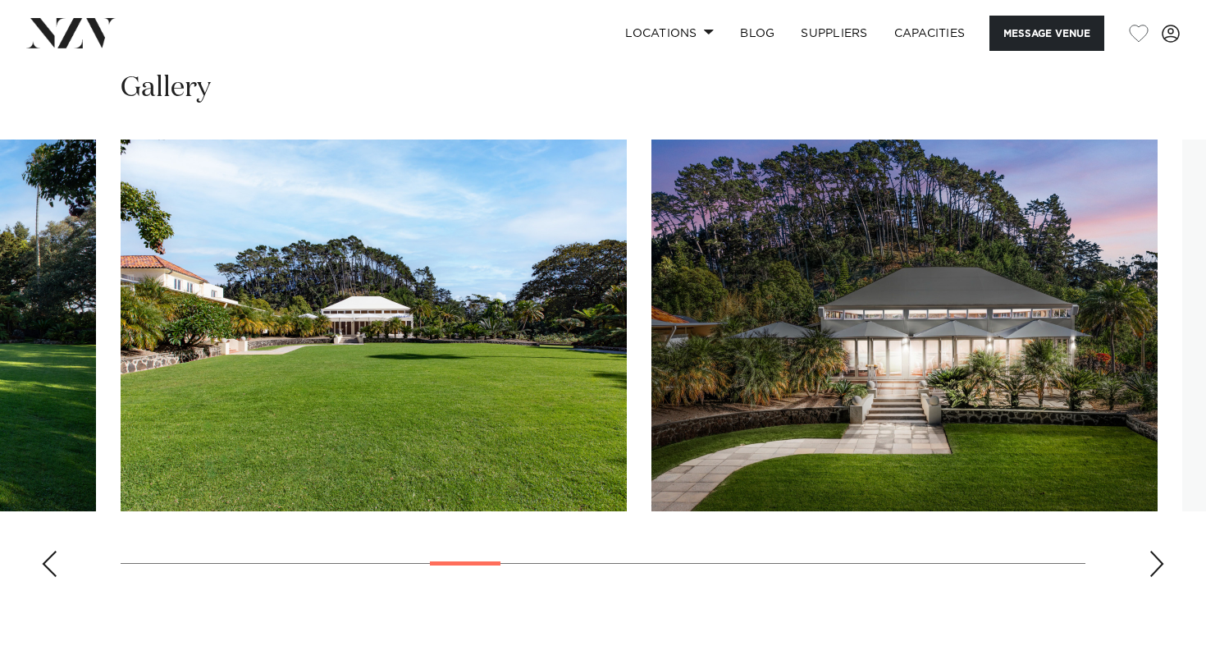
click at [1151, 570] on div "Next slide" at bounding box center [1157, 564] width 16 height 26
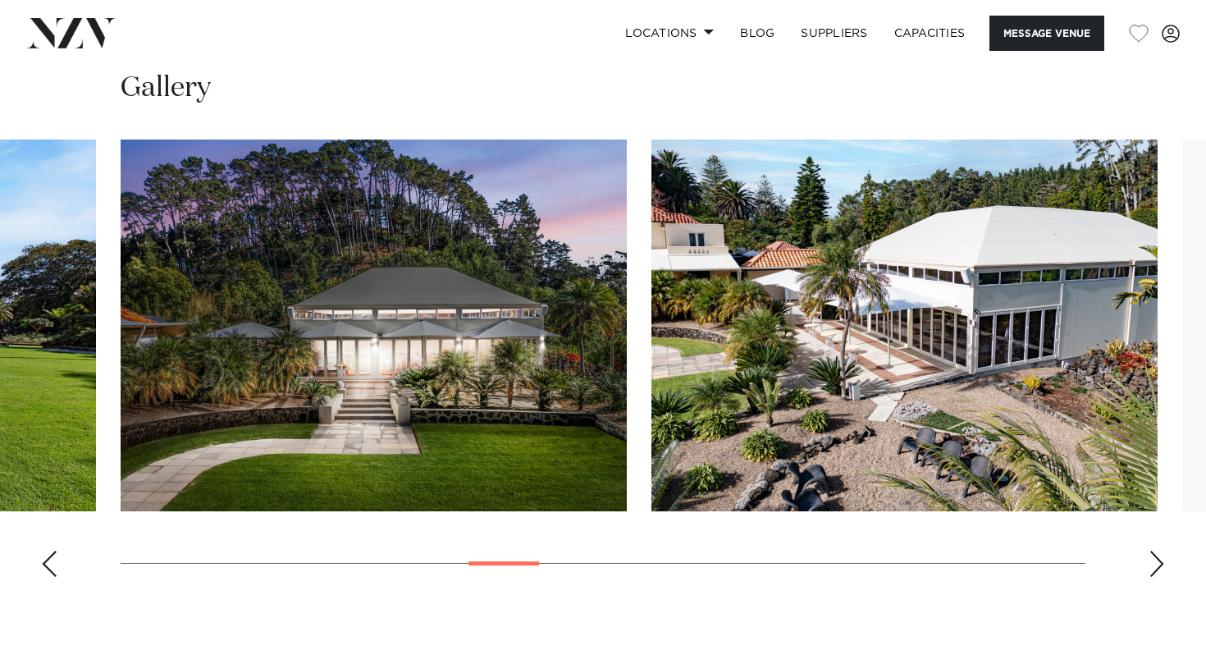
click at [1151, 573] on div "Next slide" at bounding box center [1157, 564] width 16 height 26
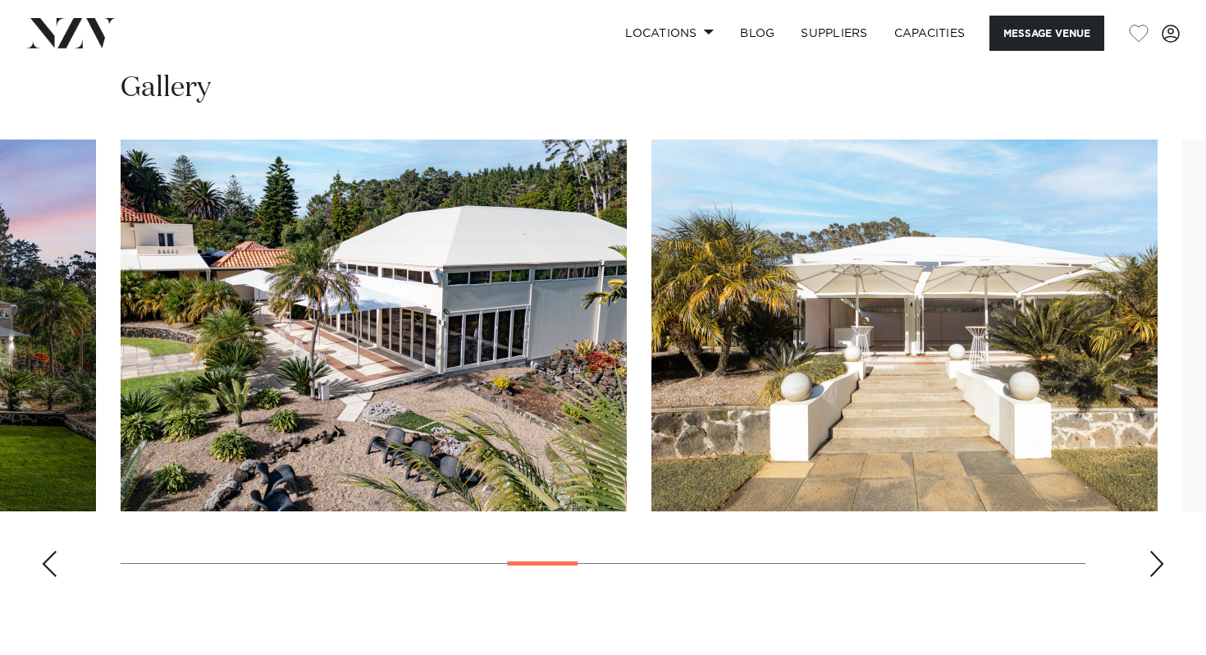
click at [1151, 573] on div "Next slide" at bounding box center [1157, 564] width 16 height 26
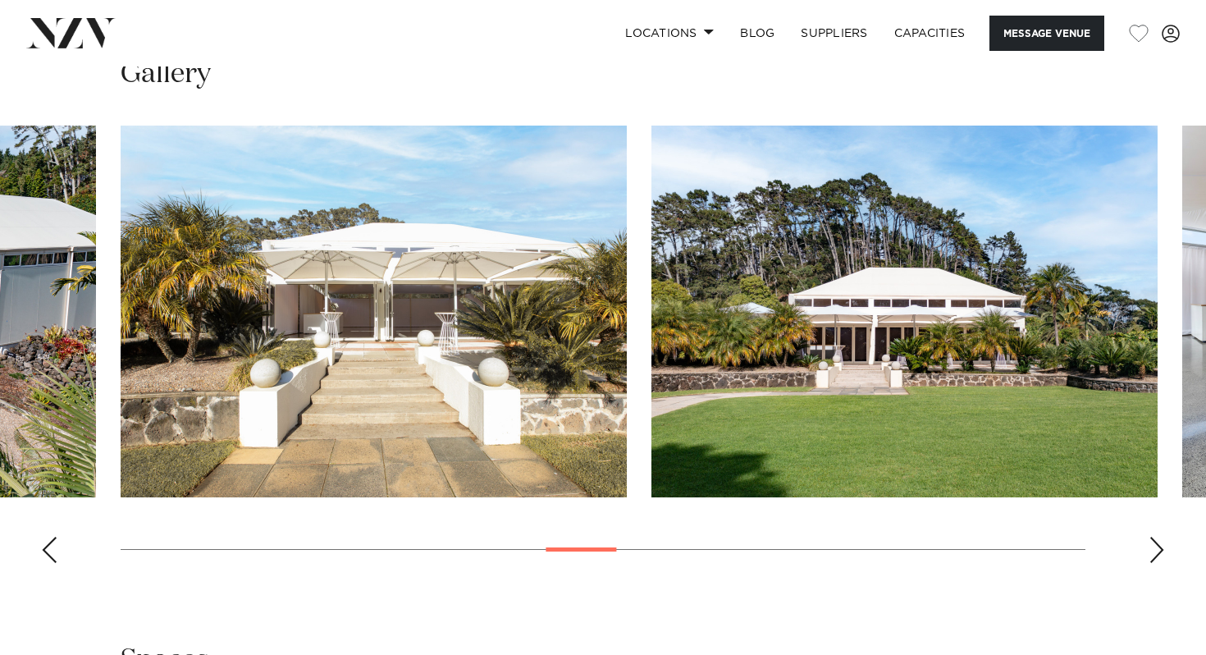
scroll to position [1631, 0]
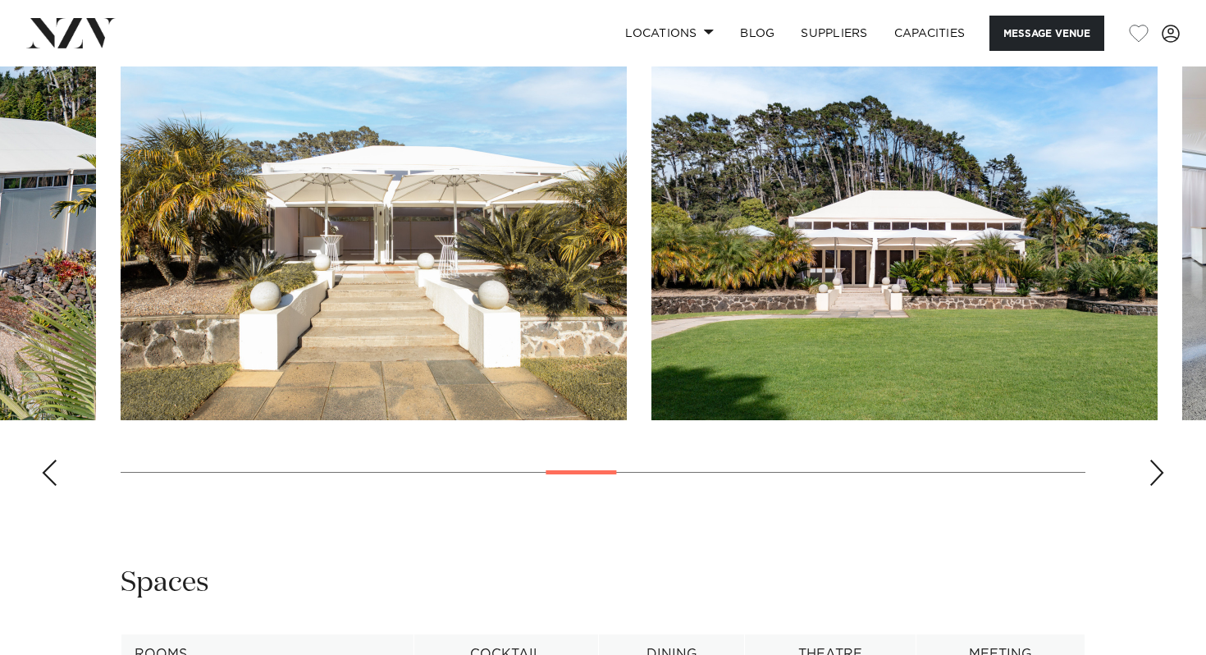
click at [1156, 483] on div "Next slide" at bounding box center [1157, 473] width 16 height 26
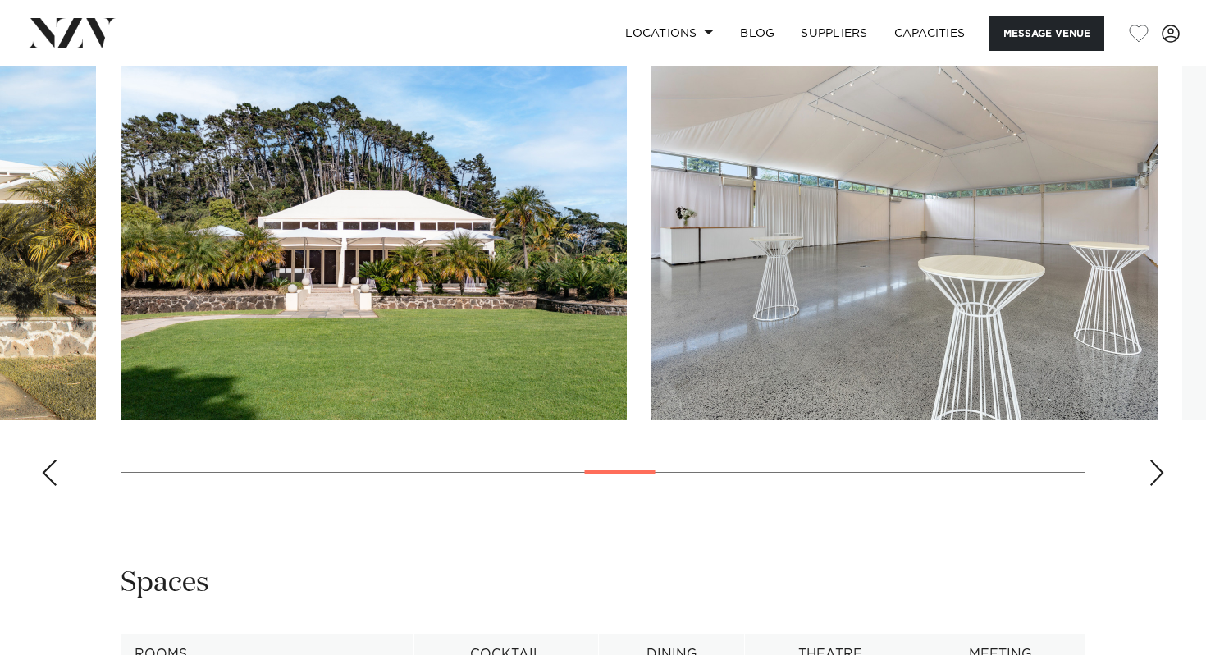
click at [1156, 483] on div "Next slide" at bounding box center [1157, 473] width 16 height 26
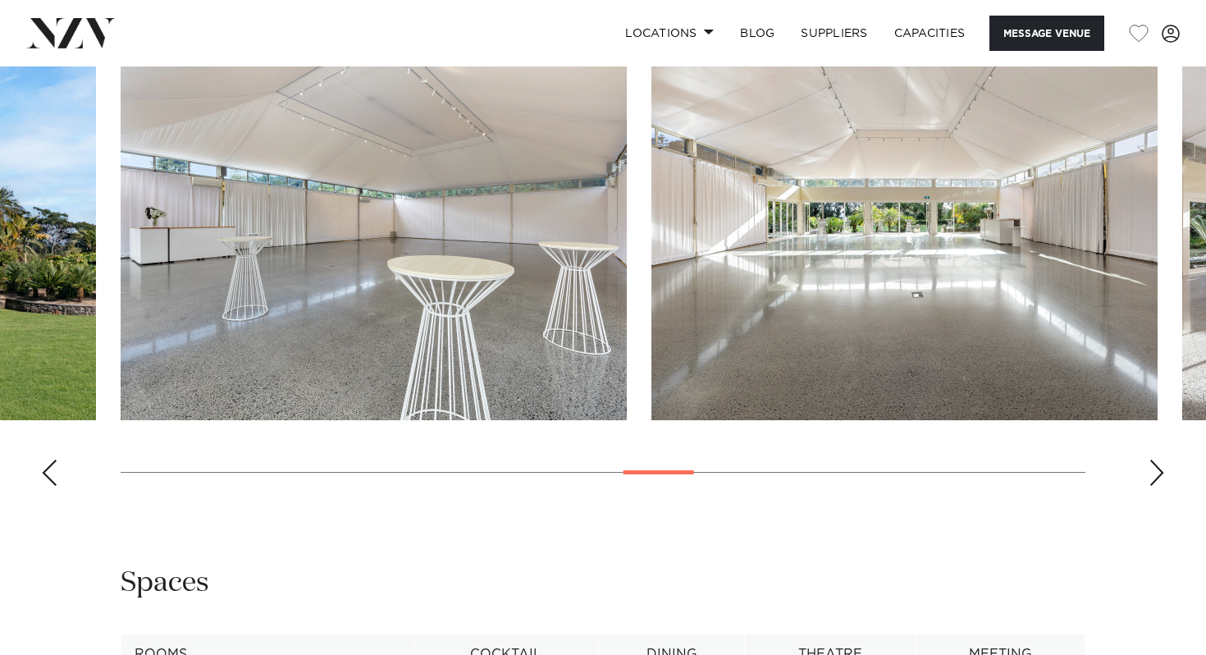
click at [1156, 484] on div "Next slide" at bounding box center [1157, 473] width 16 height 26
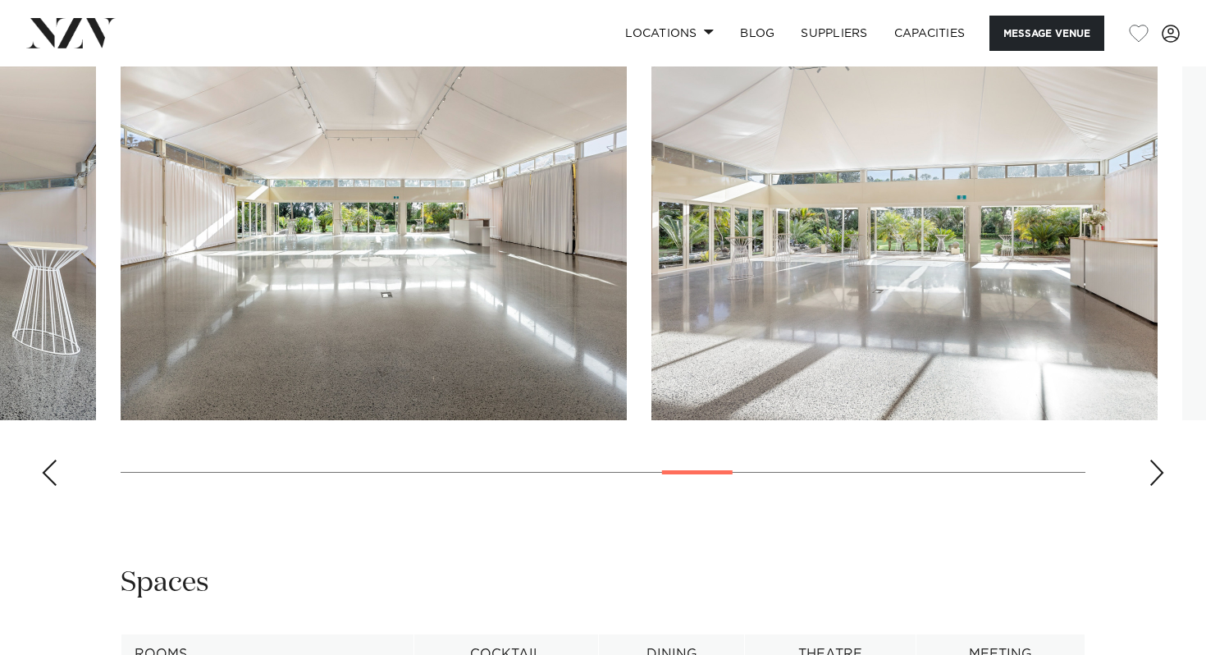
click at [1156, 484] on div "Next slide" at bounding box center [1157, 473] width 16 height 26
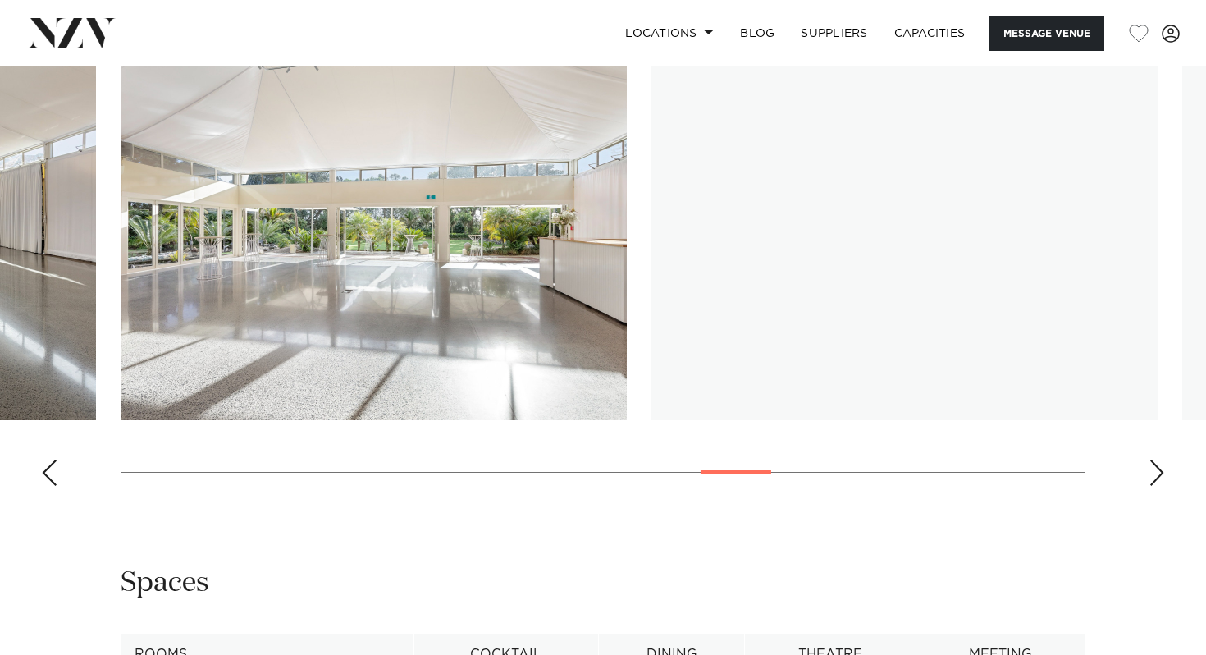
click at [1156, 484] on div "Next slide" at bounding box center [1157, 473] width 16 height 26
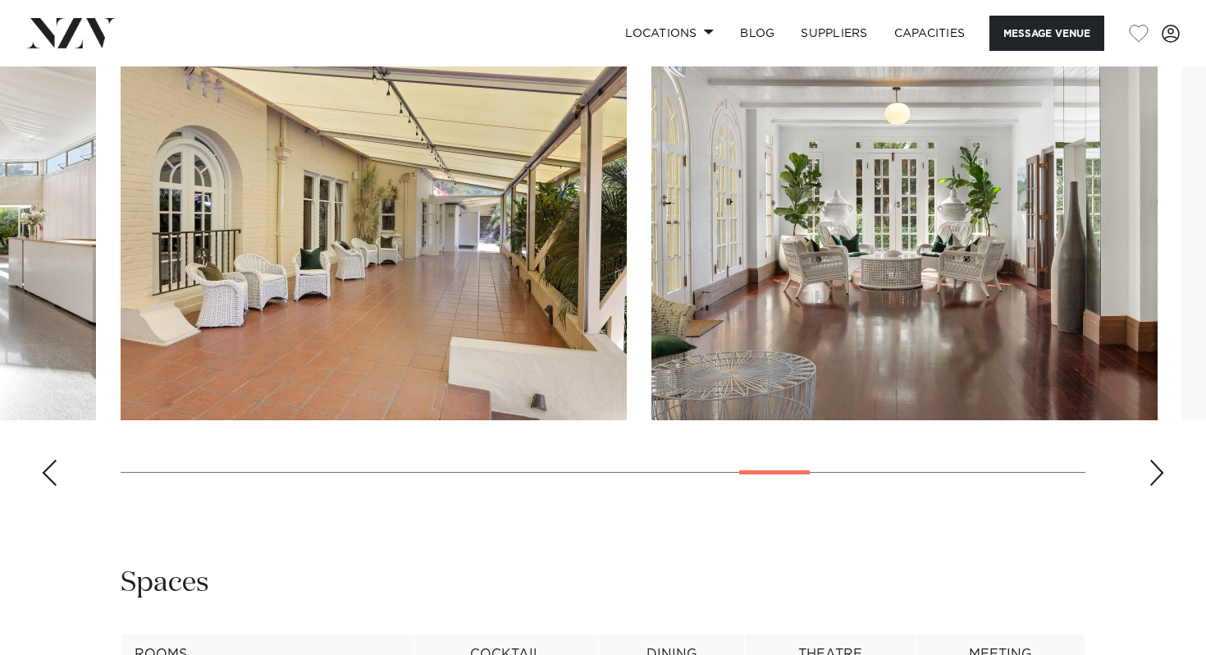
click at [1156, 484] on div "Next slide" at bounding box center [1157, 473] width 16 height 26
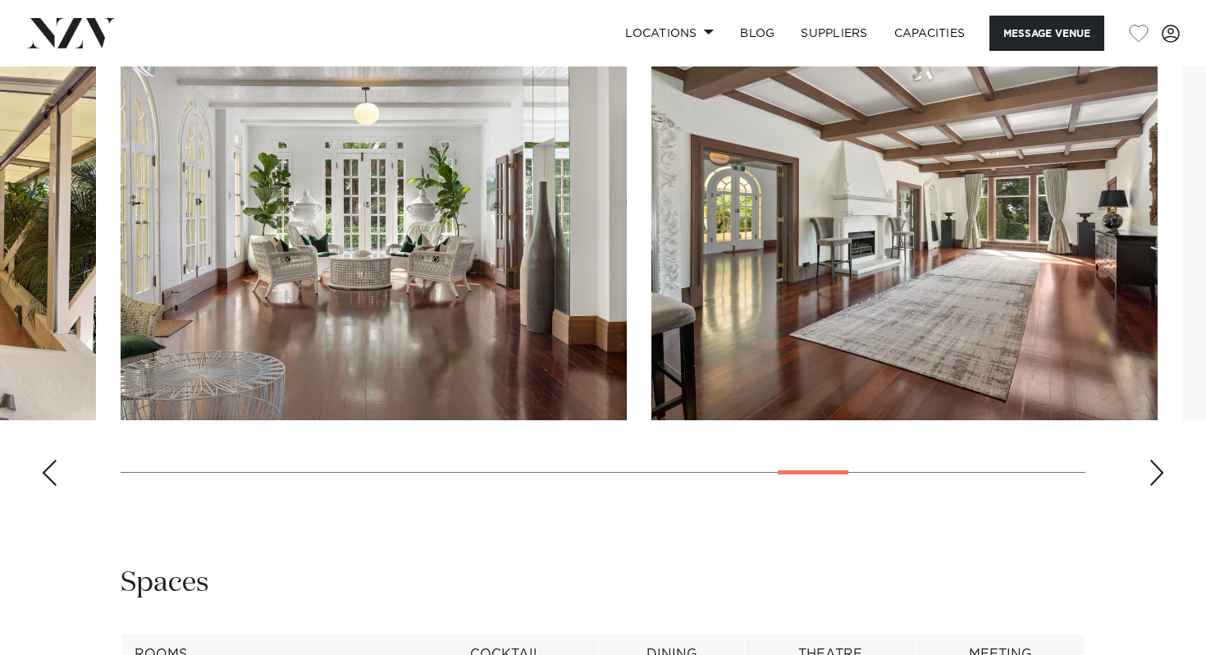
click at [1157, 485] on div "Next slide" at bounding box center [1157, 473] width 16 height 26
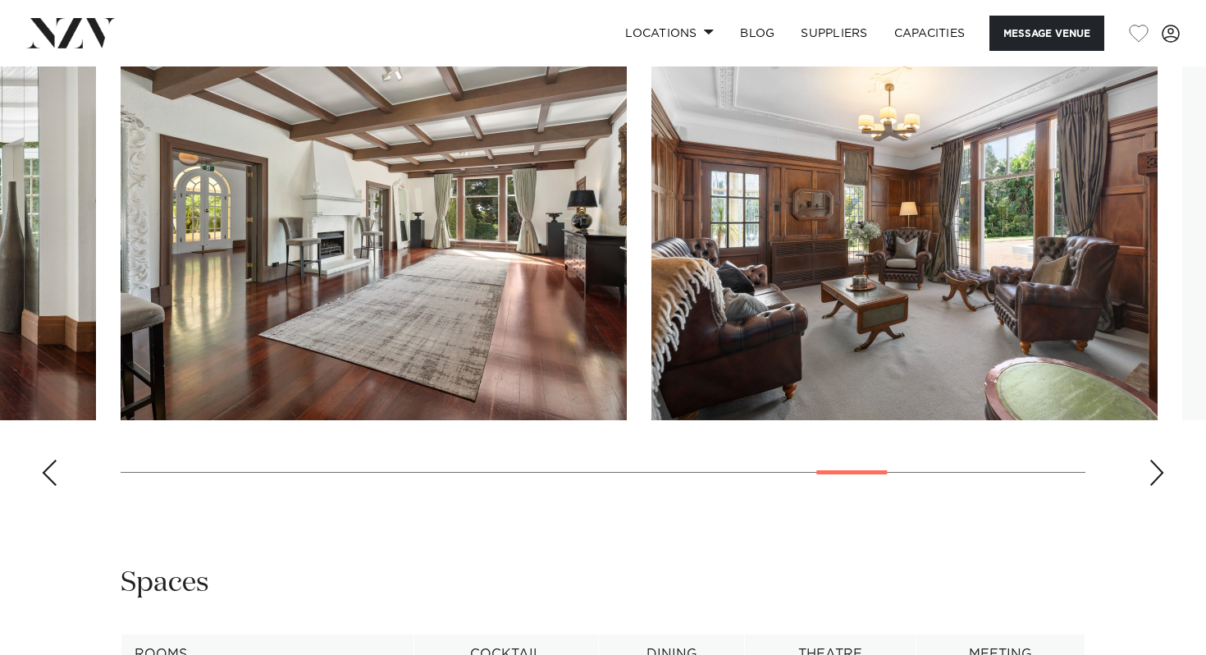
click at [1156, 484] on div "Next slide" at bounding box center [1157, 473] width 16 height 26
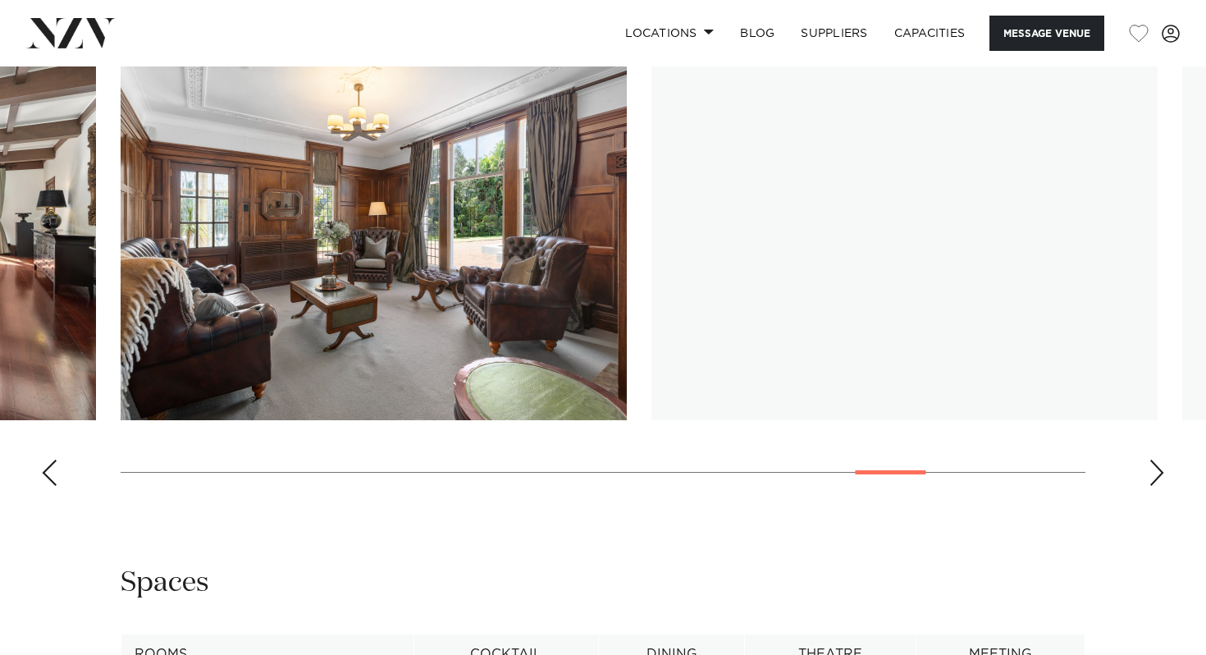
click at [1156, 484] on div "Next slide" at bounding box center [1157, 473] width 16 height 26
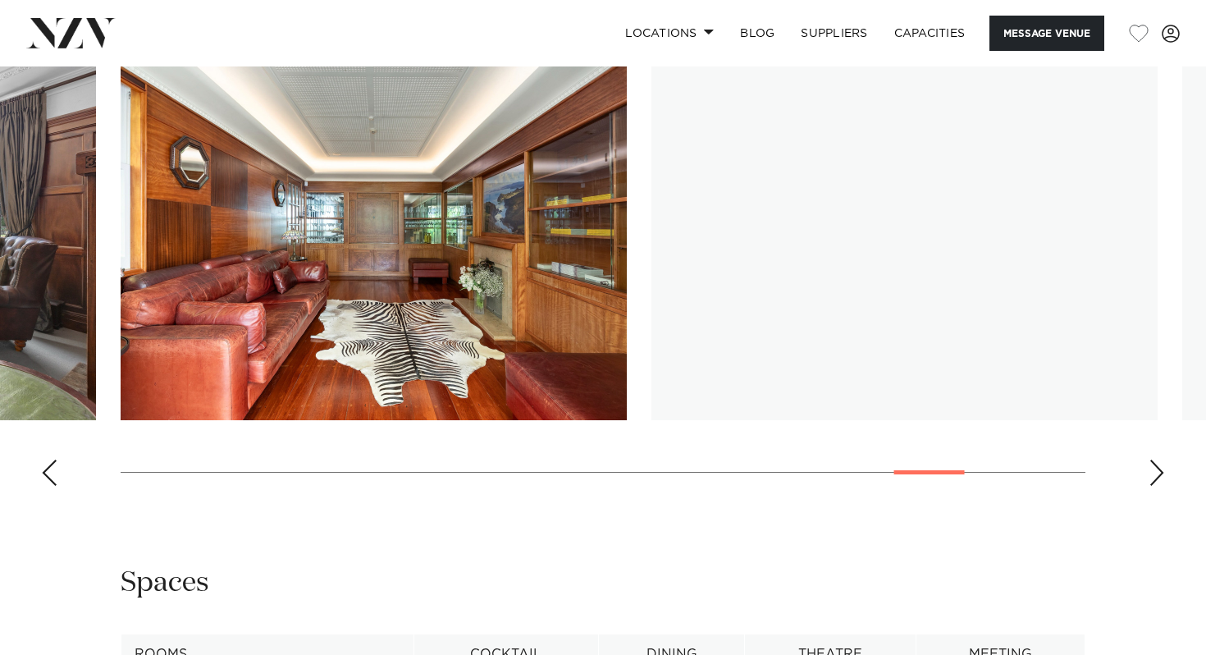
click at [1156, 484] on div "Next slide" at bounding box center [1157, 473] width 16 height 26
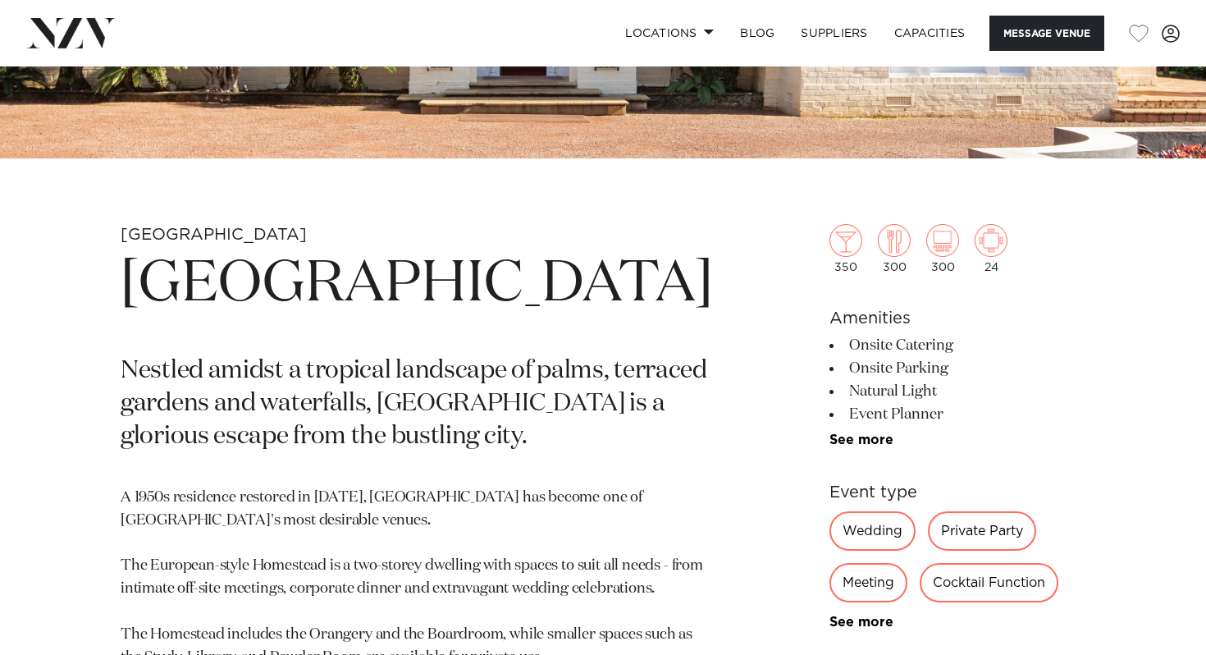
scroll to position [0, 0]
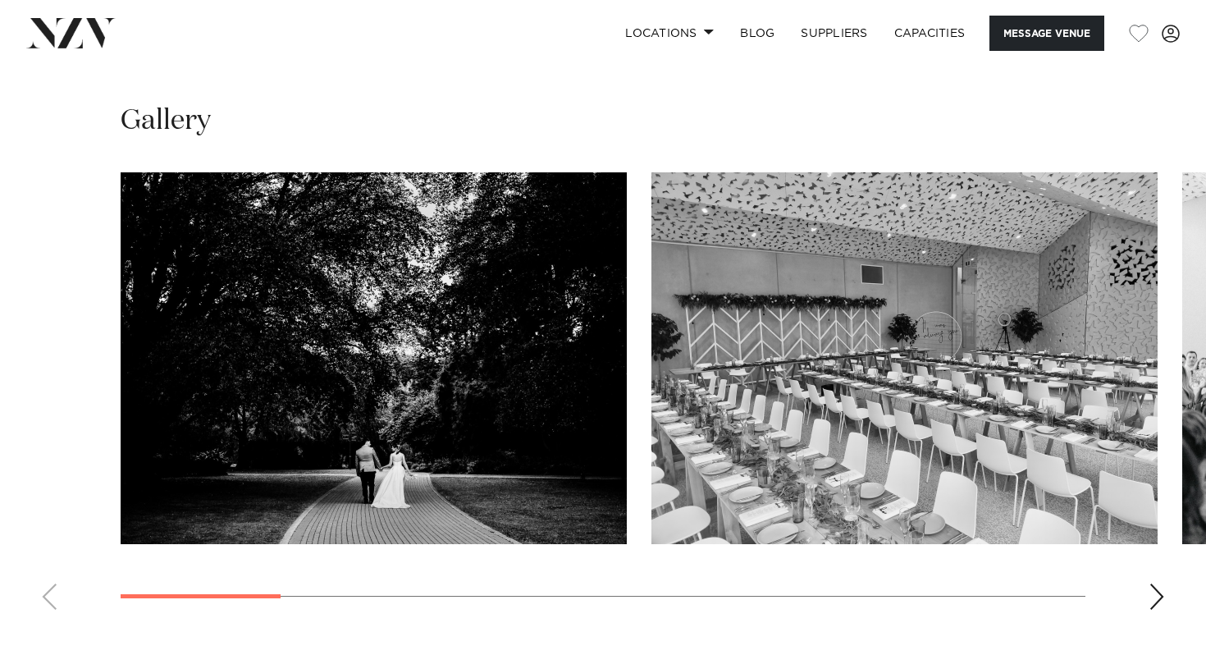
scroll to position [1431, 0]
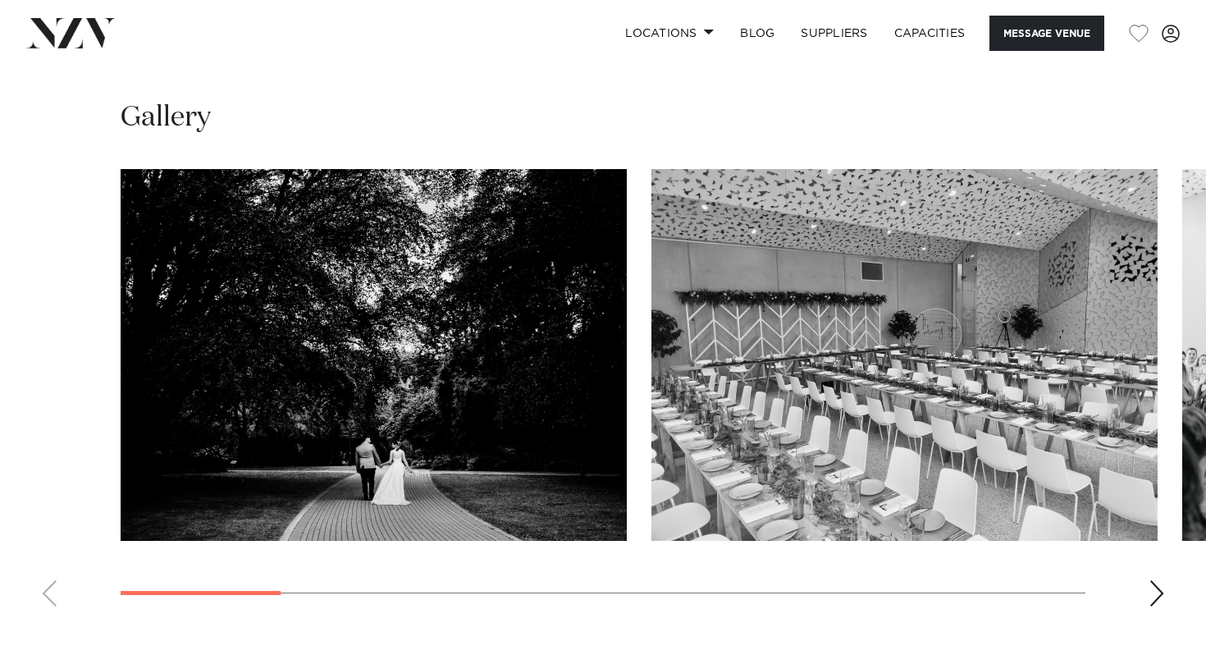
click at [1156, 590] on div "Next slide" at bounding box center [1157, 593] width 16 height 26
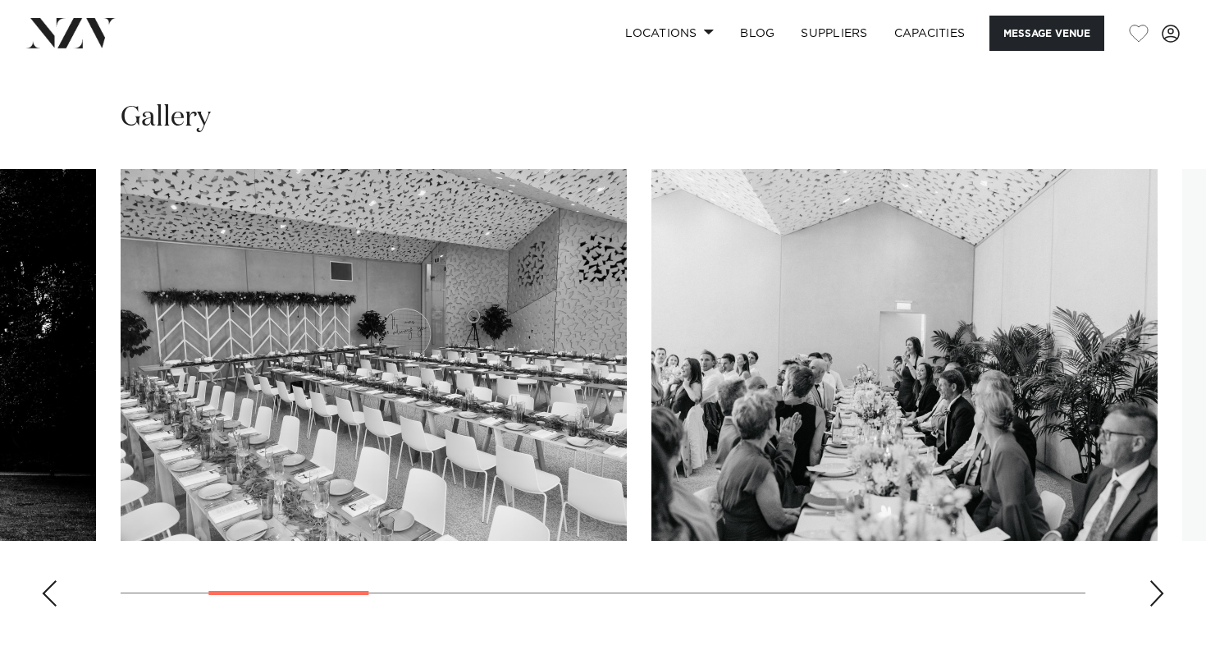
click at [1156, 590] on div "Next slide" at bounding box center [1157, 593] width 16 height 26
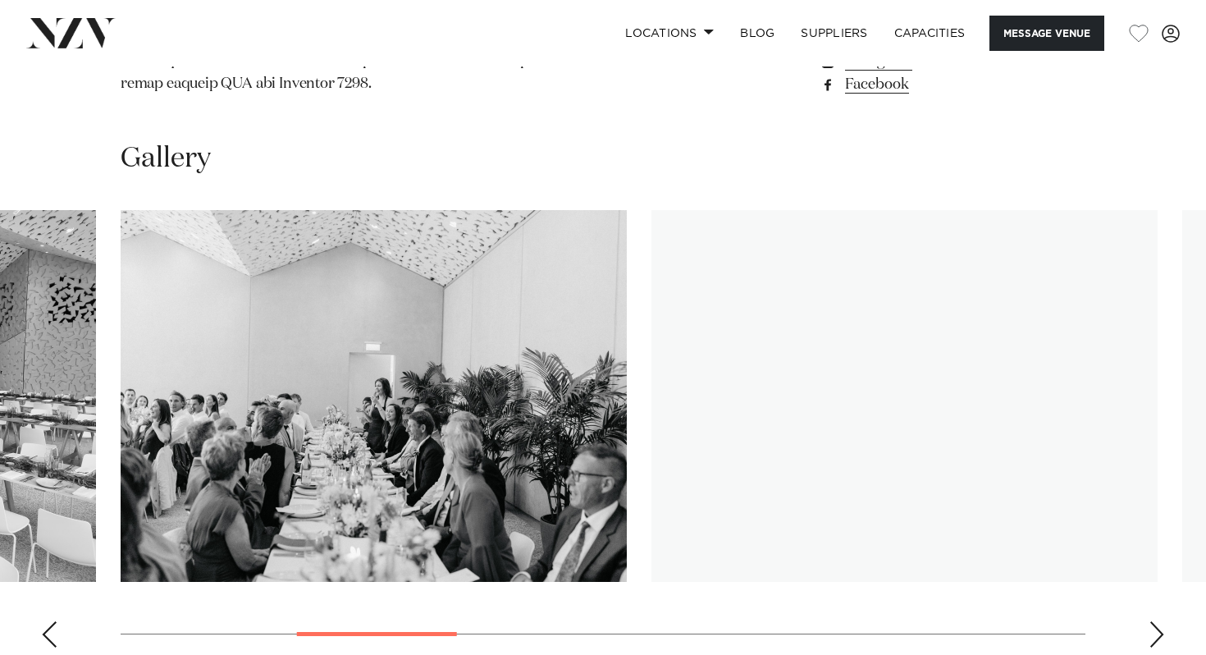
scroll to position [1453, 0]
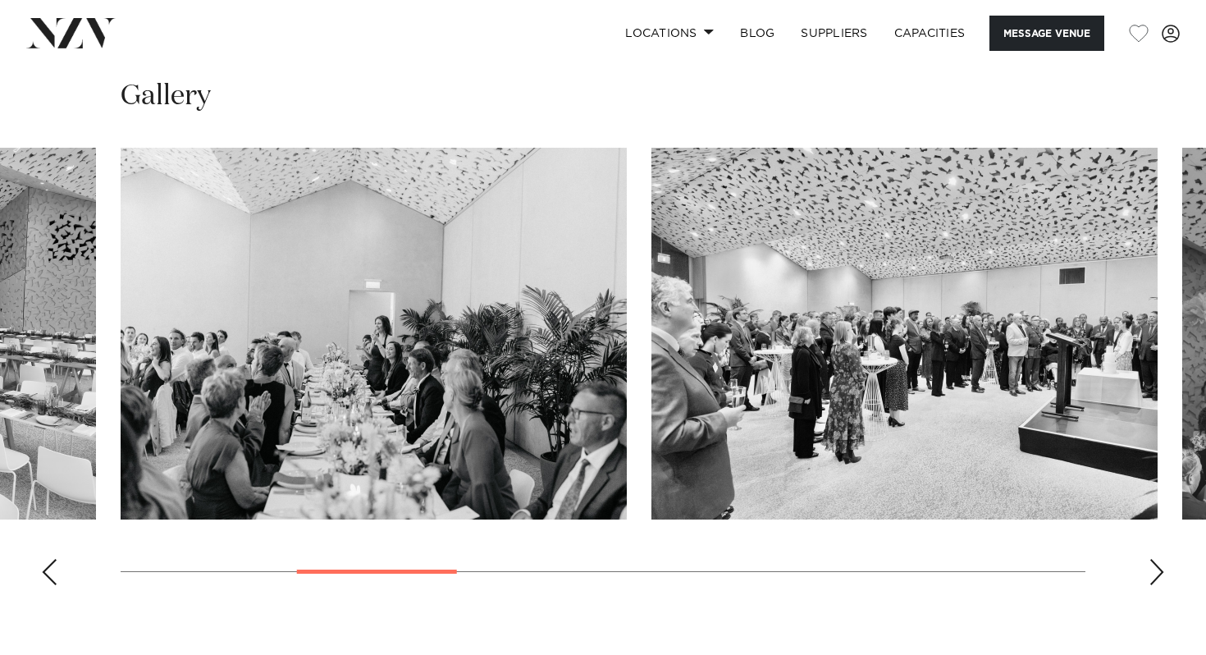
click at [1151, 569] on div "Next slide" at bounding box center [1157, 572] width 16 height 26
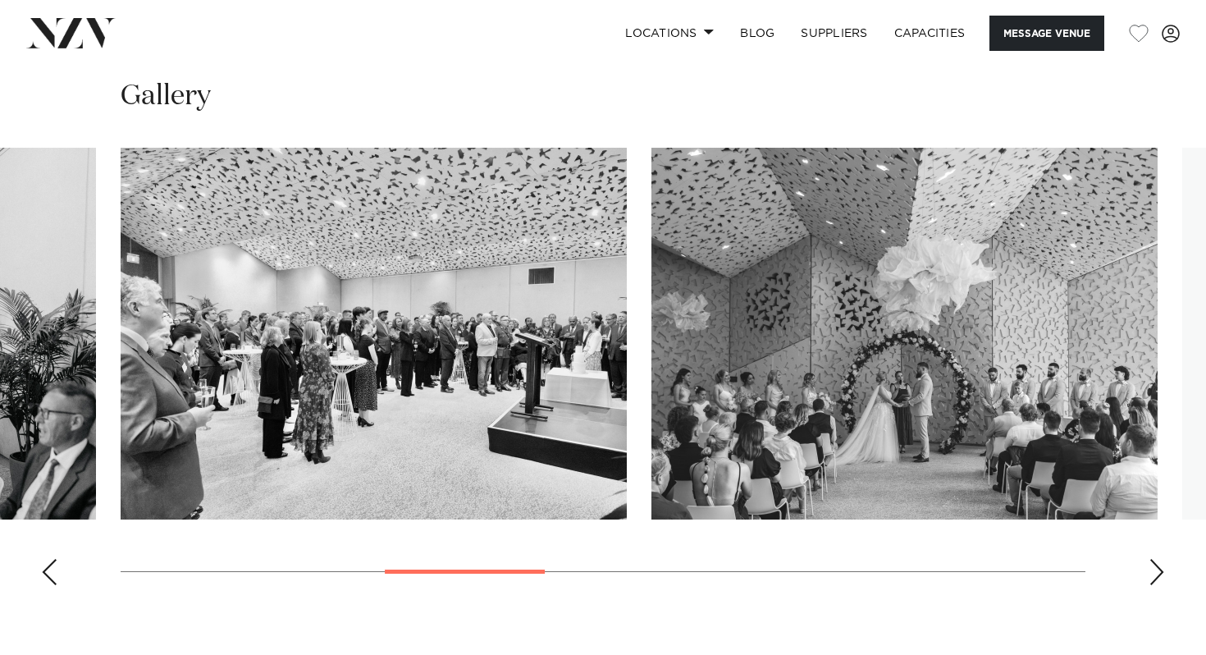
click at [1151, 569] on div "Next slide" at bounding box center [1157, 572] width 16 height 26
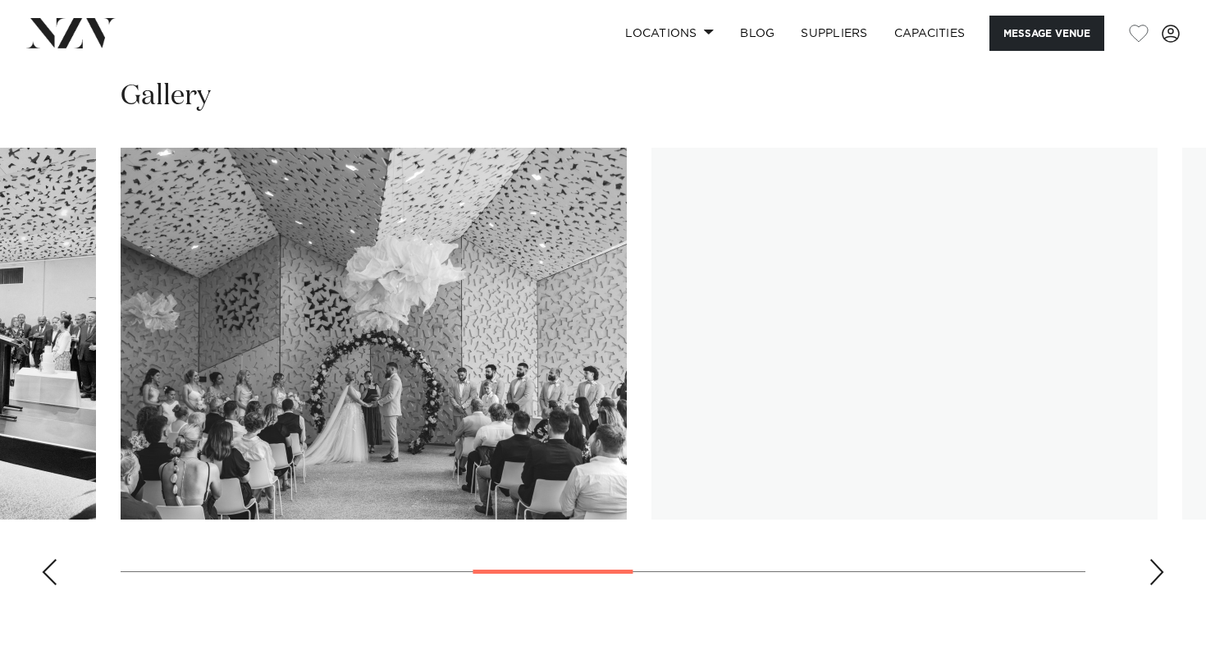
click at [1151, 569] on div "Next slide" at bounding box center [1157, 572] width 16 height 26
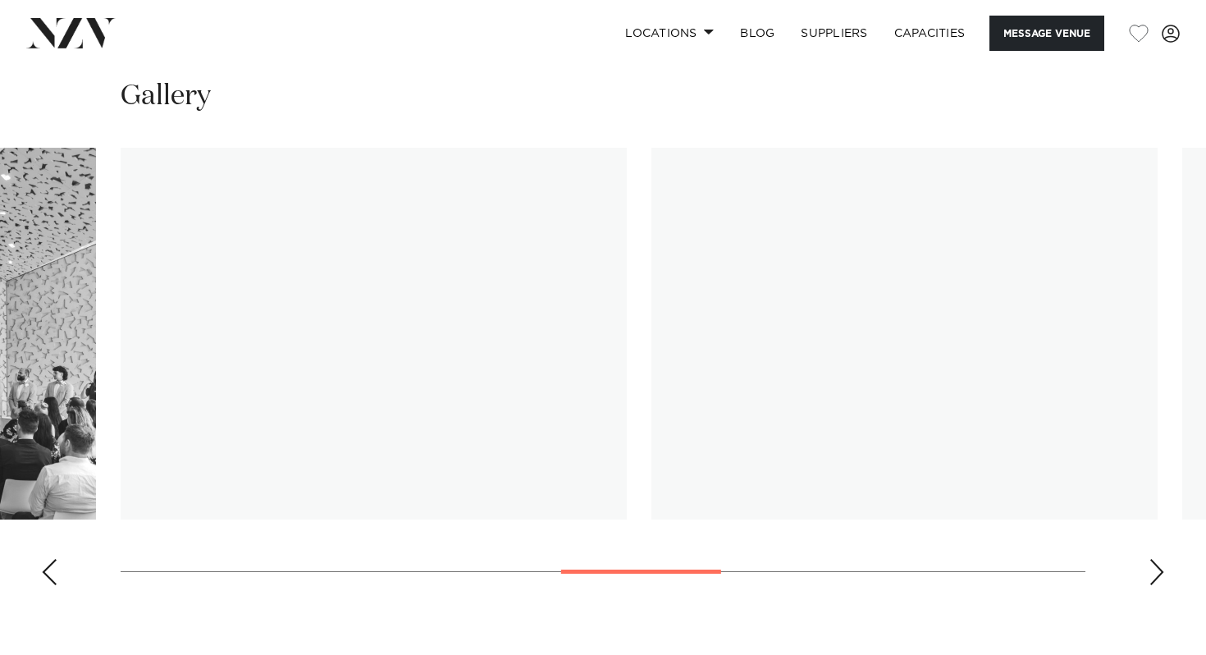
click at [1151, 569] on div "Next slide" at bounding box center [1157, 572] width 16 height 26
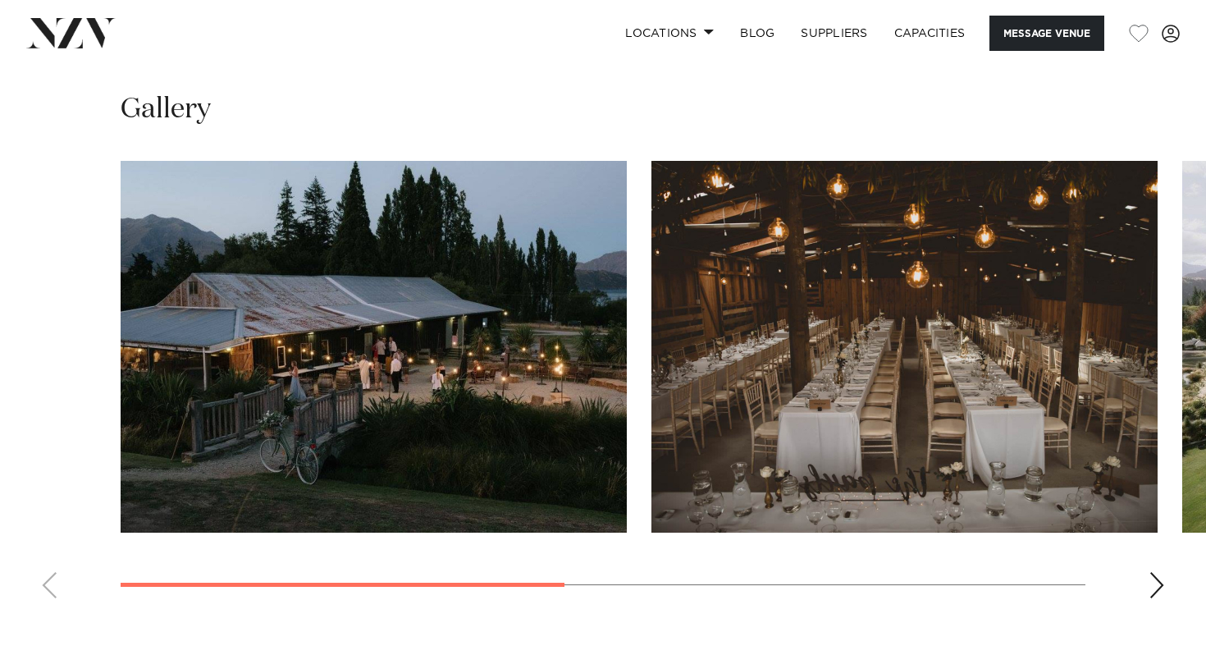
scroll to position [1198, 0]
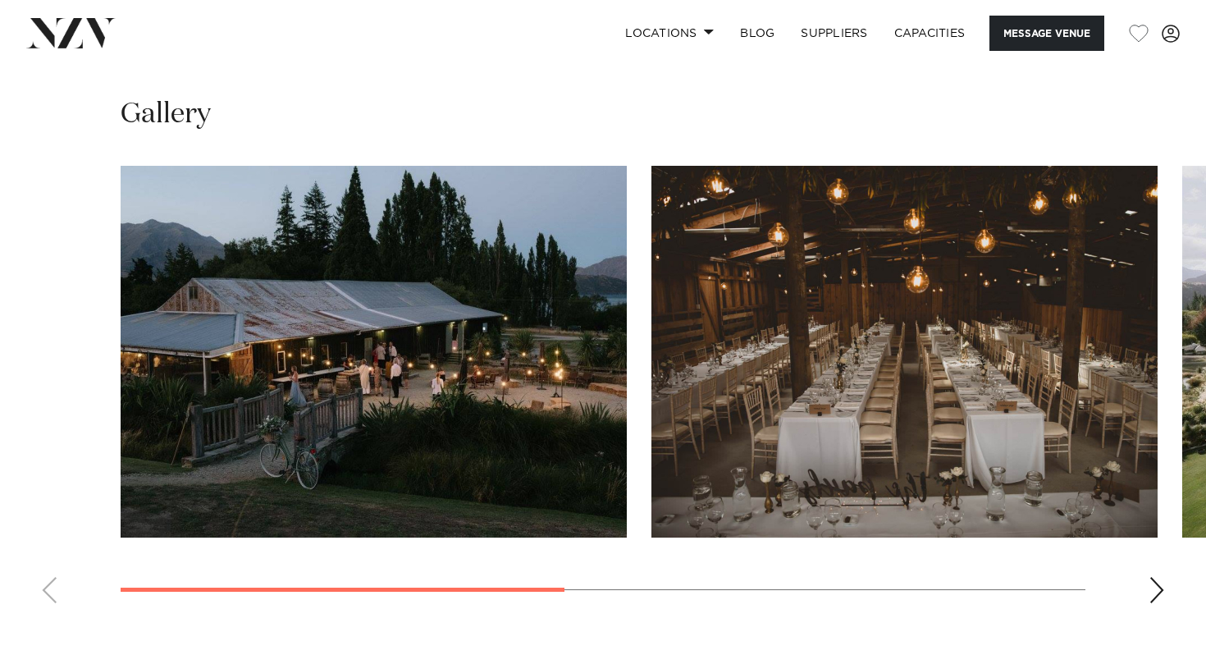
click at [1153, 577] on div "Next slide" at bounding box center [1157, 590] width 16 height 26
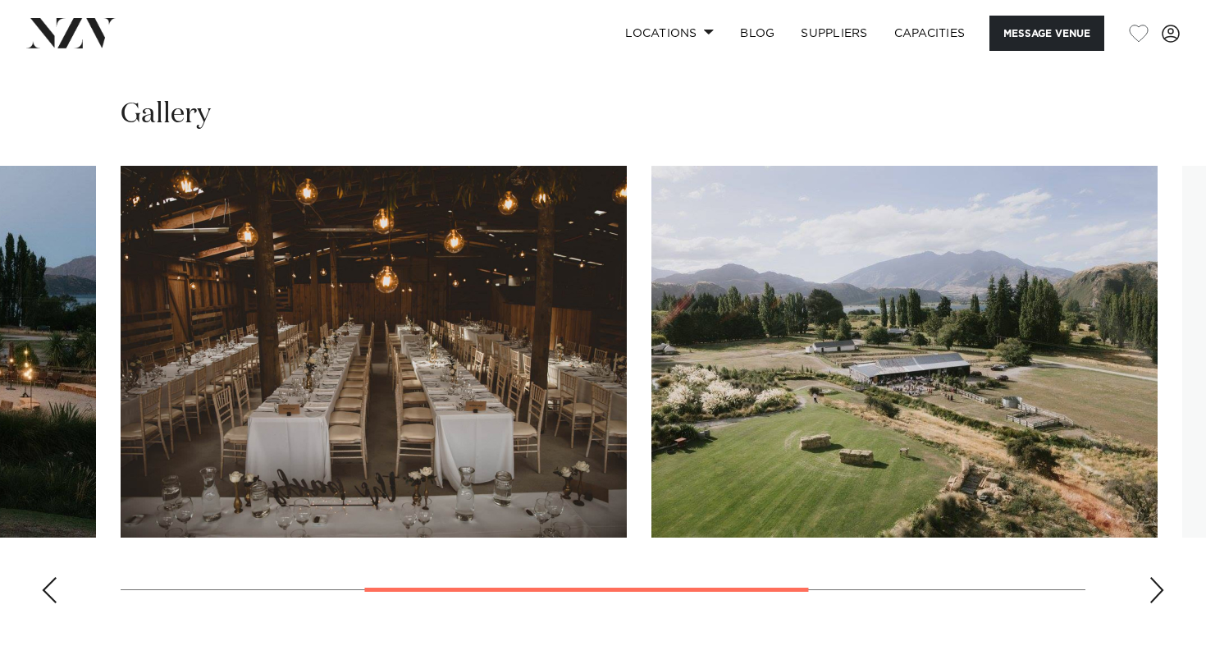
click at [1153, 577] on div "Next slide" at bounding box center [1157, 590] width 16 height 26
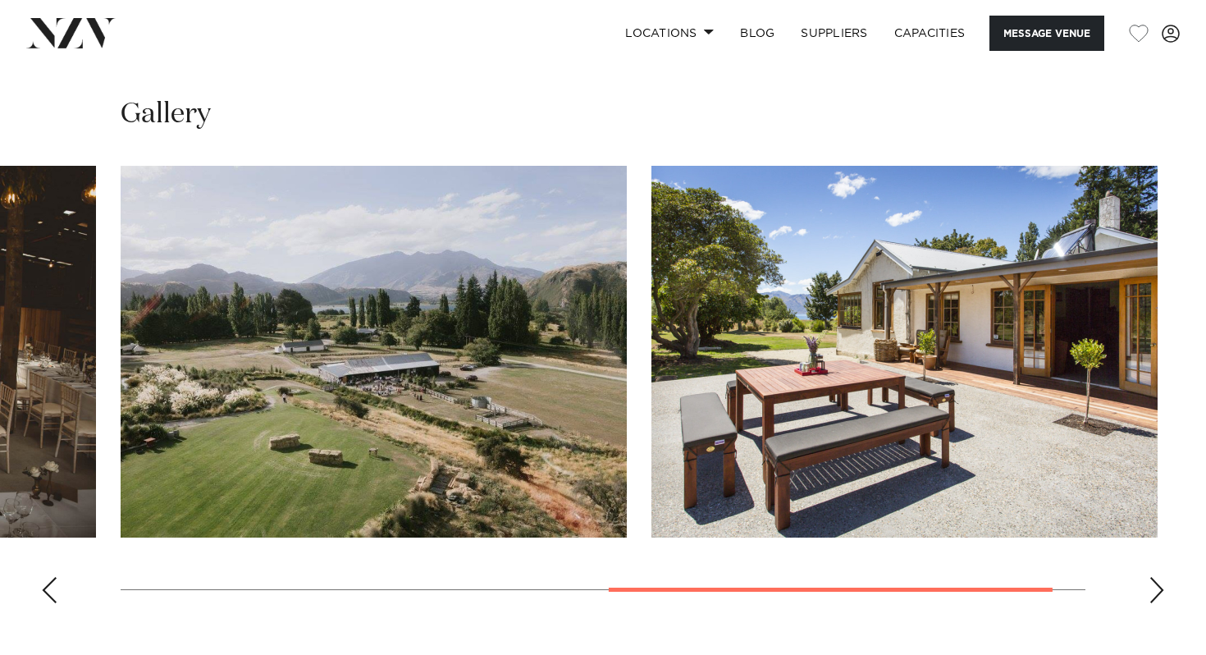
click at [1154, 577] on div "Next slide" at bounding box center [1157, 590] width 16 height 26
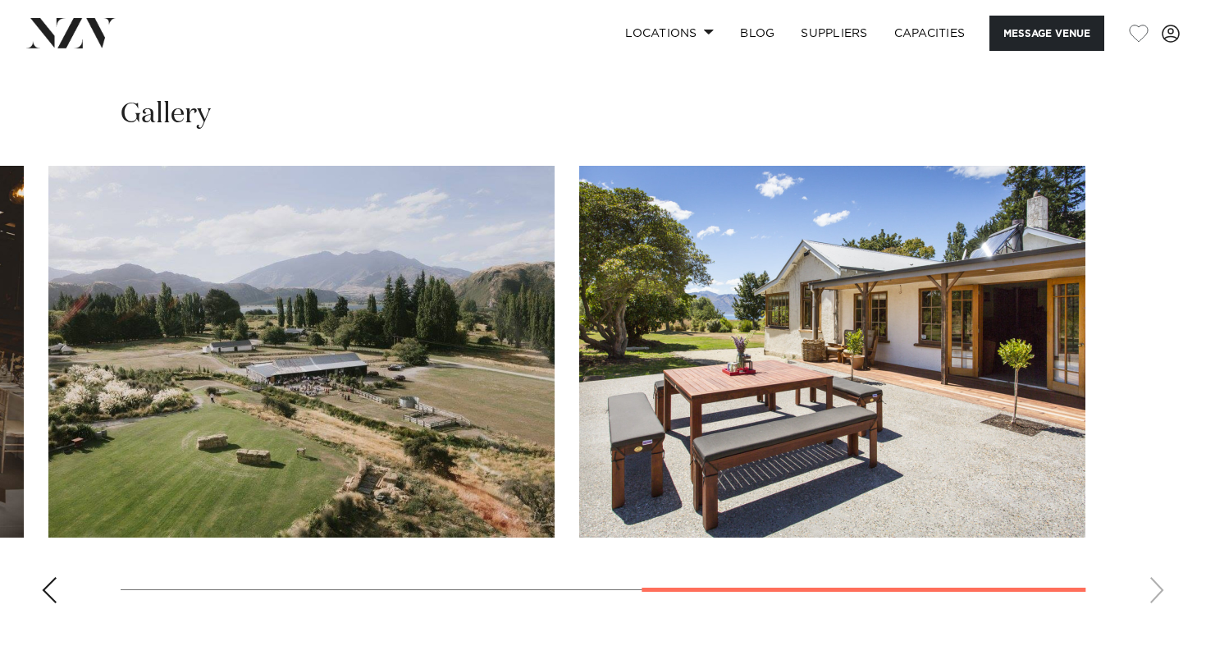
click at [1154, 543] on swiper-container at bounding box center [603, 391] width 1206 height 451
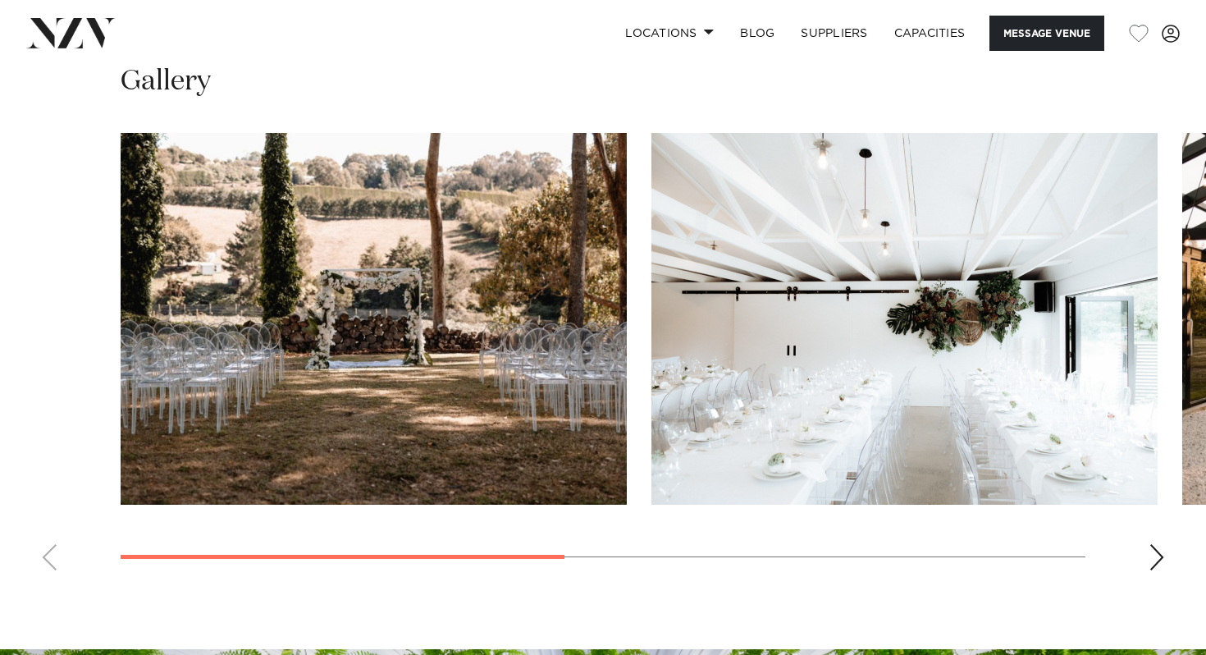
scroll to position [1193, 0]
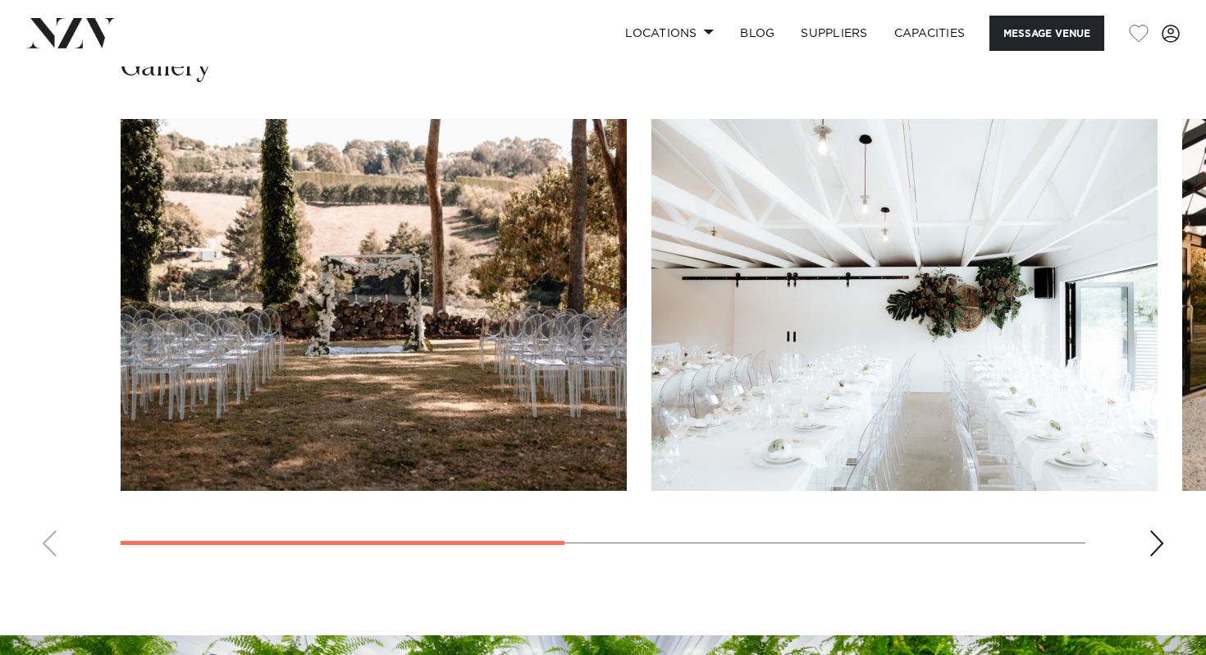
click at [1153, 548] on div "Next slide" at bounding box center [1157, 543] width 16 height 26
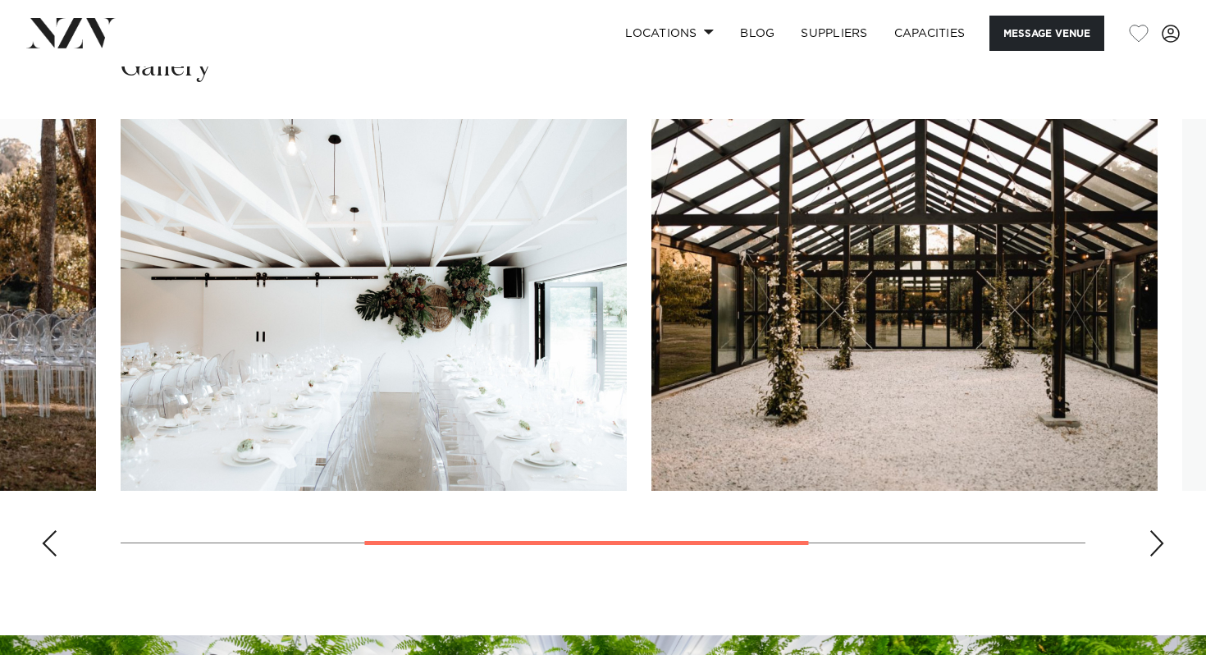
click at [1153, 548] on div "Next slide" at bounding box center [1157, 543] width 16 height 26
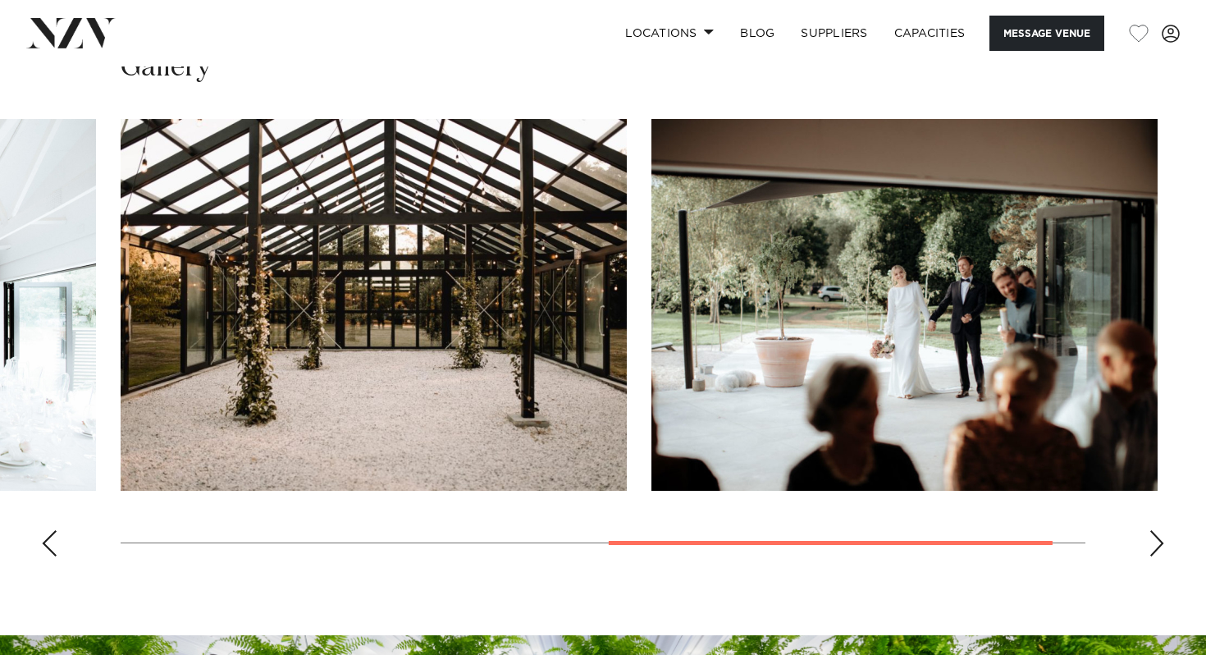
click at [1153, 547] on div "Next slide" at bounding box center [1157, 543] width 16 height 26
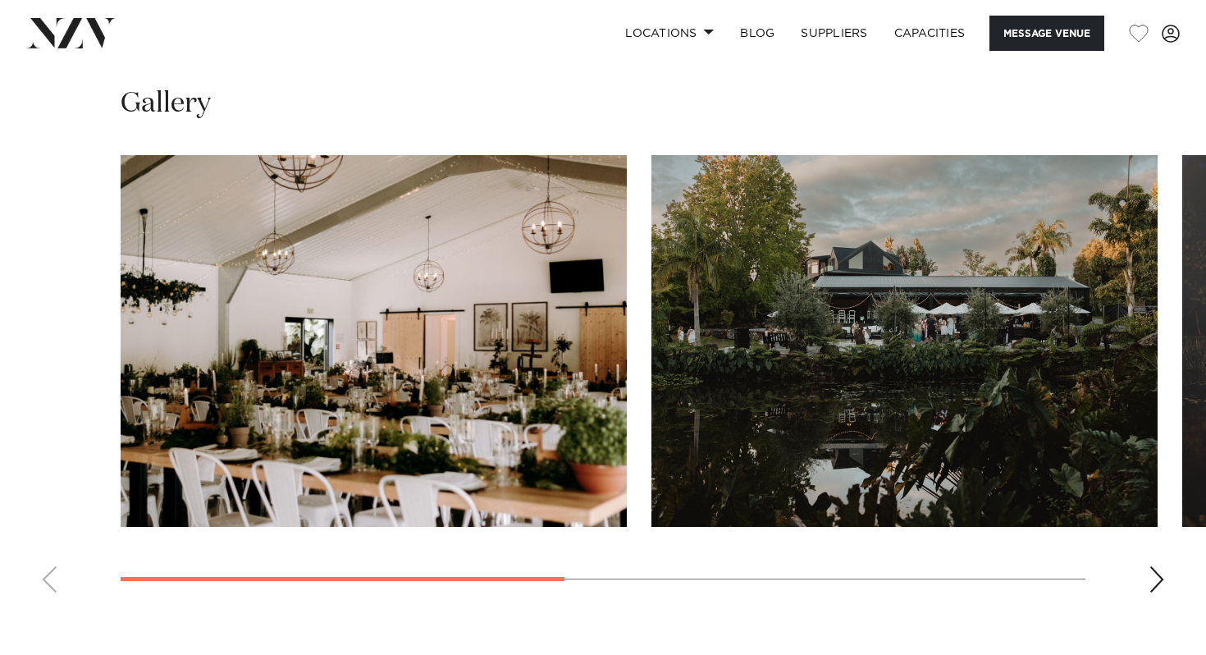
scroll to position [1140, 0]
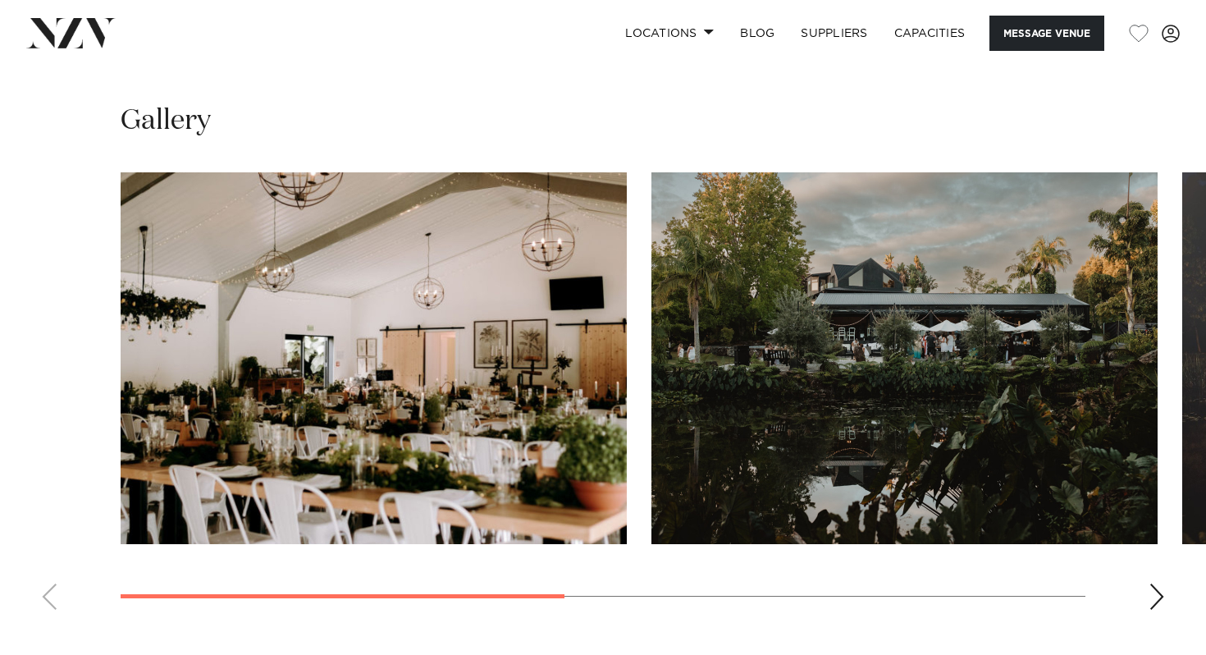
click at [1160, 597] on div "Next slide" at bounding box center [1157, 597] width 16 height 26
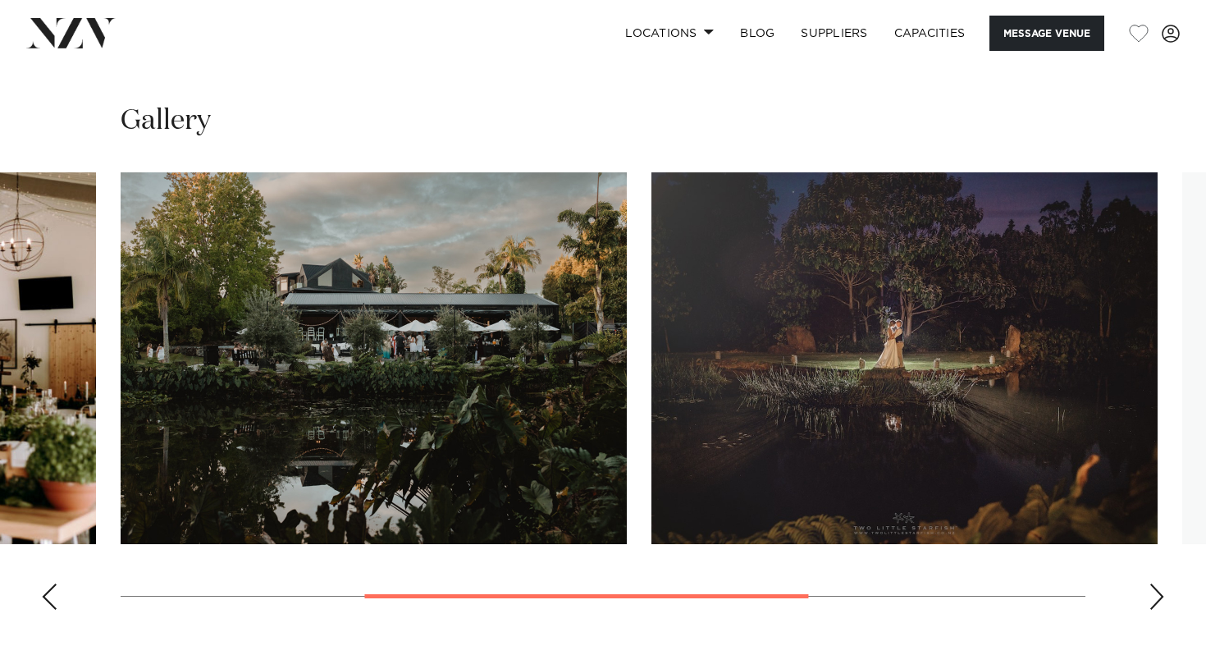
click at [1161, 597] on div "Next slide" at bounding box center [1157, 597] width 16 height 26
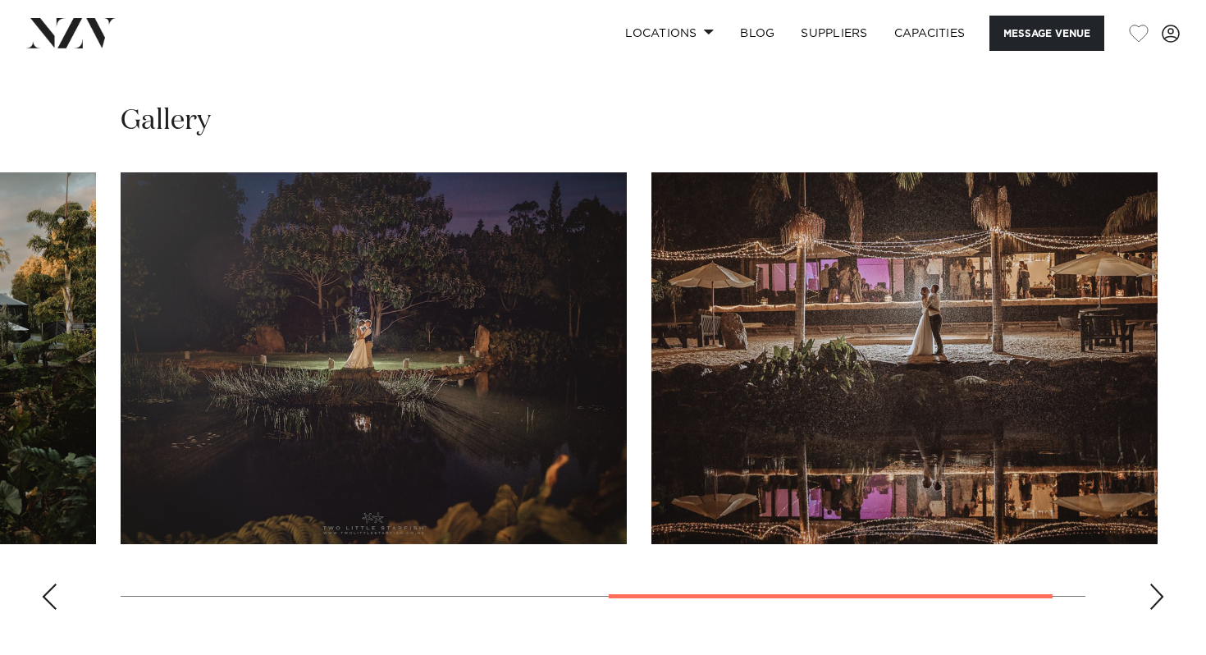
click at [1160, 597] on div "Next slide" at bounding box center [1157, 597] width 16 height 26
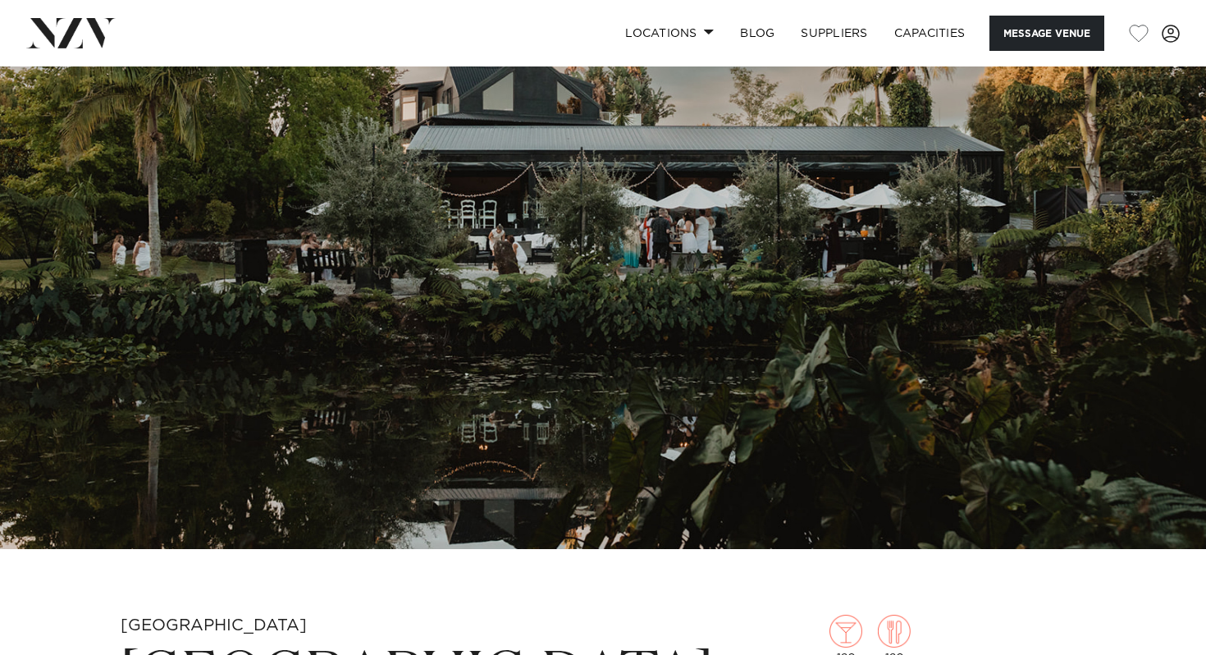
scroll to position [0, 0]
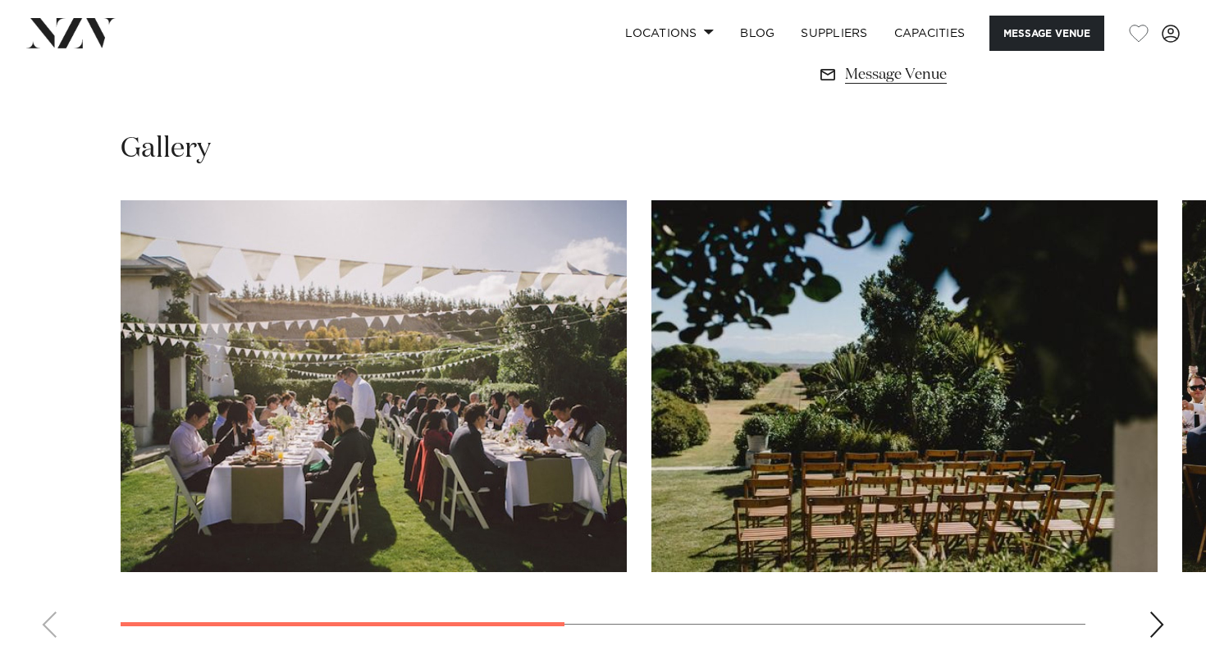
scroll to position [1163, 0]
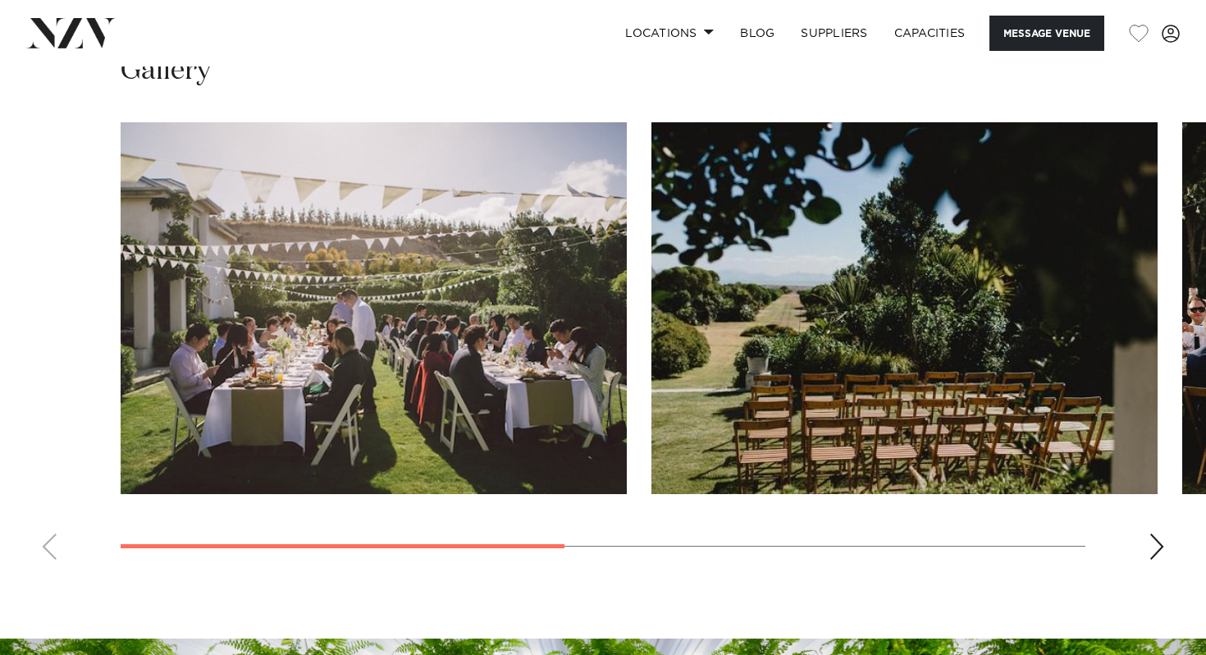
click at [1155, 550] on div "Next slide" at bounding box center [1157, 546] width 16 height 26
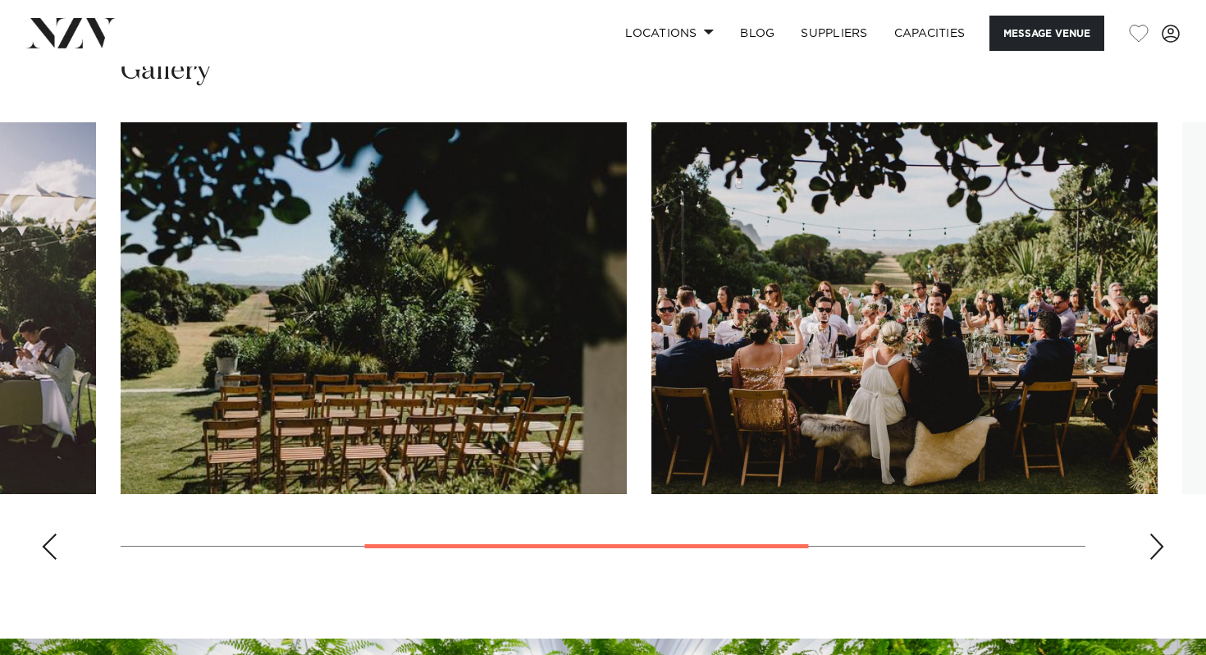
click at [1155, 550] on div "Next slide" at bounding box center [1157, 546] width 16 height 26
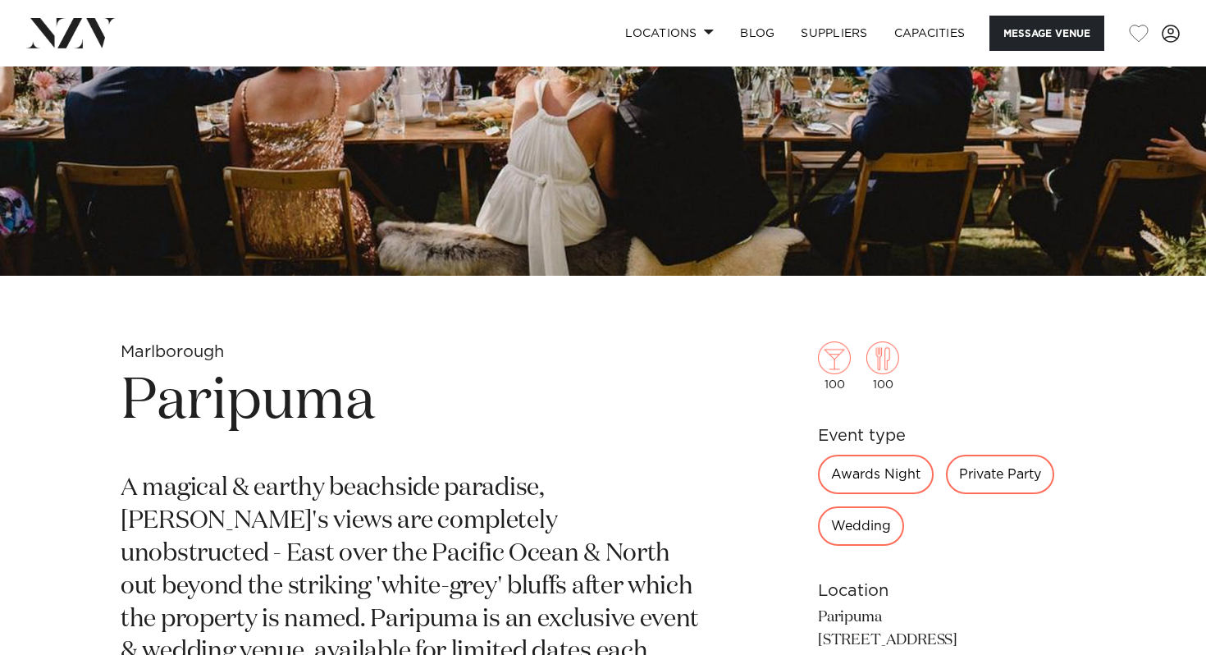
scroll to position [268, 0]
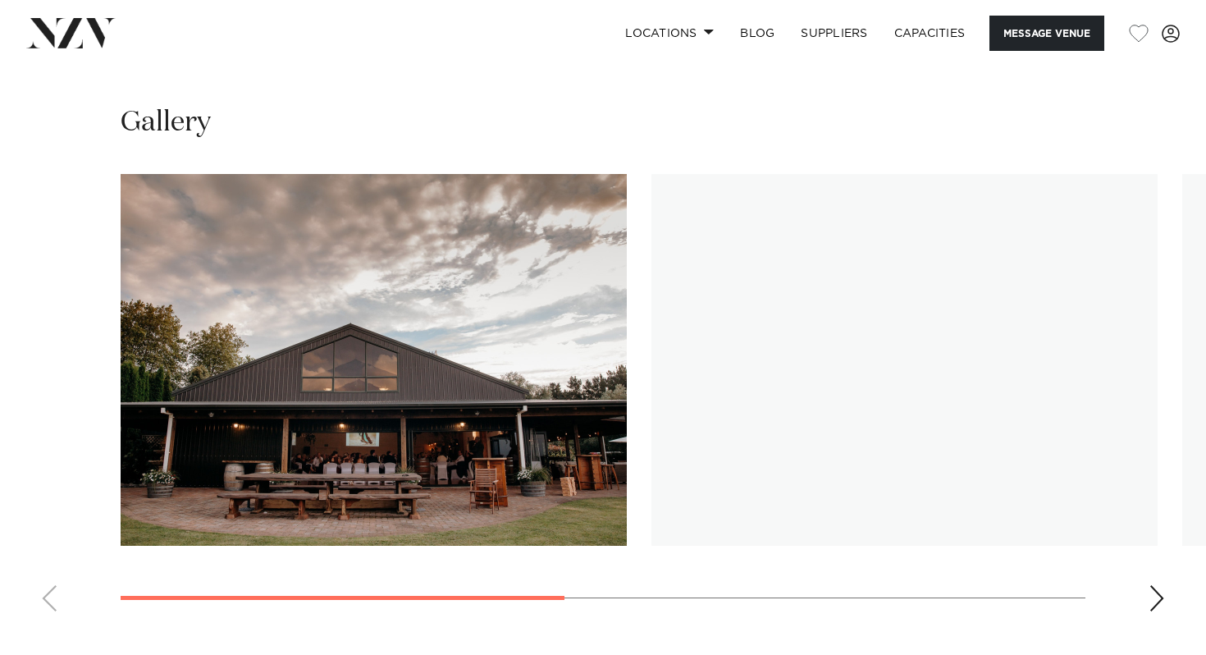
scroll to position [1106, 0]
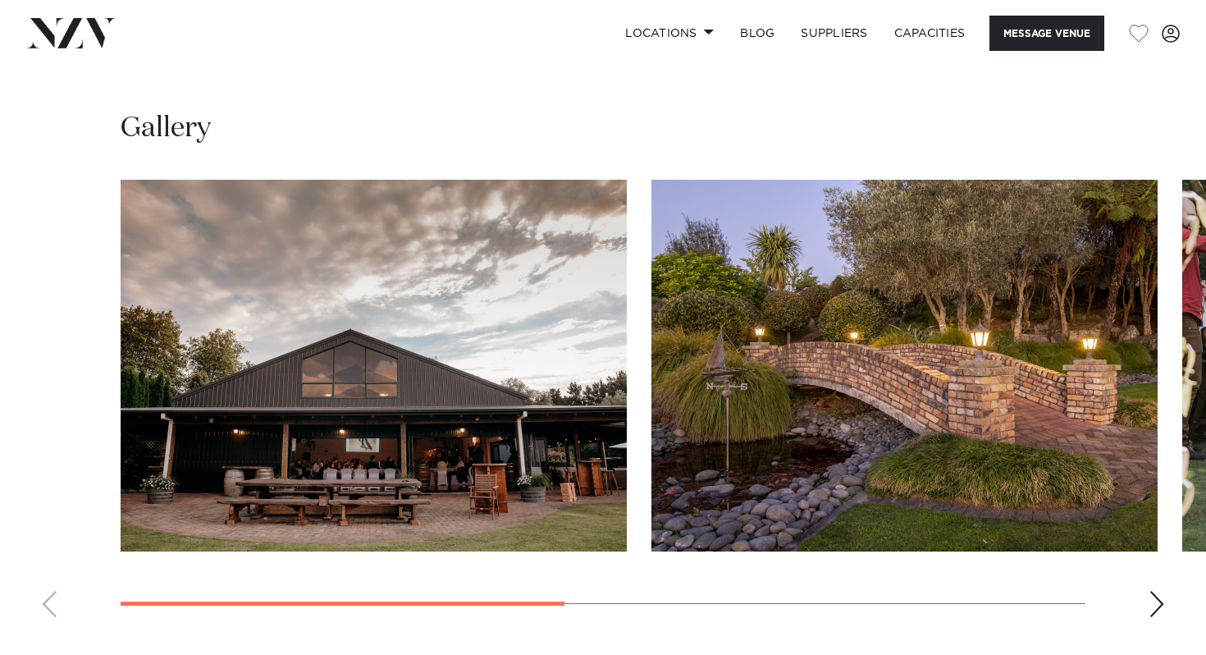
click at [1161, 619] on swiper-container at bounding box center [603, 405] width 1206 height 451
click at [1161, 613] on div "Next slide" at bounding box center [1157, 604] width 16 height 26
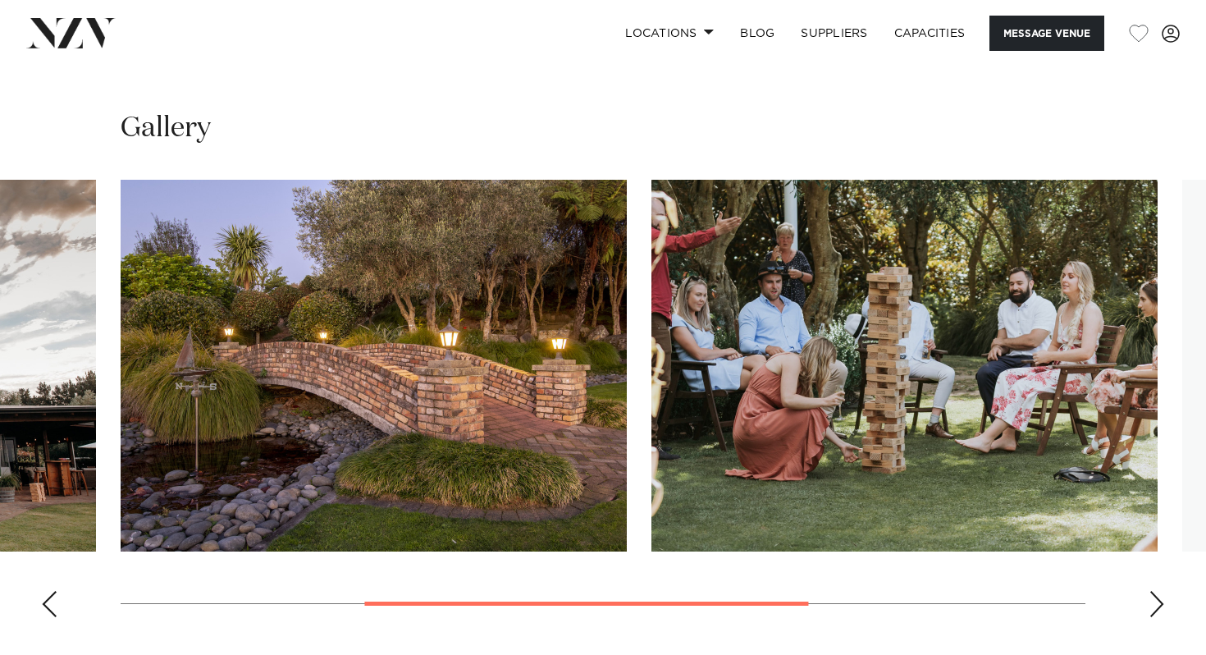
click at [1161, 612] on div "Next slide" at bounding box center [1157, 604] width 16 height 26
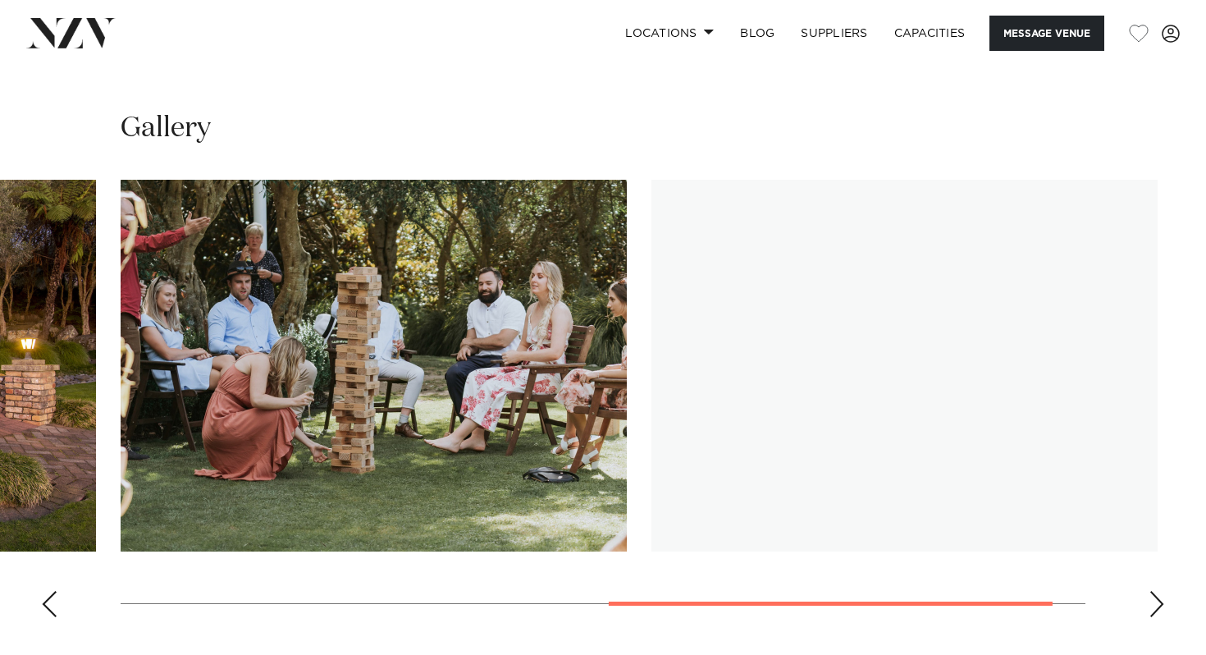
click at [1161, 612] on div "Next slide" at bounding box center [1157, 604] width 16 height 26
